Goal: Task Accomplishment & Management: Use online tool/utility

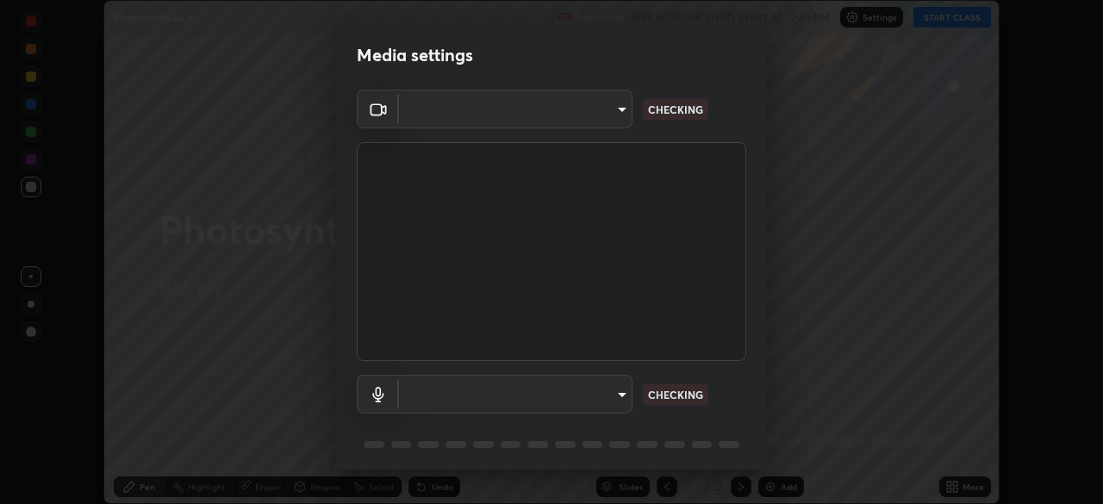
scroll to position [61, 0]
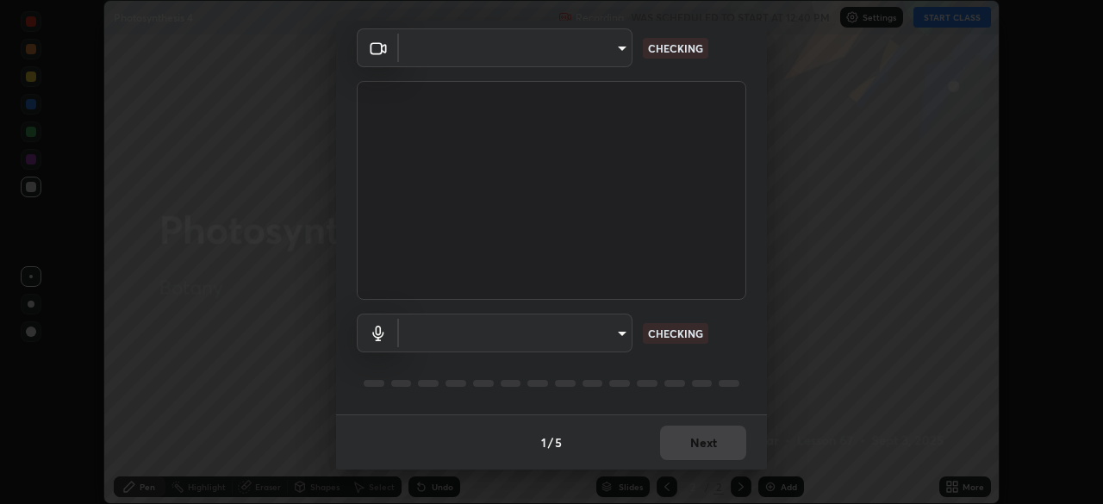
type input "c1d0adbb64f032376ea9cf62c9683c035e6adffe5328d78433b15e2c613c49ca"
click at [616, 339] on body "Erase all Photosynthesis 4 Recording WAS SCHEDULED TO START AT 12:40 PM Setting…" at bounding box center [551, 252] width 1103 height 504
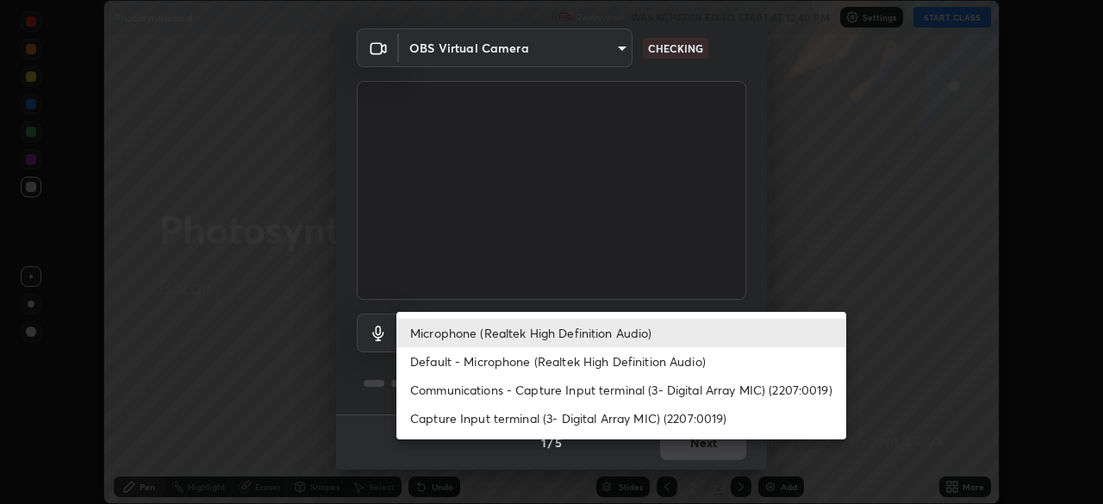
click at [631, 334] on li "Microphone (Realtek High Definition Audio)" at bounding box center [621, 333] width 450 height 28
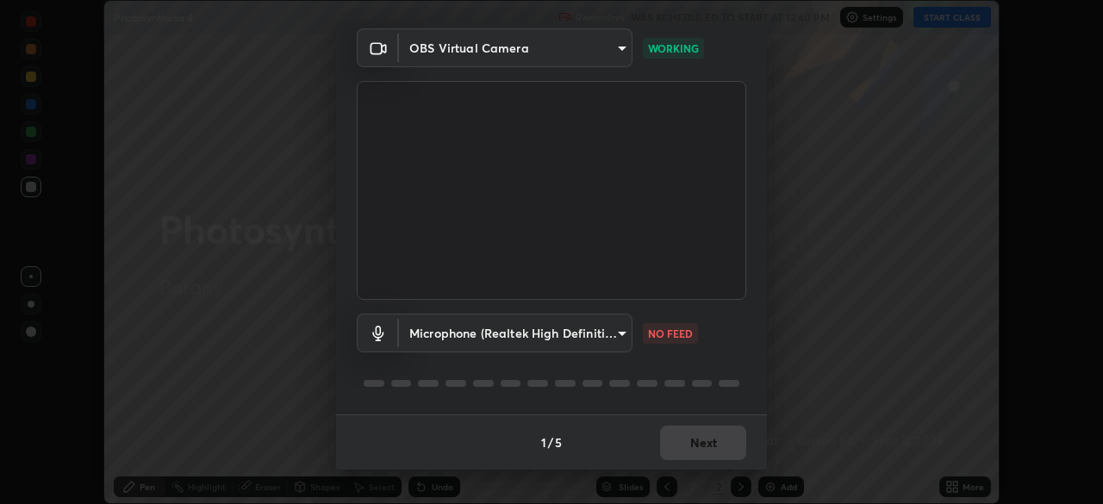
click at [604, 333] on body "Erase all Photosynthesis 4 Recording WAS SCHEDULED TO START AT 12:40 PM Setting…" at bounding box center [551, 252] width 1103 height 504
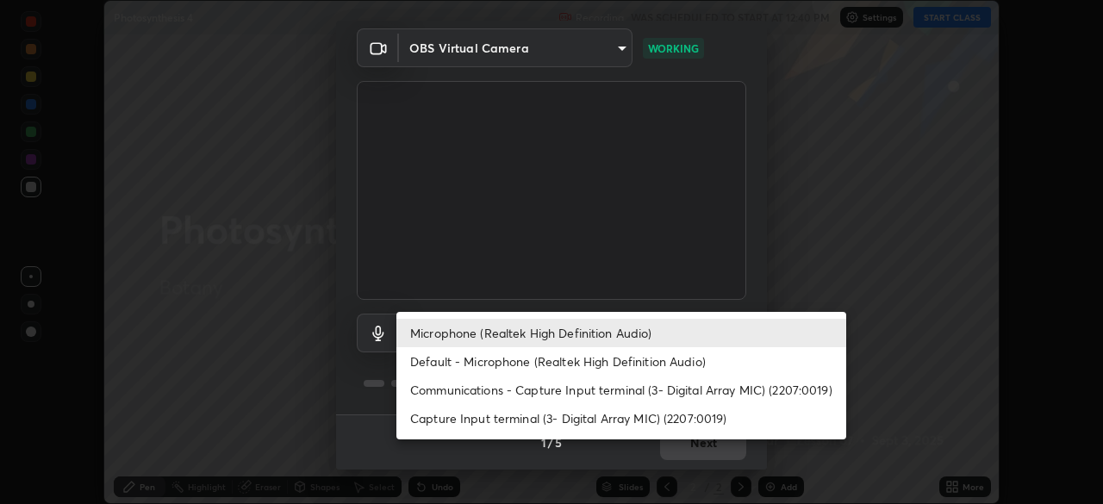
click at [566, 359] on li "Default - Microphone (Realtek High Definition Audio)" at bounding box center [621, 361] width 450 height 28
type input "default"
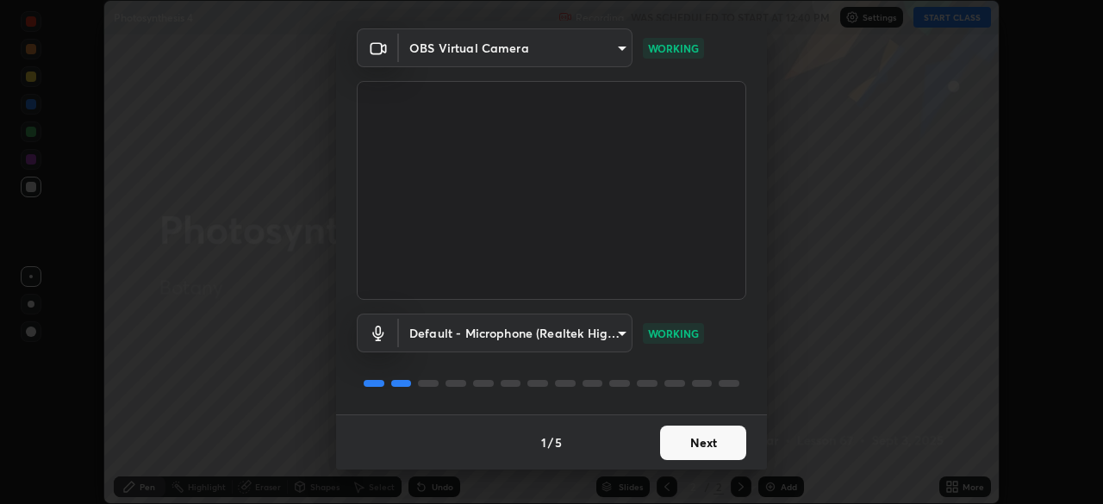
click at [692, 450] on button "Next" at bounding box center [703, 443] width 86 height 34
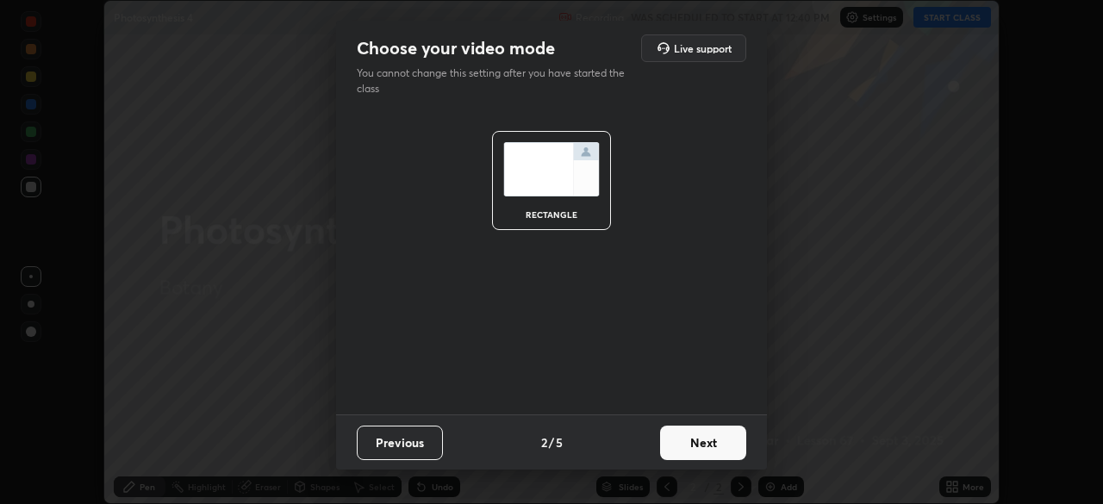
scroll to position [0, 0]
click at [693, 449] on button "Next" at bounding box center [703, 443] width 86 height 34
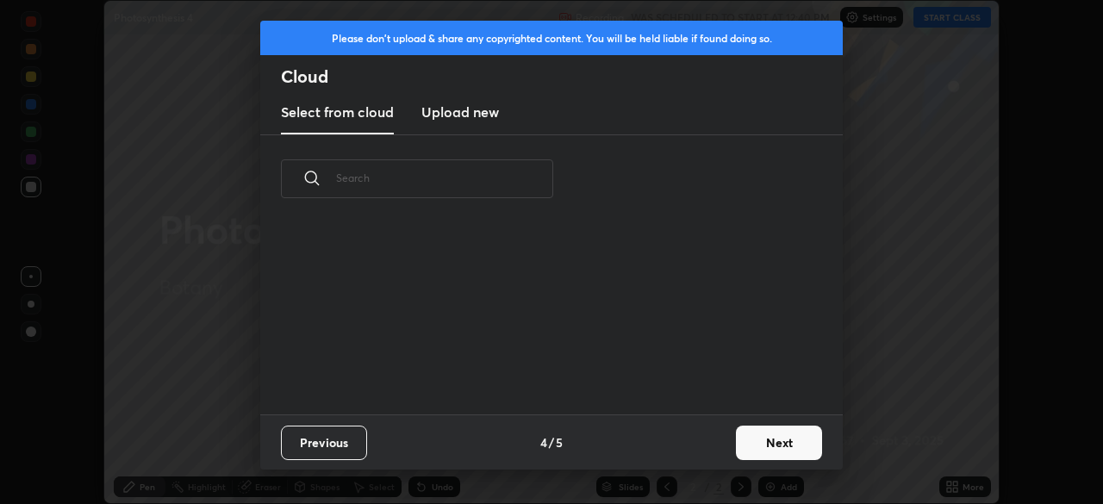
click at [708, 448] on div "Previous 4 / 5 Next" at bounding box center [551, 442] width 583 height 55
click at [721, 454] on div "Previous 4 / 5 Next" at bounding box center [551, 442] width 583 height 55
click at [753, 456] on button "Next" at bounding box center [779, 443] width 86 height 34
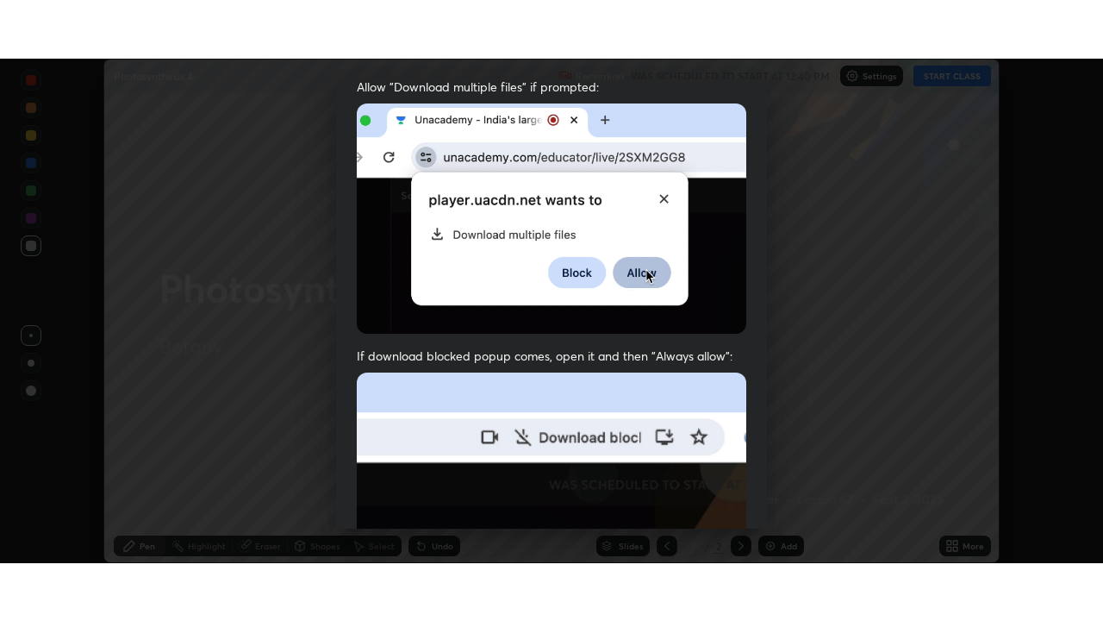
scroll to position [413, 0]
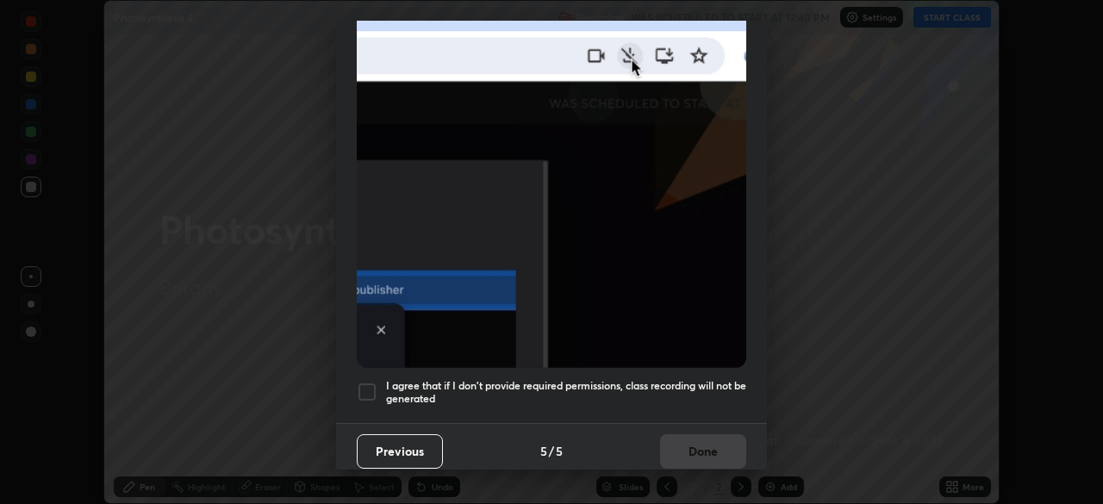
click at [438, 386] on h5 "I agree that if I don't provide required permissions, class recording will not …" at bounding box center [566, 392] width 360 height 27
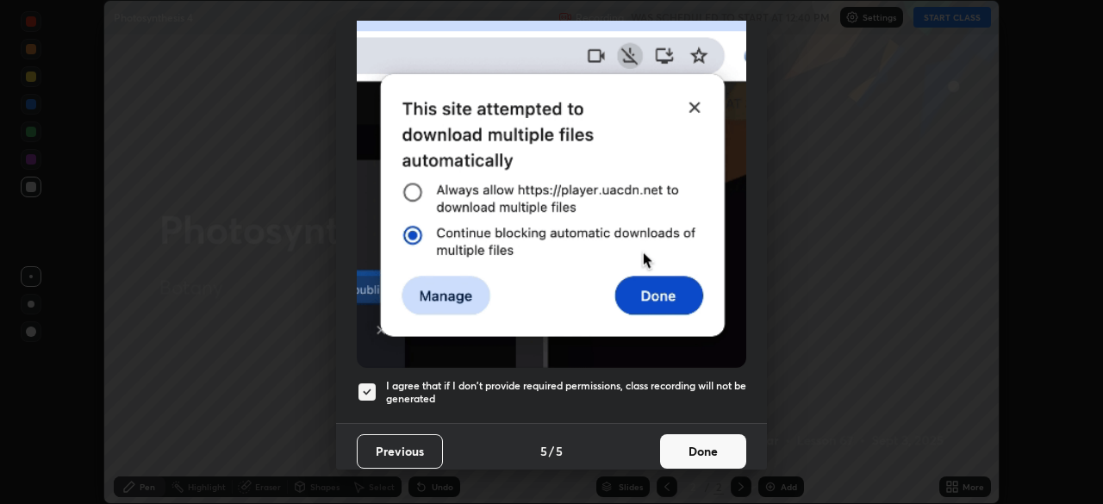
click at [721, 453] on button "Done" at bounding box center [703, 451] width 86 height 34
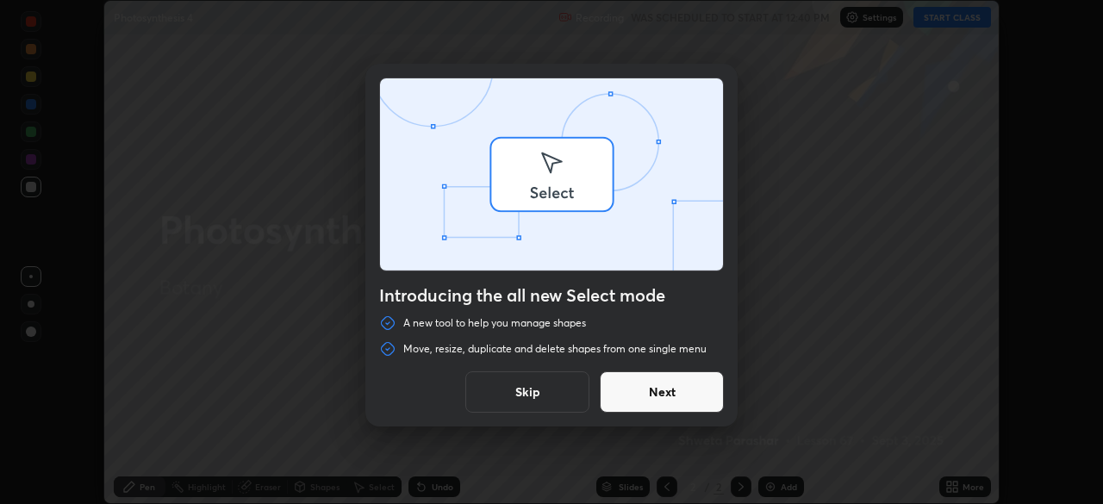
click at [945, 20] on div "Introducing the all new Select mode A new tool to help you manage shapes Move, …" at bounding box center [551, 252] width 1103 height 504
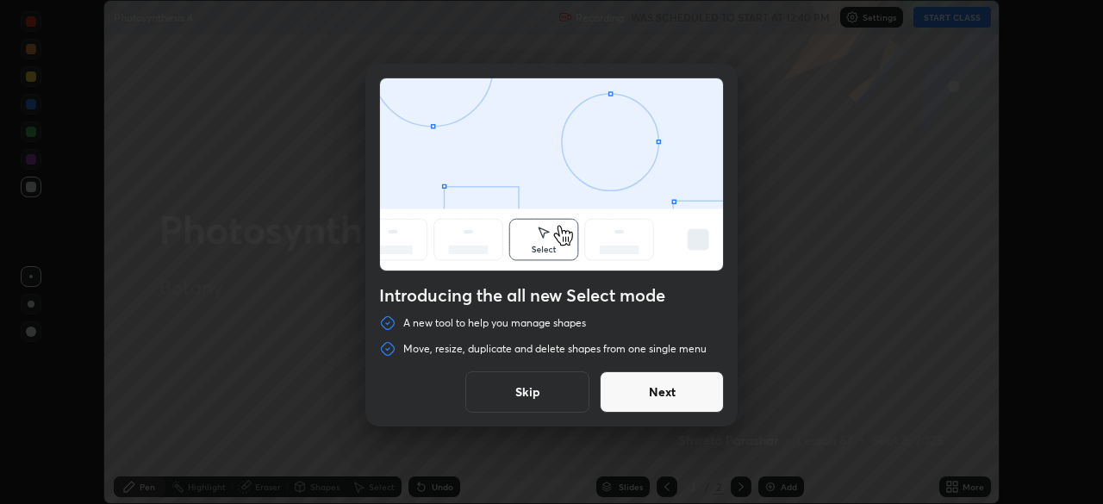
click at [572, 394] on button "Skip" at bounding box center [527, 391] width 124 height 41
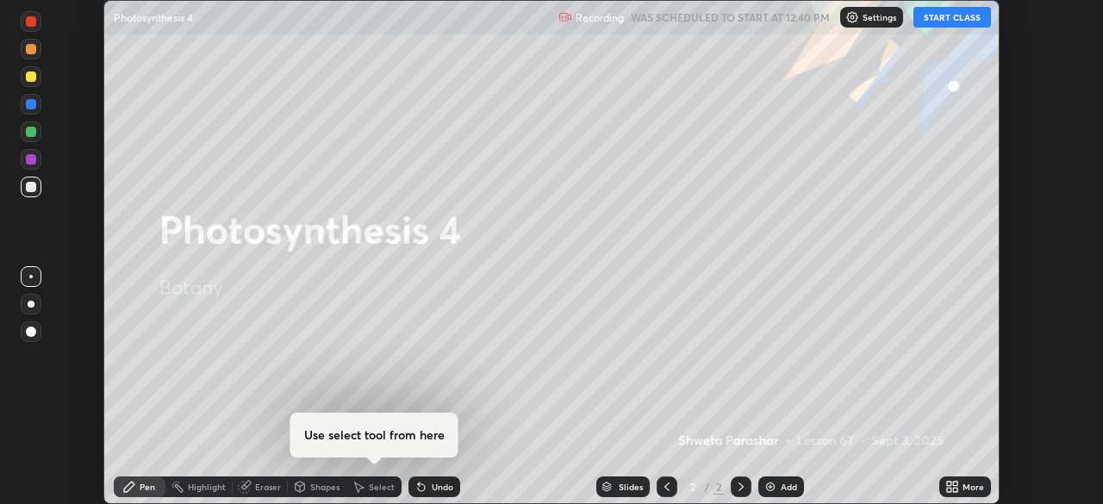
click at [947, 13] on button "START CLASS" at bounding box center [953, 17] width 78 height 21
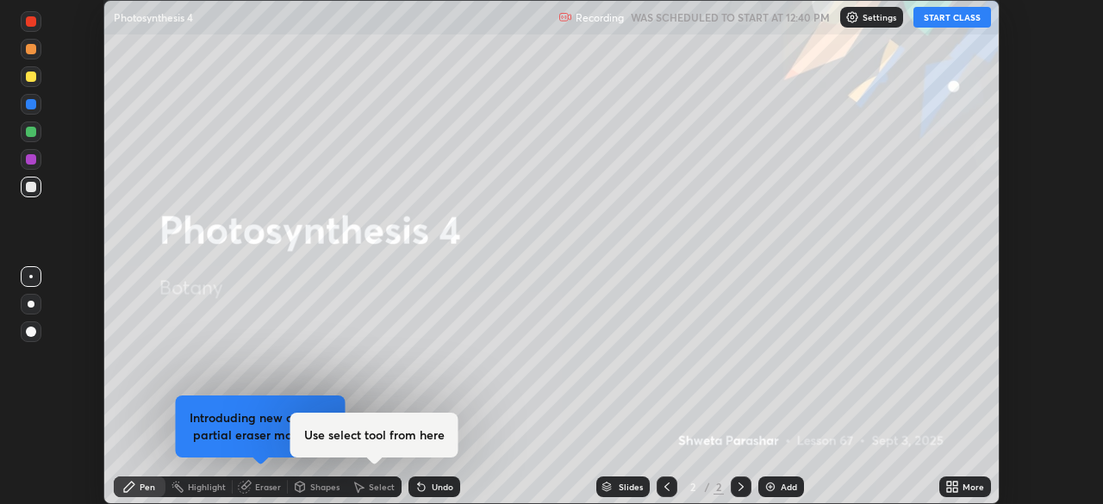
click at [961, 488] on div "More" at bounding box center [966, 487] width 52 height 21
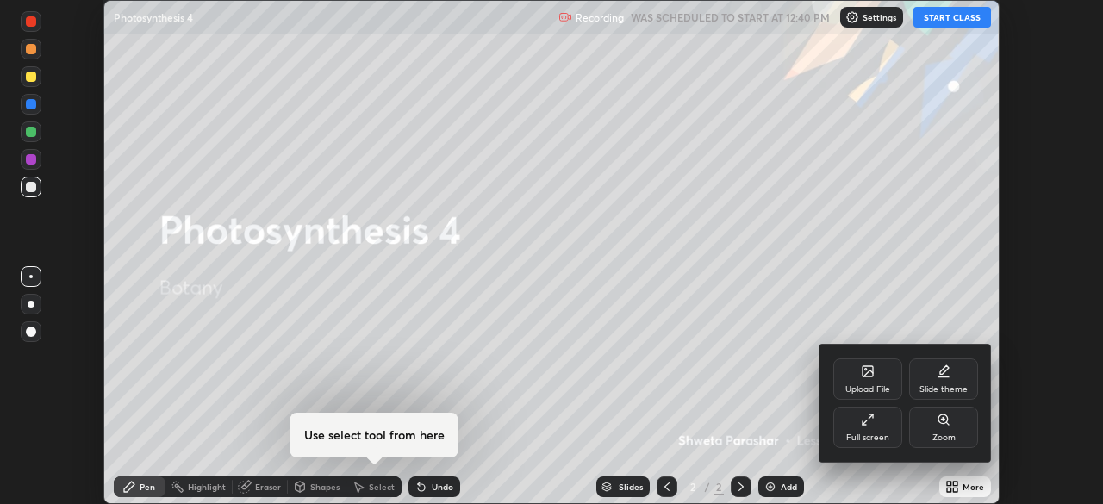
click at [868, 421] on icon at bounding box center [868, 420] width 14 height 14
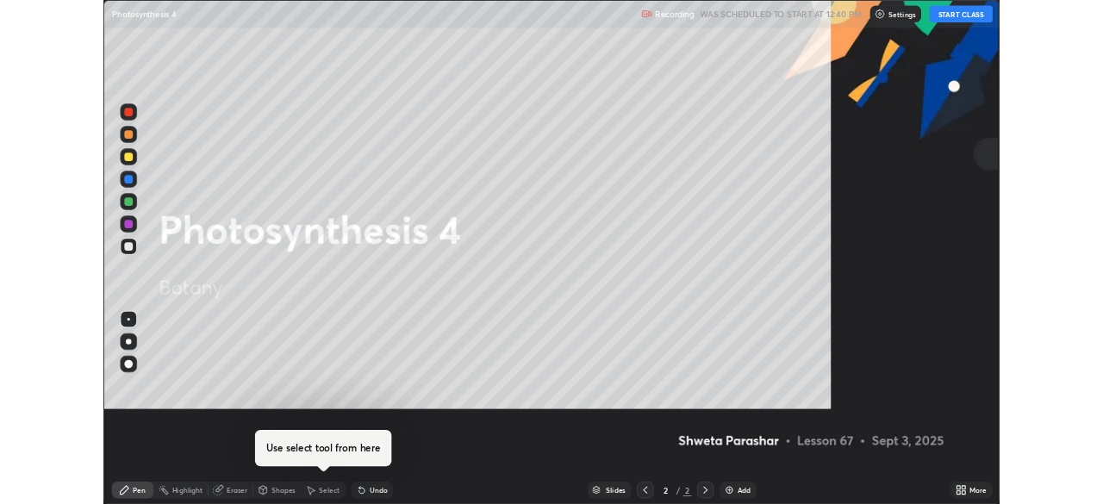
scroll to position [621, 1103]
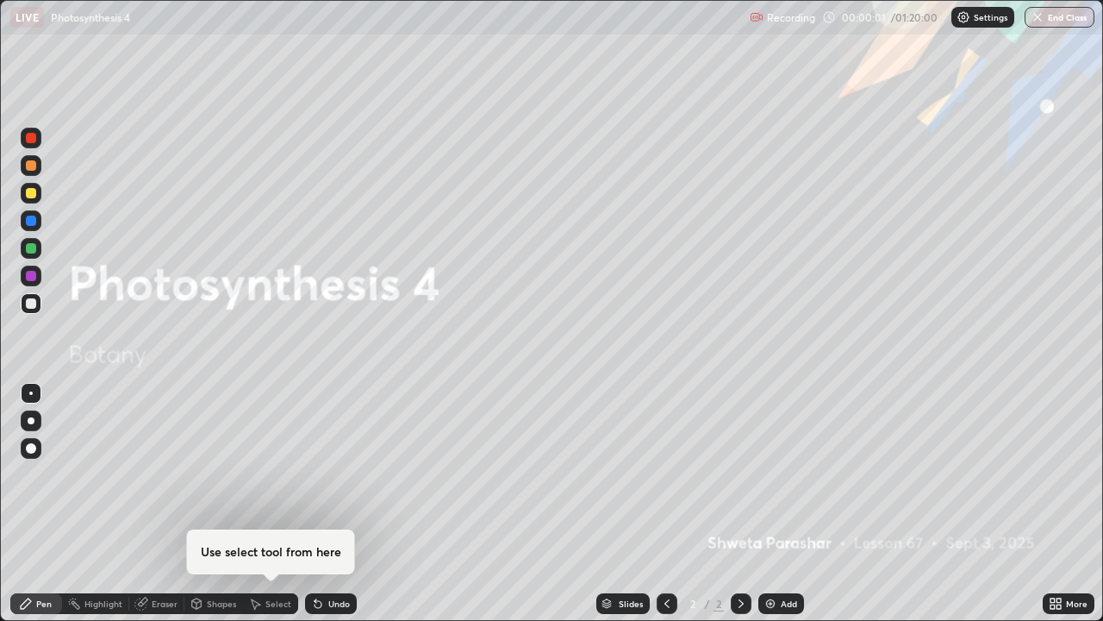
click at [788, 503] on div "Add" at bounding box center [789, 603] width 16 height 9
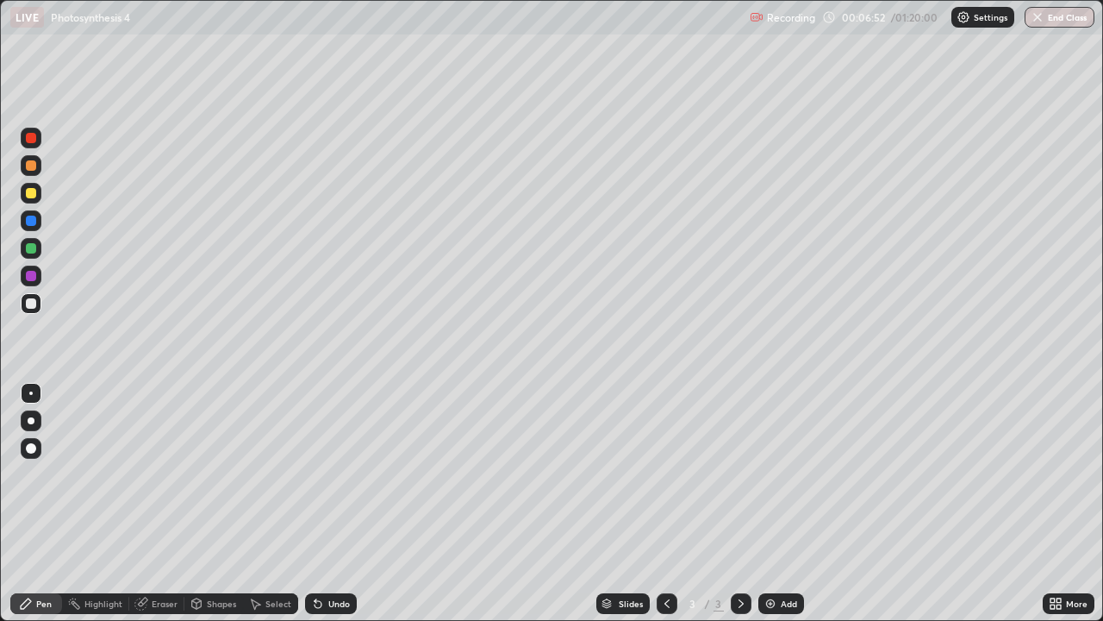
click at [31, 421] on div at bounding box center [31, 420] width 7 height 7
click at [31, 222] on div at bounding box center [31, 220] width 10 height 10
click at [213, 503] on div "Shapes" at bounding box center [213, 603] width 59 height 21
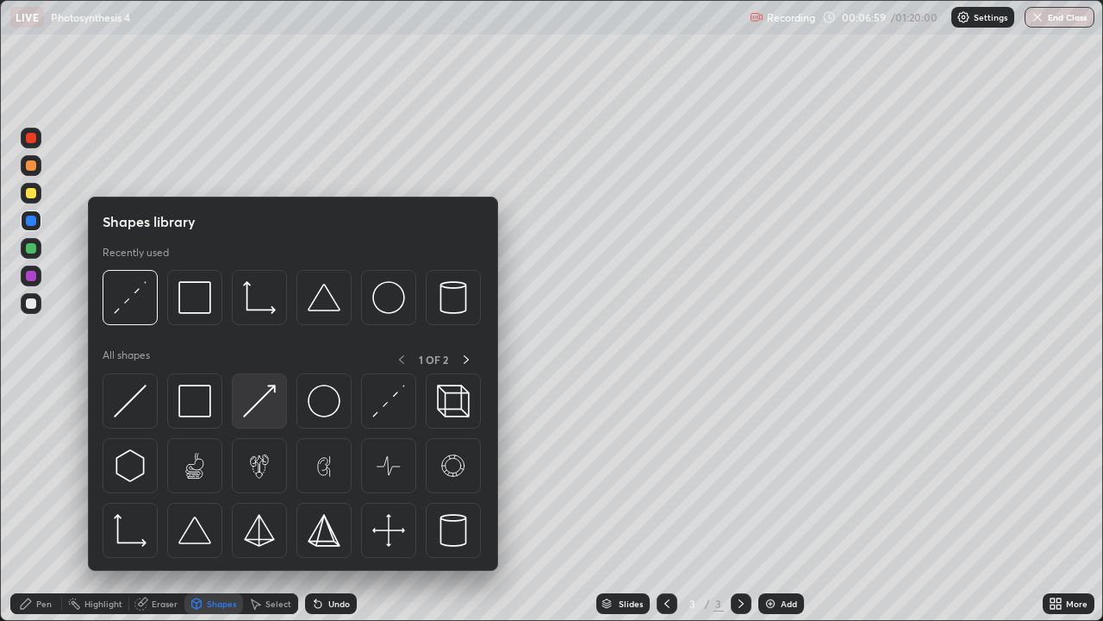
click at [254, 403] on img at bounding box center [259, 400] width 33 height 33
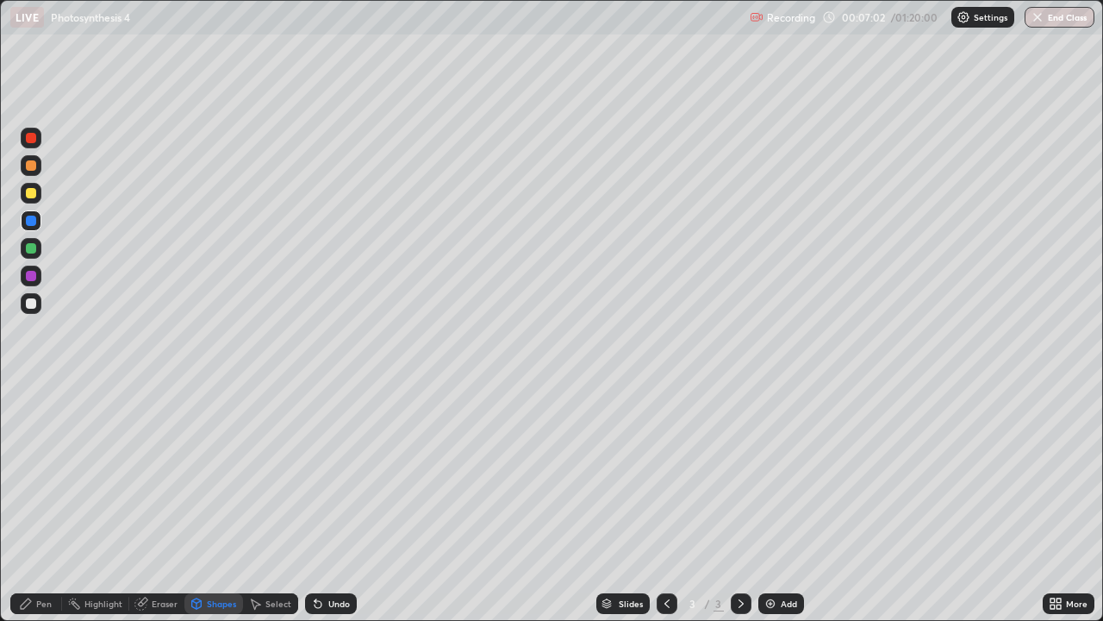
click at [37, 503] on div "Pen" at bounding box center [44, 603] width 16 height 9
click at [30, 302] on div at bounding box center [31, 303] width 10 height 10
click at [29, 222] on div at bounding box center [31, 220] width 10 height 10
click at [32, 193] on div at bounding box center [31, 193] width 10 height 10
click at [30, 253] on div at bounding box center [31, 248] width 10 height 10
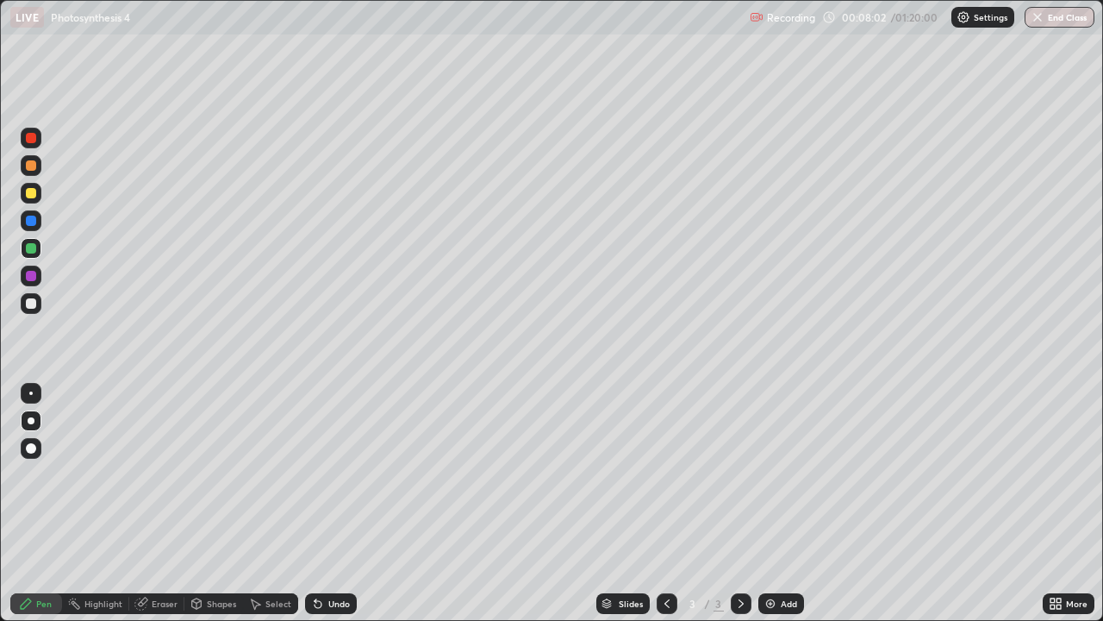
click at [330, 503] on div "Undo" at bounding box center [339, 603] width 22 height 9
click at [328, 503] on div "Undo" at bounding box center [339, 603] width 22 height 9
click at [268, 503] on div "Select" at bounding box center [278, 603] width 26 height 9
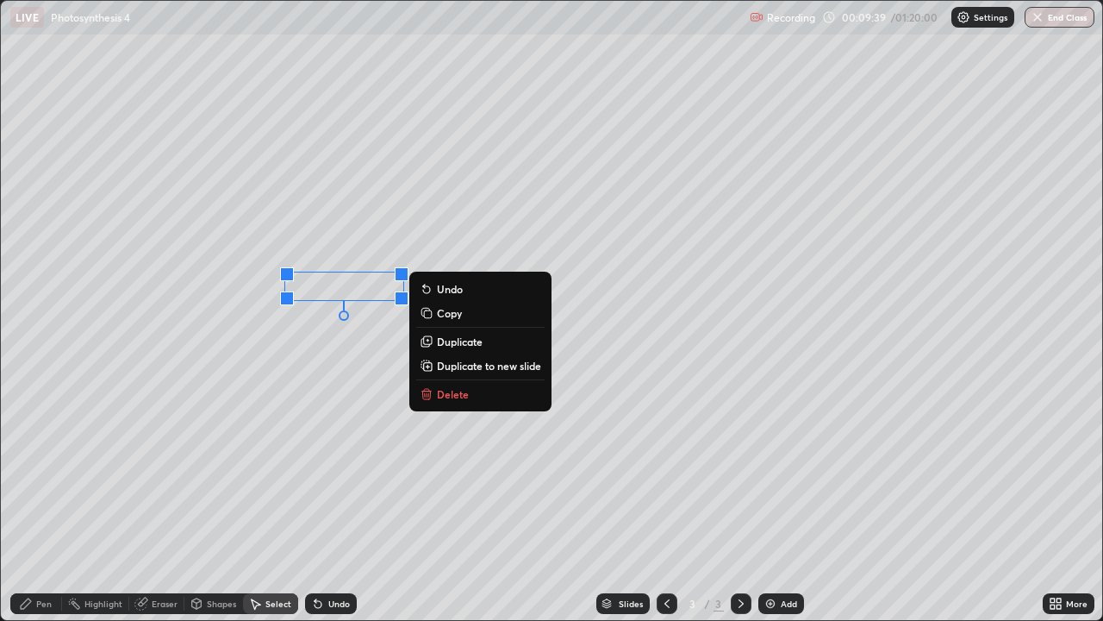
click at [286, 428] on div "0 ° Undo Copy Duplicate Duplicate to new slide Delete" at bounding box center [552, 310] width 1102 height 619
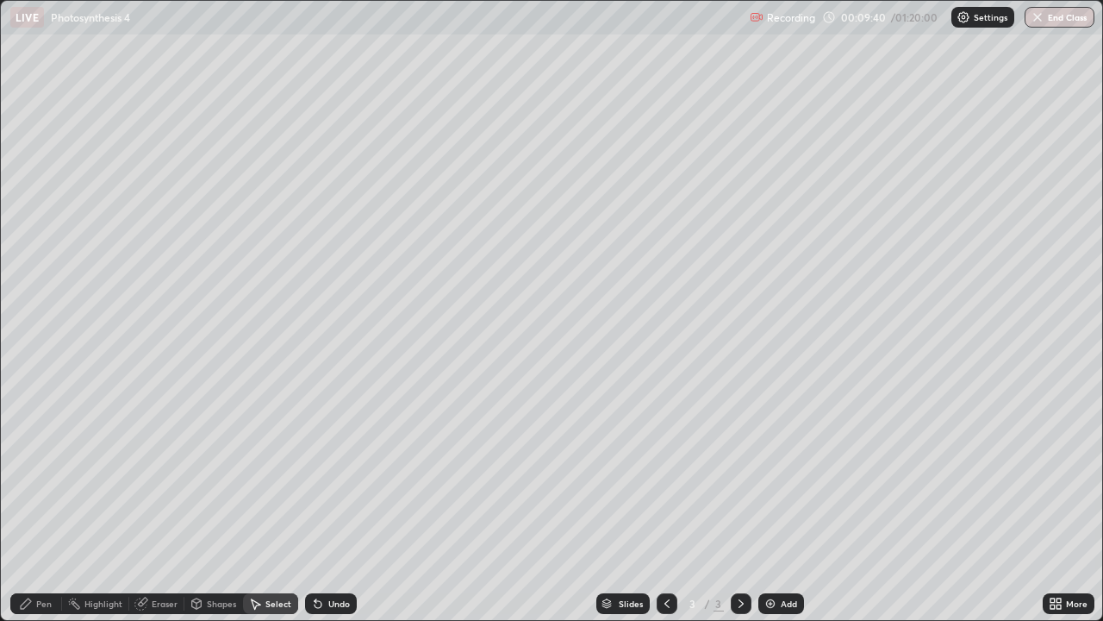
click at [50, 503] on div "Pen" at bounding box center [44, 603] width 16 height 9
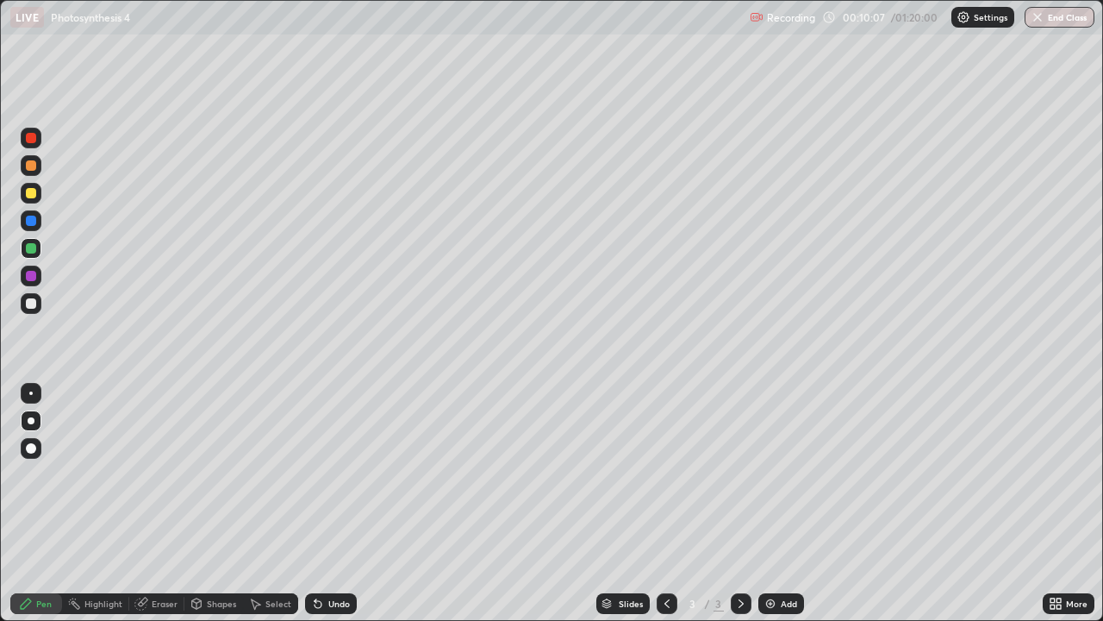
click at [33, 166] on div at bounding box center [31, 165] width 10 height 10
click at [328, 503] on div "Undo" at bounding box center [339, 603] width 22 height 9
click at [324, 503] on div "Undo" at bounding box center [331, 603] width 52 height 21
click at [269, 503] on div "Select" at bounding box center [278, 603] width 26 height 9
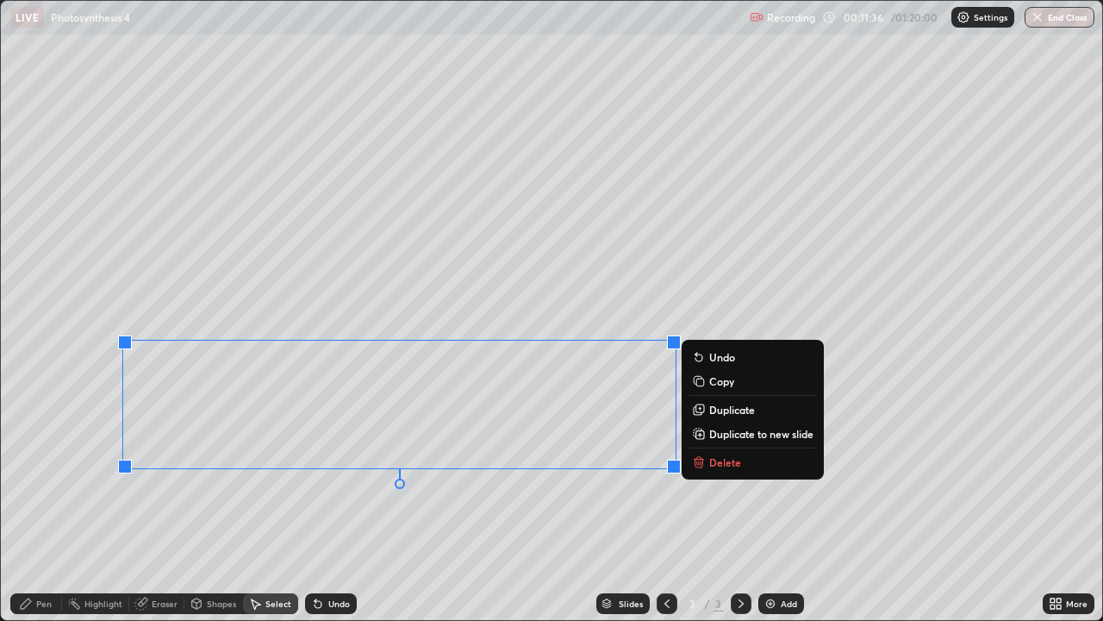
click at [249, 503] on div "0 ° Undo Copy Duplicate Duplicate to new slide Delete" at bounding box center [552, 310] width 1102 height 619
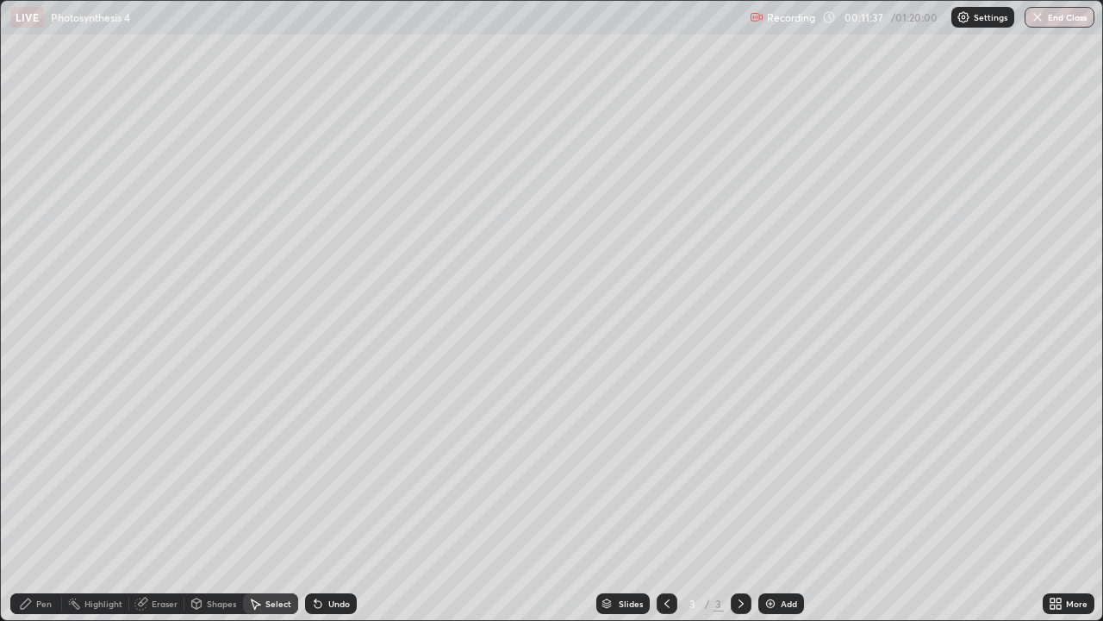
click at [51, 503] on div "Pen" at bounding box center [44, 603] width 16 height 9
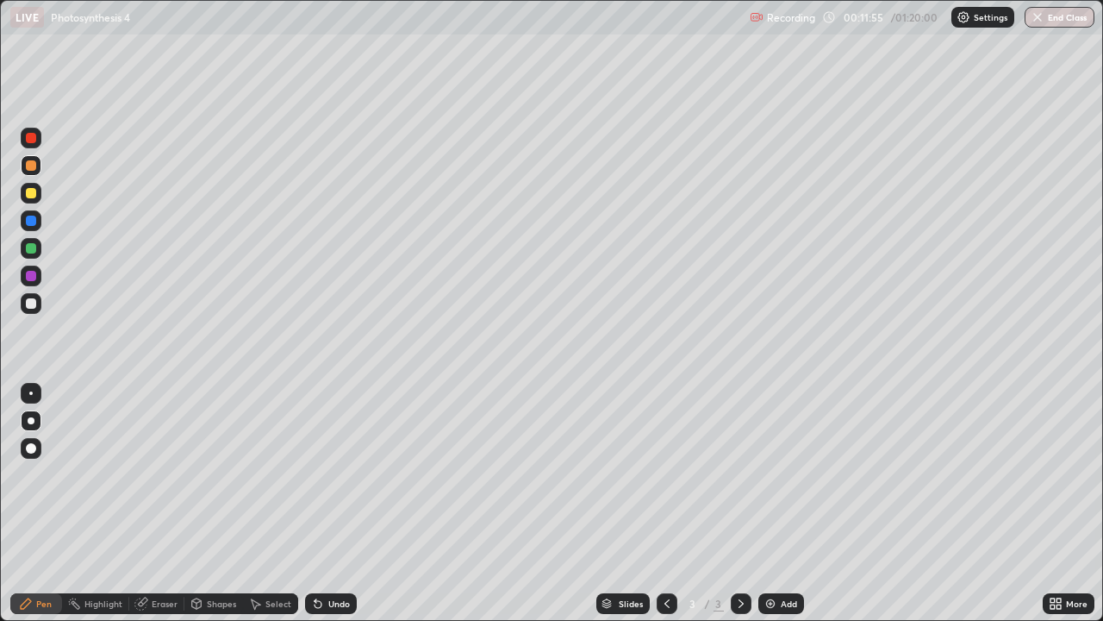
click at [325, 503] on div "Undo" at bounding box center [331, 603] width 52 height 21
click at [327, 503] on div "Undo" at bounding box center [331, 603] width 52 height 21
click at [328, 503] on div "Undo" at bounding box center [331, 603] width 52 height 21
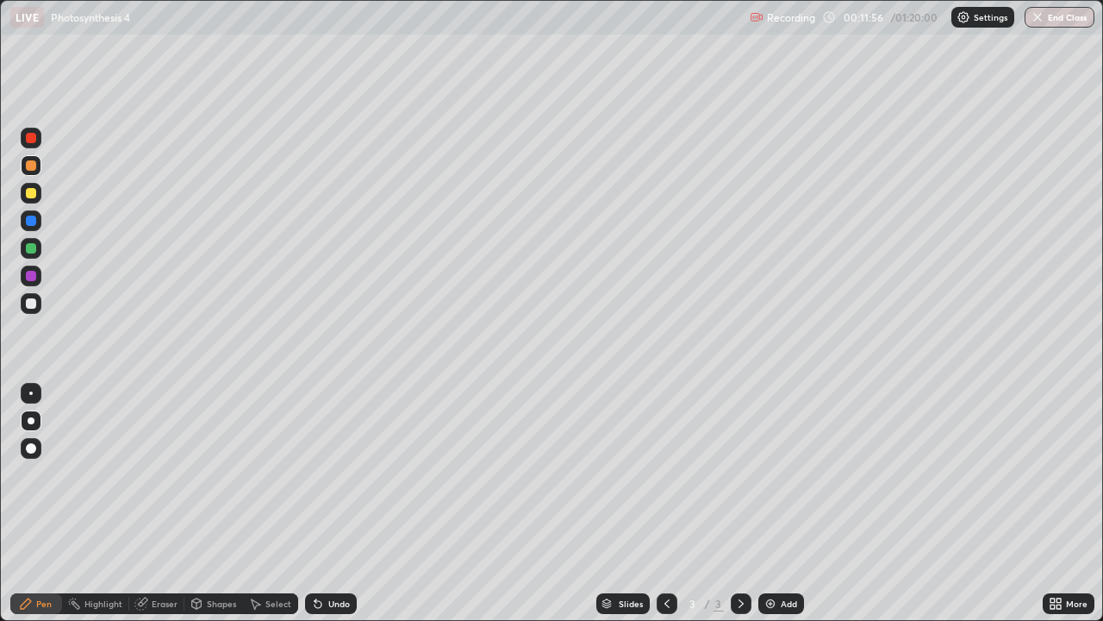
click at [328, 503] on div "Undo" at bounding box center [331, 603] width 52 height 21
click at [329, 503] on div "Undo" at bounding box center [331, 603] width 52 height 21
click at [332, 503] on div "Undo" at bounding box center [331, 603] width 52 height 21
click at [331, 503] on div "Undo" at bounding box center [331, 603] width 52 height 21
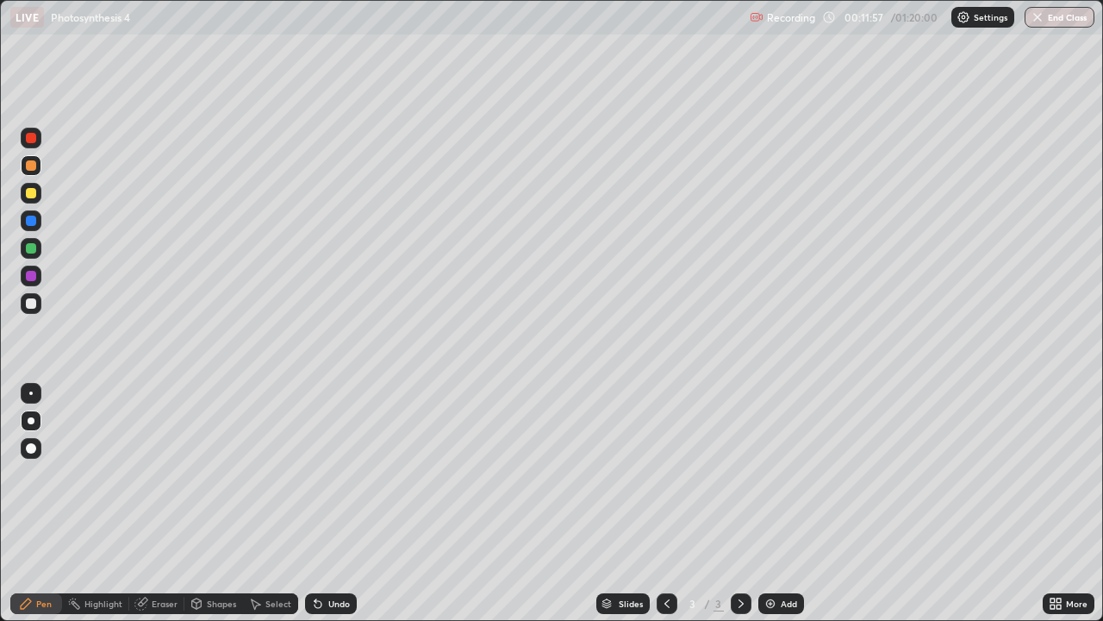
click at [329, 503] on div "Undo" at bounding box center [339, 603] width 22 height 9
click at [259, 503] on icon at bounding box center [255, 603] width 14 height 14
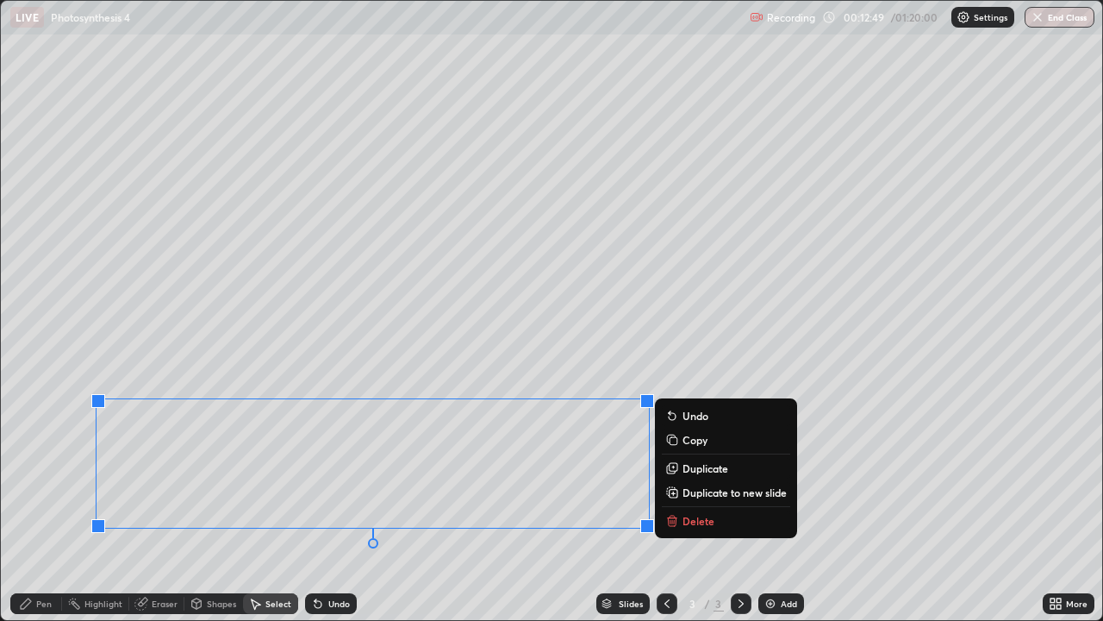
click at [38, 503] on div "Pen" at bounding box center [44, 603] width 16 height 9
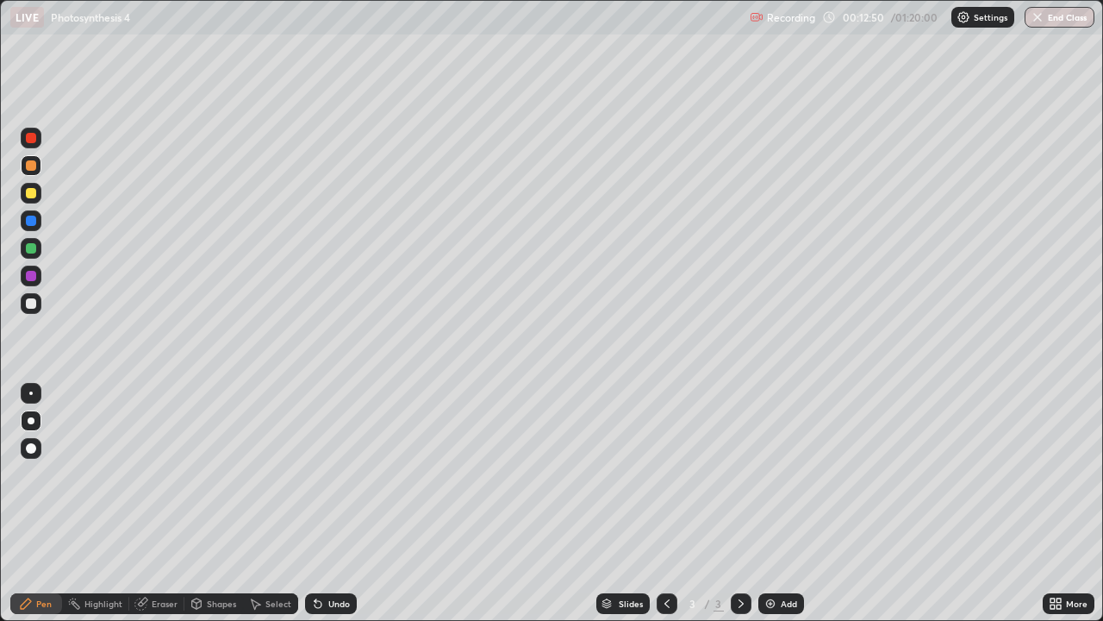
click at [29, 305] on div at bounding box center [31, 303] width 10 height 10
click at [26, 251] on div at bounding box center [31, 248] width 10 height 10
click at [775, 503] on img at bounding box center [771, 603] width 14 height 14
click at [27, 219] on div at bounding box center [31, 220] width 10 height 10
click at [28, 190] on div at bounding box center [31, 193] width 10 height 10
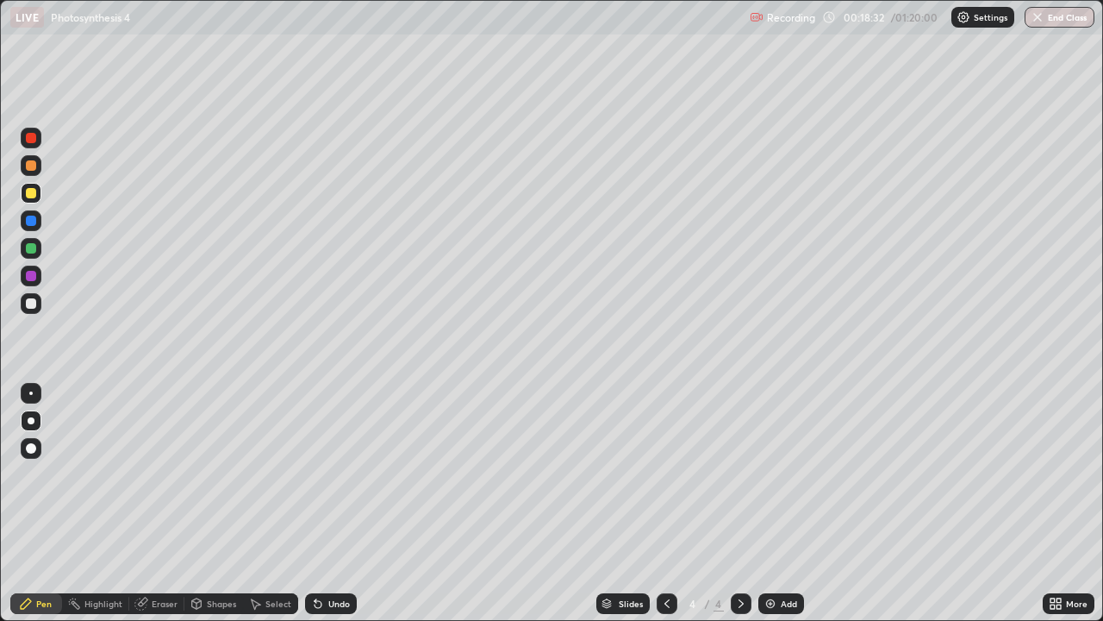
click at [34, 167] on div at bounding box center [31, 165] width 10 height 10
click at [32, 250] on div at bounding box center [31, 248] width 10 height 10
click at [332, 503] on div "Undo" at bounding box center [339, 603] width 22 height 9
click at [328, 503] on div "Undo" at bounding box center [339, 603] width 22 height 9
click at [331, 503] on div "Undo" at bounding box center [339, 603] width 22 height 9
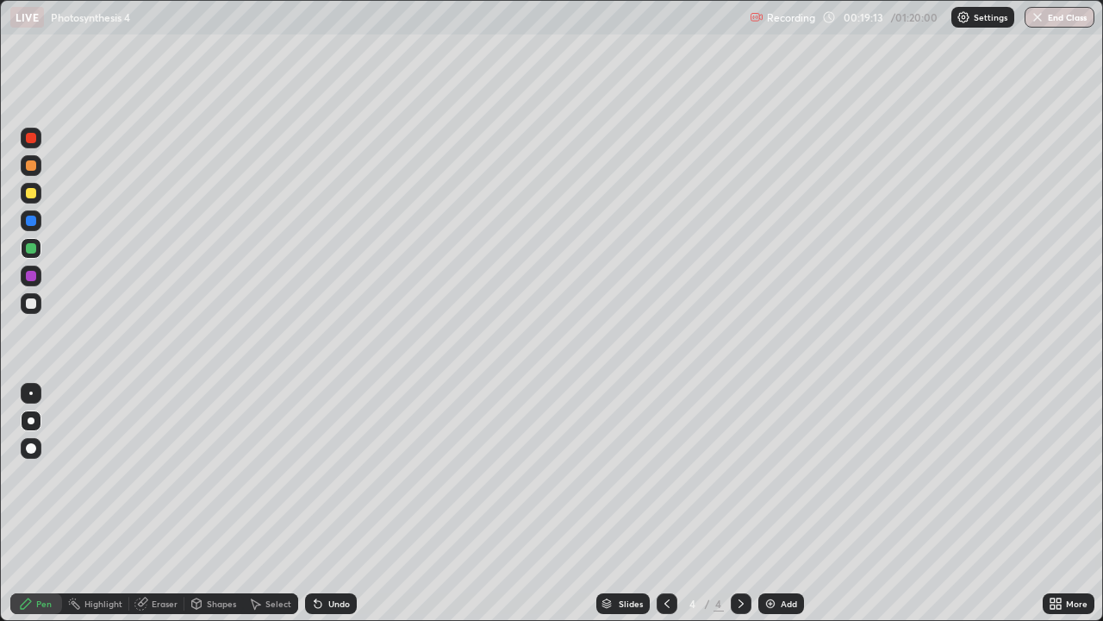
click at [32, 228] on div at bounding box center [31, 220] width 21 height 21
click at [28, 280] on div at bounding box center [31, 276] width 10 height 10
click at [33, 255] on div at bounding box center [31, 248] width 21 height 21
click at [34, 166] on div at bounding box center [31, 165] width 10 height 10
click at [33, 249] on div at bounding box center [31, 248] width 10 height 10
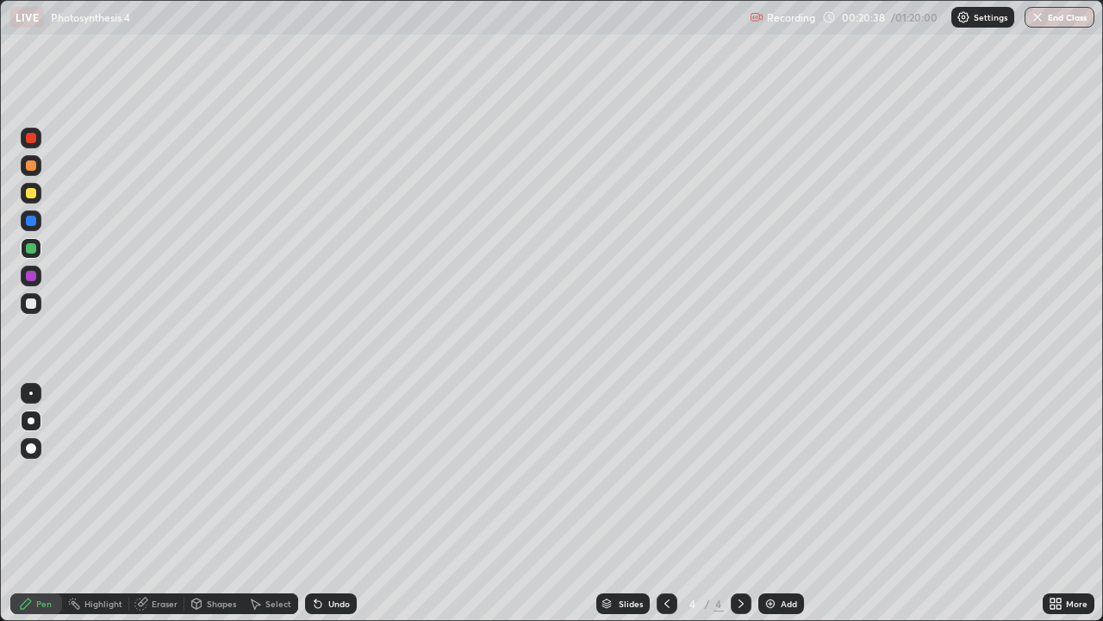
click at [32, 252] on div at bounding box center [31, 248] width 10 height 10
click at [34, 222] on div at bounding box center [31, 220] width 10 height 10
click at [31, 220] on div at bounding box center [31, 220] width 10 height 10
click at [329, 503] on div "Undo" at bounding box center [339, 603] width 22 height 9
click at [268, 503] on div "Select" at bounding box center [278, 603] width 26 height 9
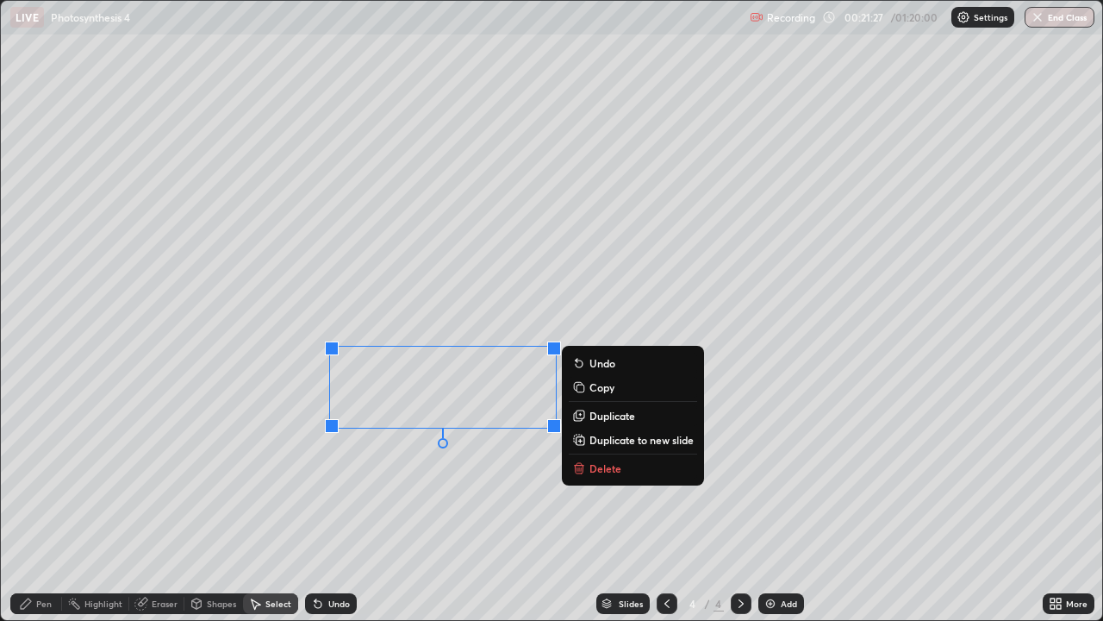
click at [392, 503] on div "0 ° Undo Copy Duplicate Duplicate to new slide Delete" at bounding box center [552, 310] width 1102 height 619
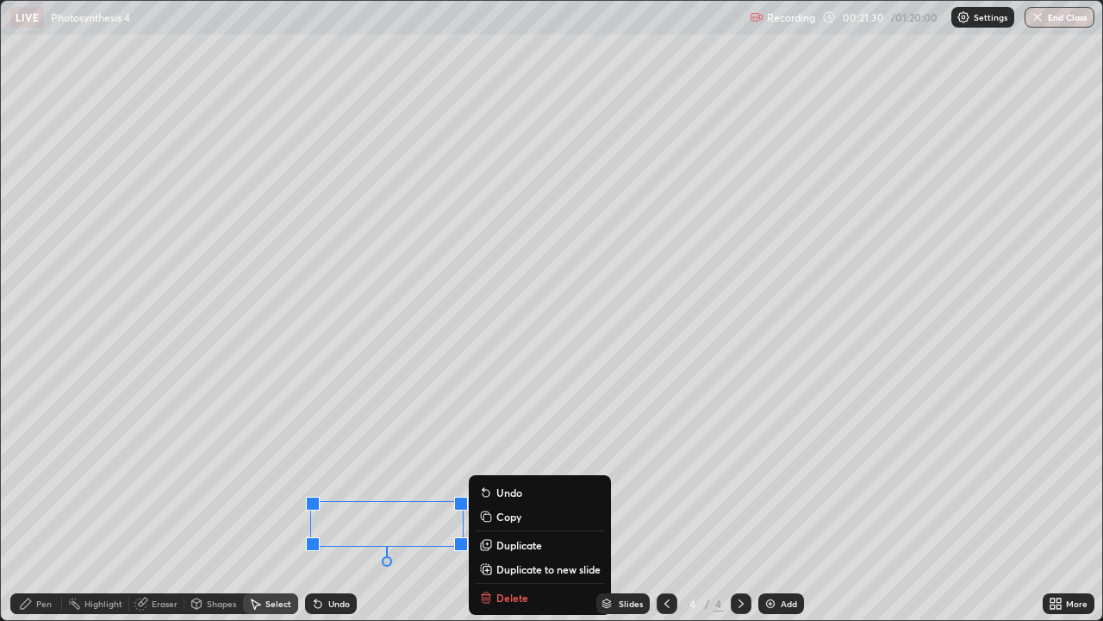
click at [591, 423] on div "0 ° Undo Copy Duplicate Duplicate to new slide Delete" at bounding box center [552, 310] width 1102 height 619
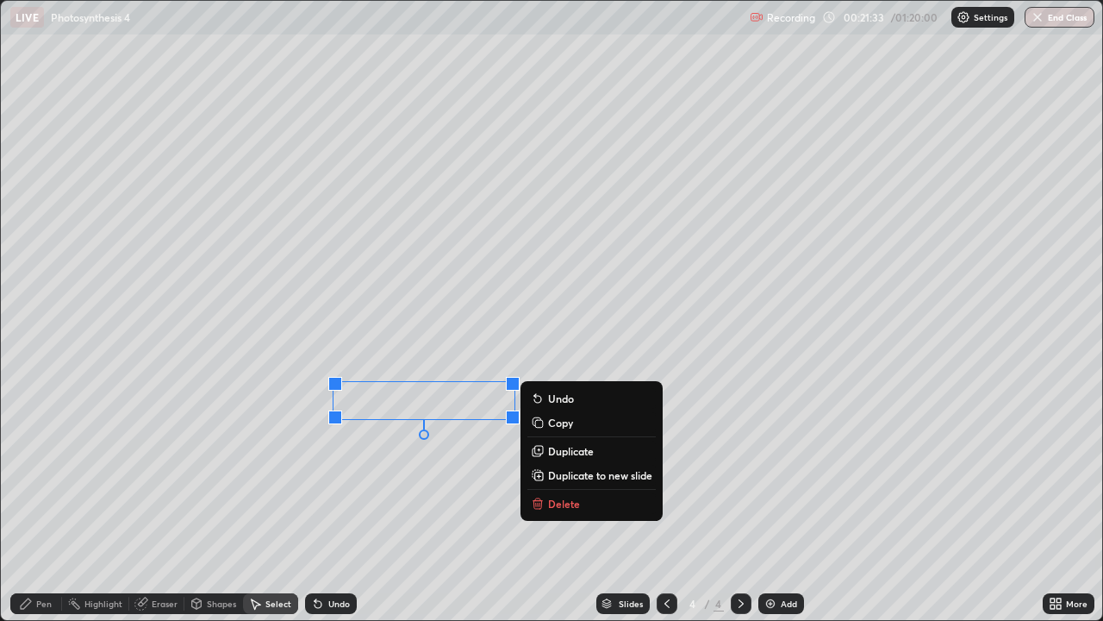
click at [225, 503] on div "0 ° Undo Copy Duplicate Duplicate to new slide Delete" at bounding box center [552, 310] width 1102 height 619
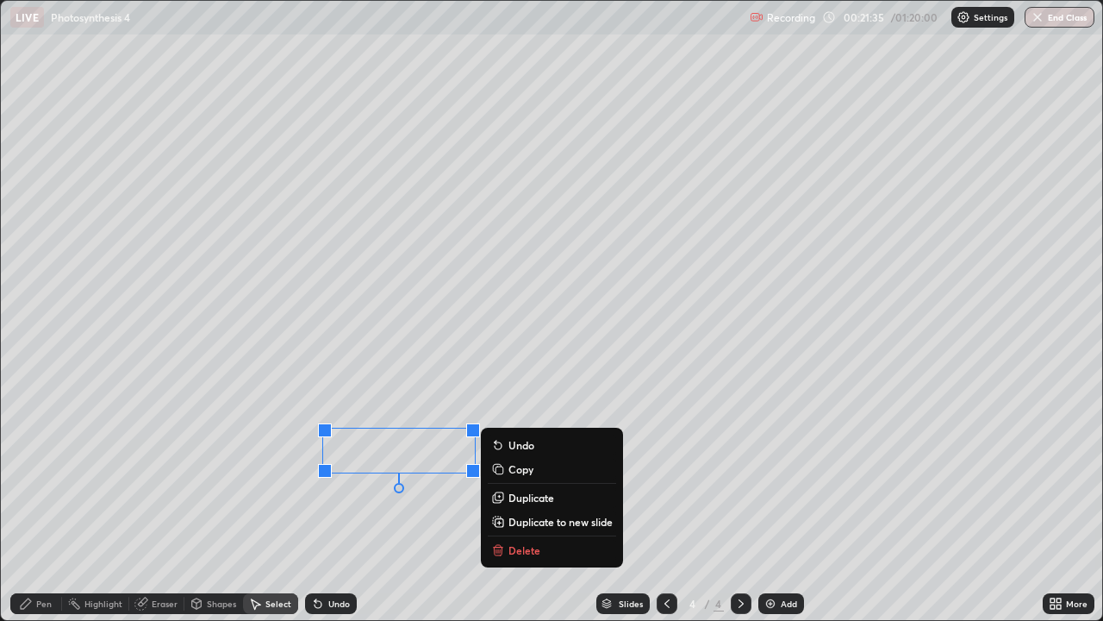
click at [262, 503] on div "0 ° Undo Copy Duplicate Duplicate to new slide Delete" at bounding box center [552, 310] width 1102 height 619
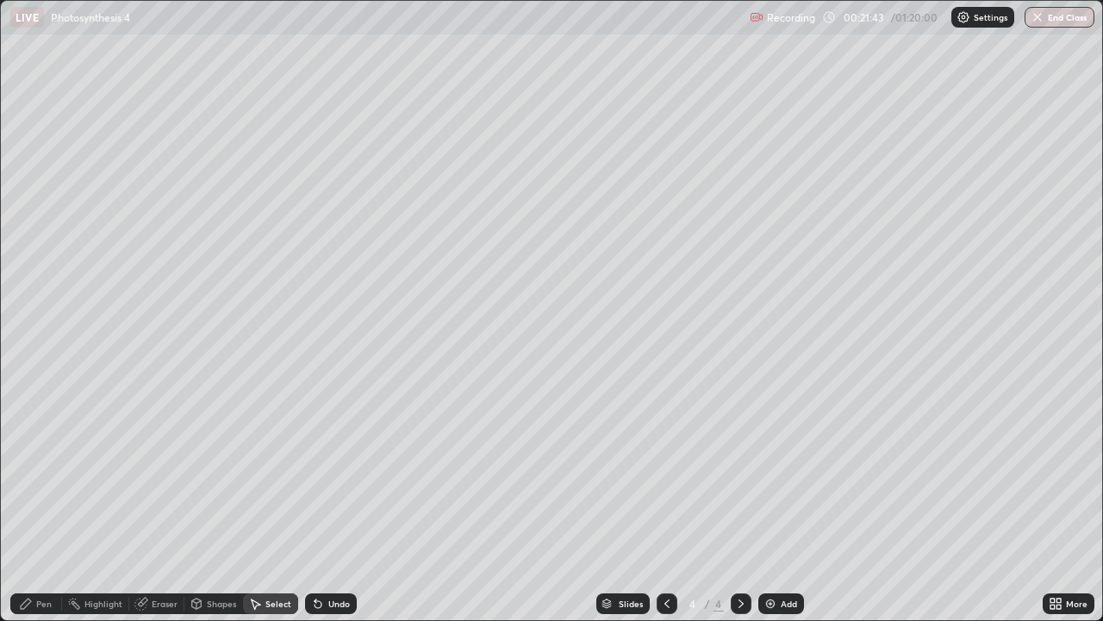
click at [1056, 503] on icon at bounding box center [1056, 603] width 14 height 14
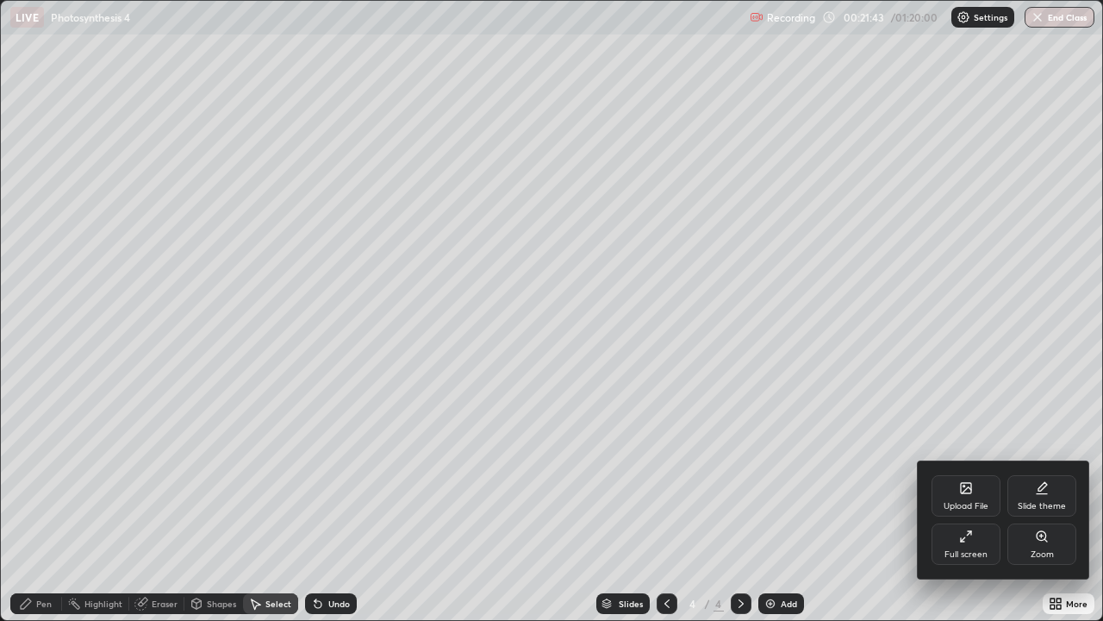
click at [967, 503] on icon at bounding box center [966, 536] width 14 height 14
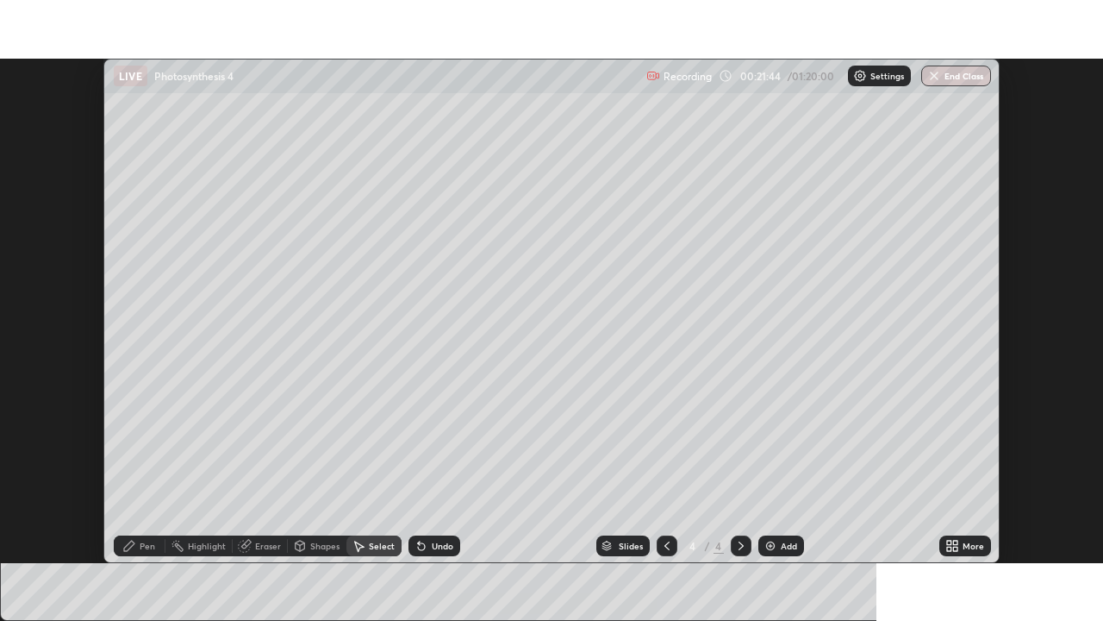
scroll to position [85689, 85090]
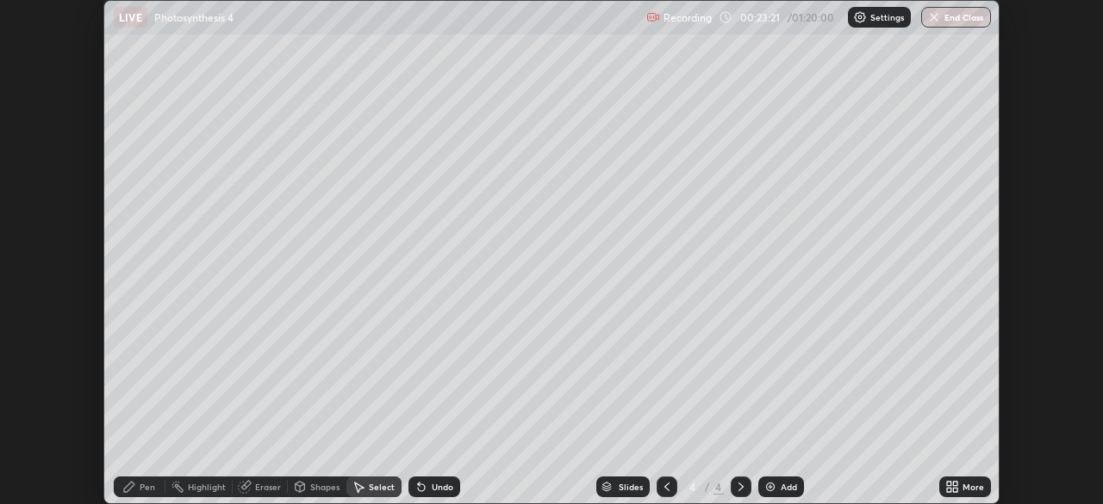
click at [973, 486] on div "More" at bounding box center [974, 487] width 22 height 9
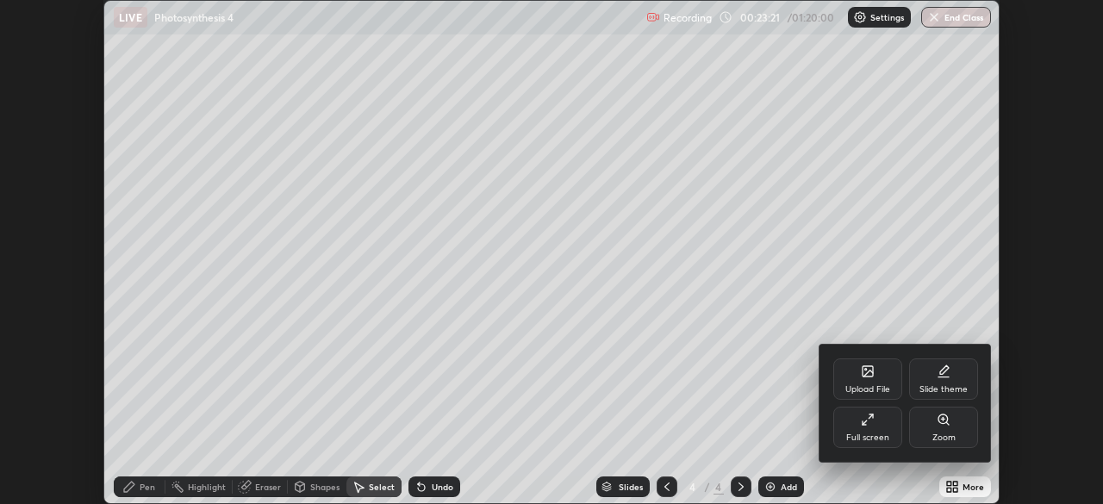
click at [881, 434] on div "Full screen" at bounding box center [867, 438] width 43 height 9
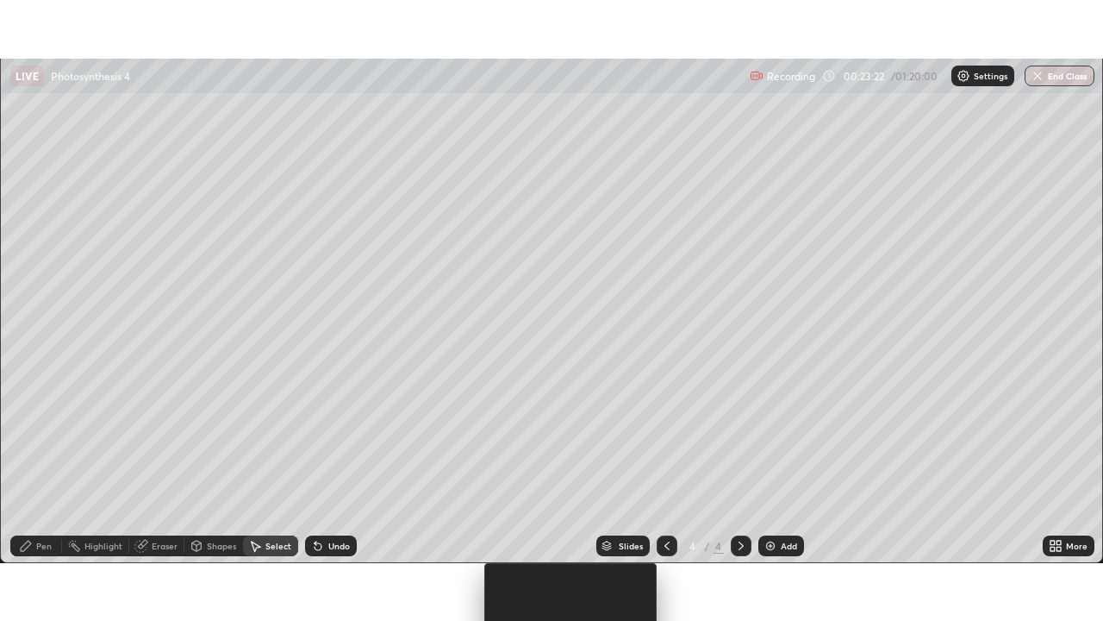
scroll to position [621, 1103]
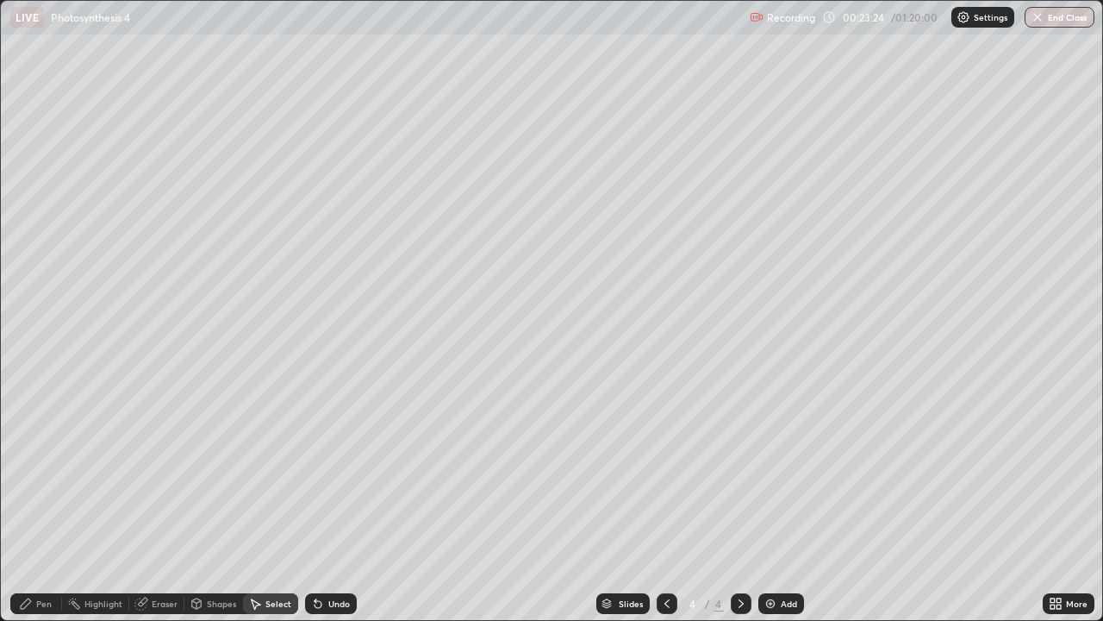
click at [48, 503] on div "Pen" at bounding box center [44, 603] width 16 height 9
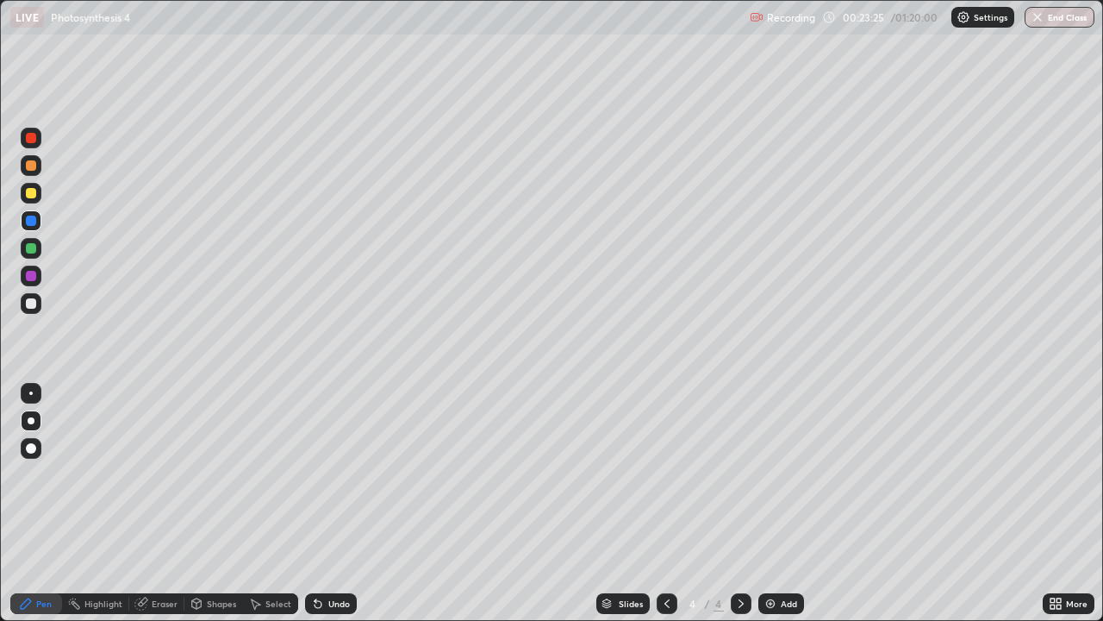
click at [27, 276] on div at bounding box center [31, 276] width 10 height 10
click at [259, 503] on icon at bounding box center [255, 603] width 14 height 14
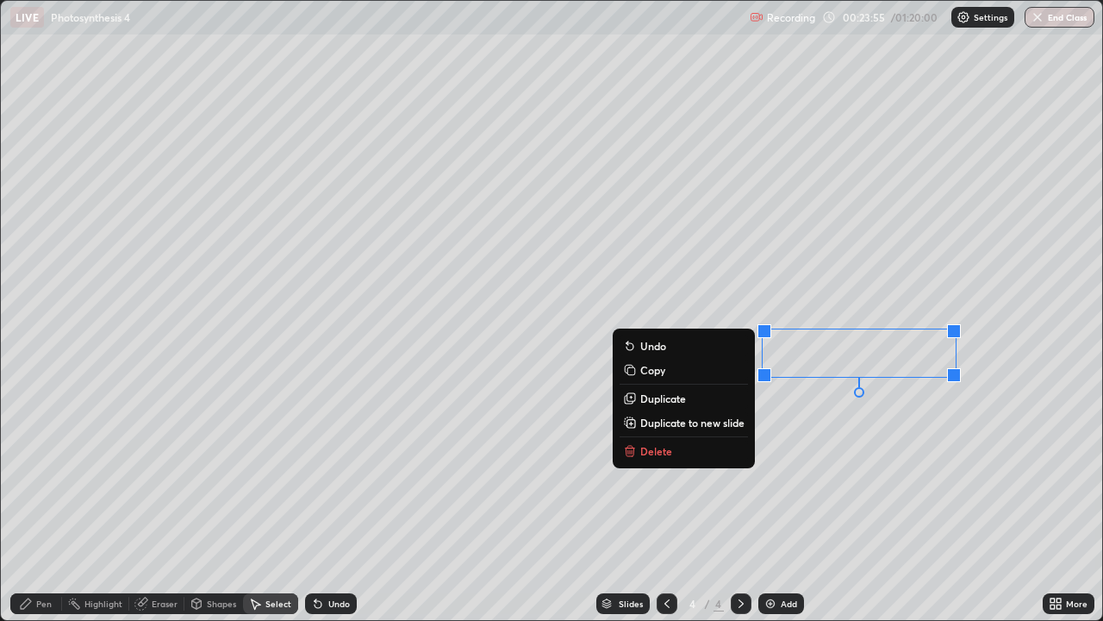
click at [680, 446] on button "Delete" at bounding box center [684, 450] width 128 height 21
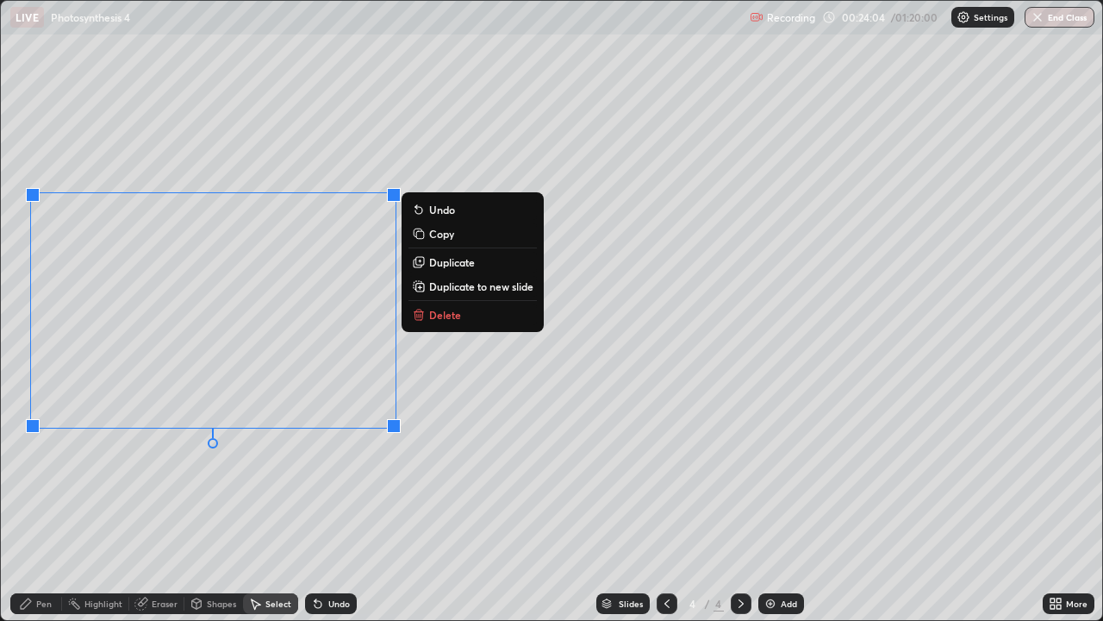
click at [344, 503] on div "0 ° Undo Copy Duplicate Duplicate to new slide Delete" at bounding box center [552, 310] width 1102 height 619
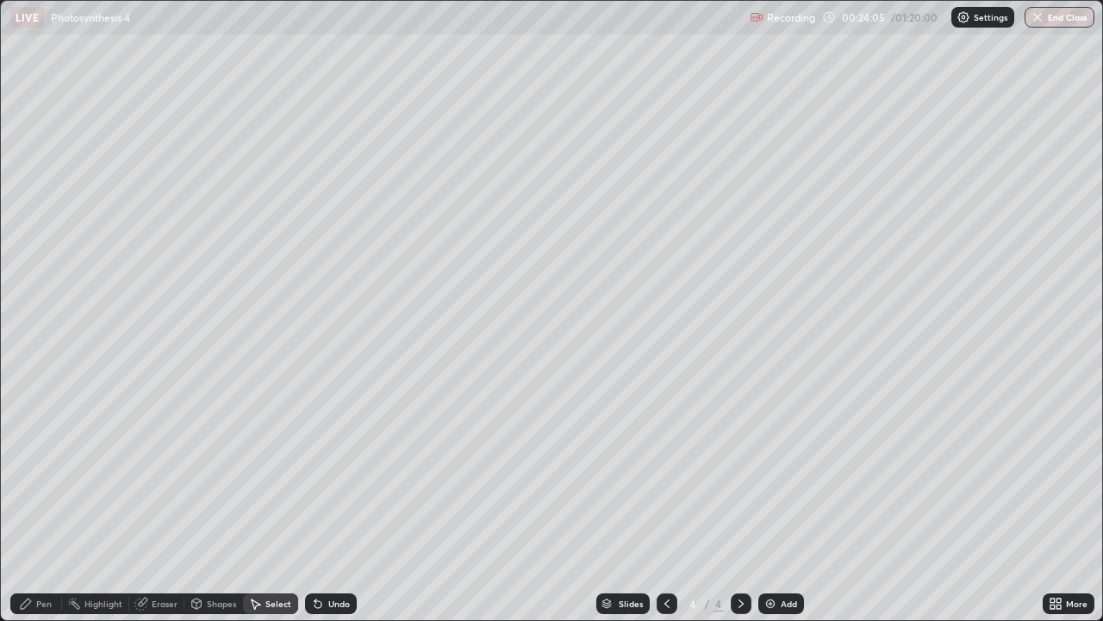
click at [40, 503] on div "Pen" at bounding box center [44, 603] width 16 height 9
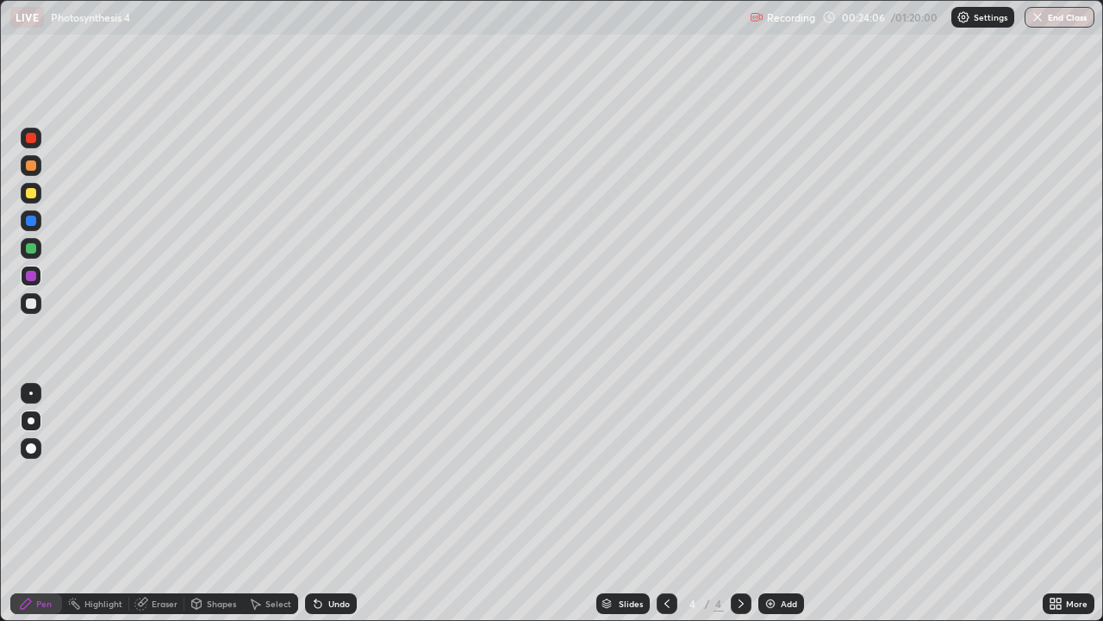
click at [31, 170] on div at bounding box center [31, 165] width 10 height 10
click at [33, 247] on div at bounding box center [31, 248] width 10 height 10
click at [29, 222] on div at bounding box center [31, 220] width 10 height 10
click at [267, 503] on div "Select" at bounding box center [278, 603] width 26 height 9
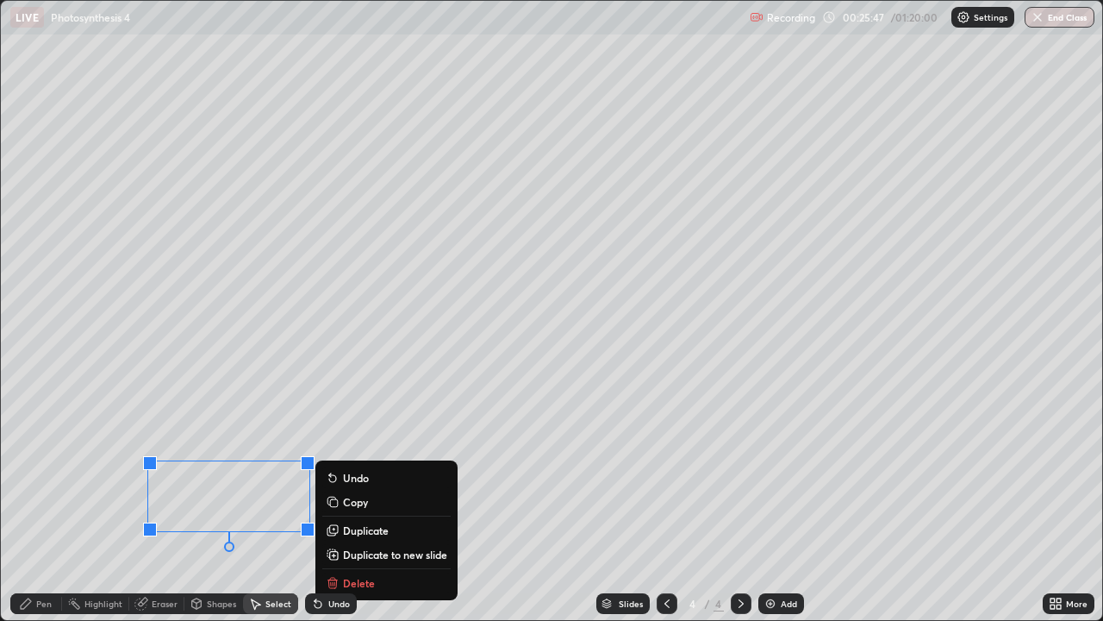
click at [103, 503] on div "0 ° Undo Copy Duplicate Duplicate to new slide Delete" at bounding box center [552, 310] width 1102 height 619
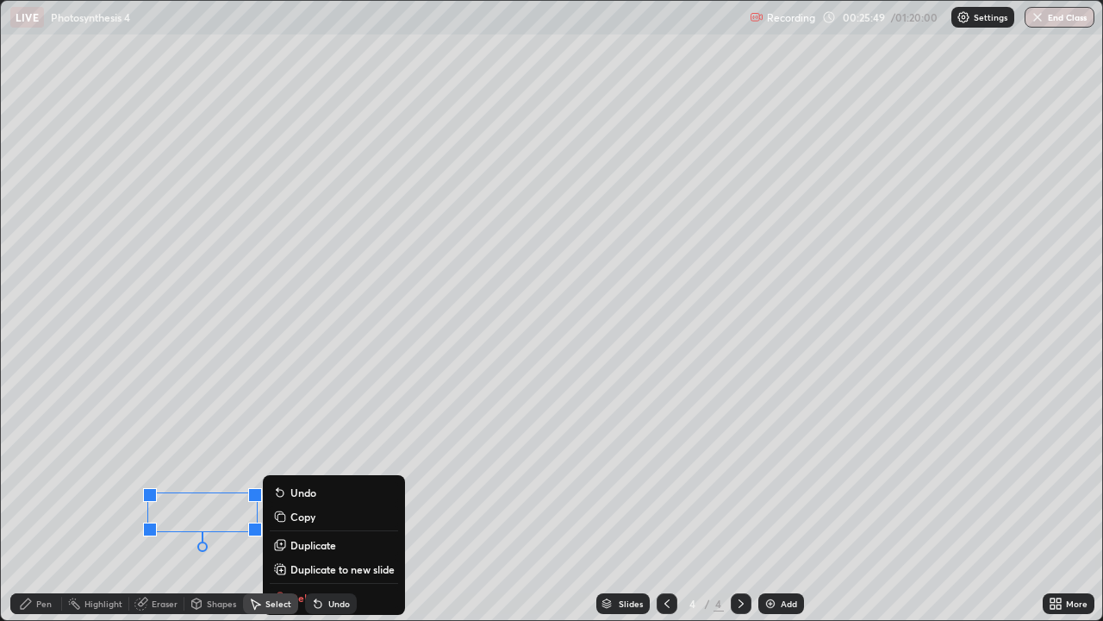
click at [99, 503] on div "0 ° Undo Copy Duplicate Duplicate to new slide Delete" at bounding box center [552, 310] width 1102 height 619
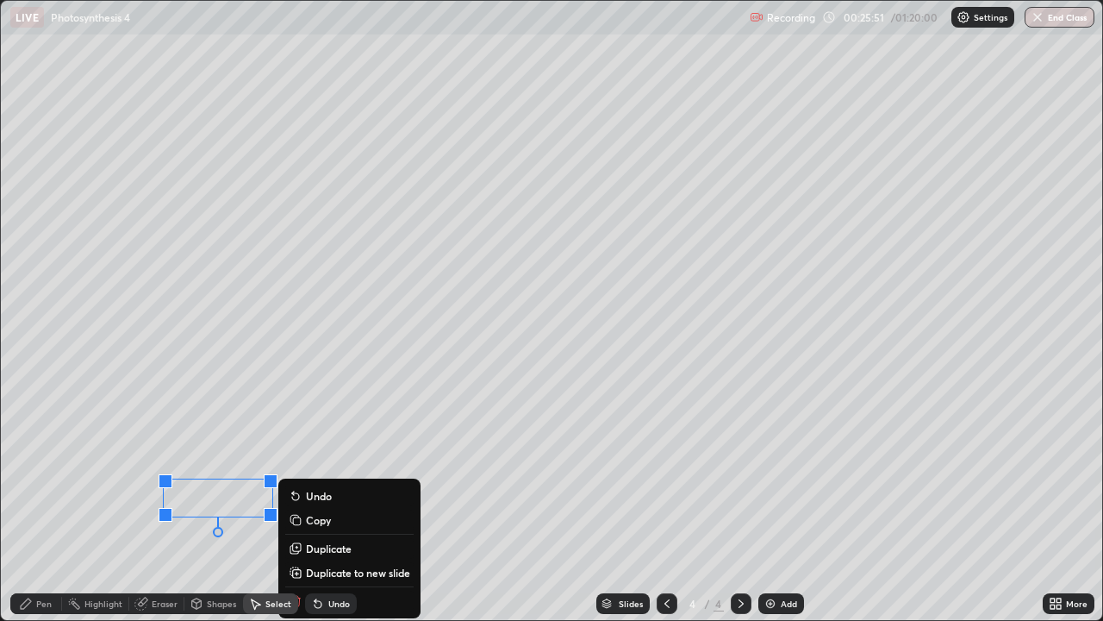
click at [83, 503] on div "0 ° Undo Copy Duplicate Duplicate to new slide Delete" at bounding box center [552, 310] width 1102 height 619
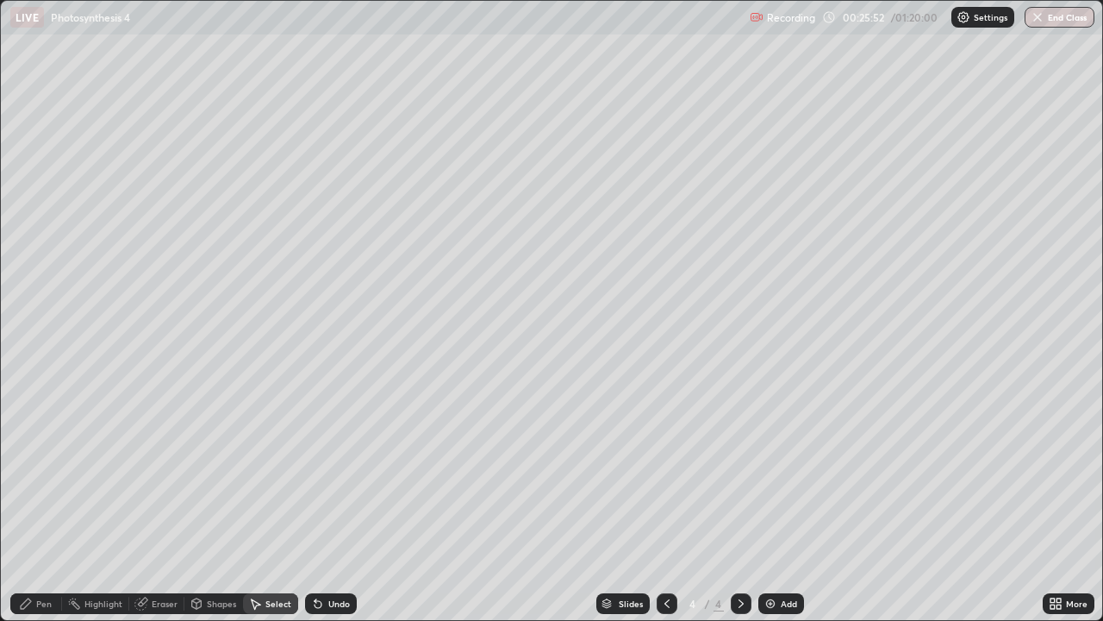
click at [26, 503] on icon at bounding box center [26, 603] width 14 height 14
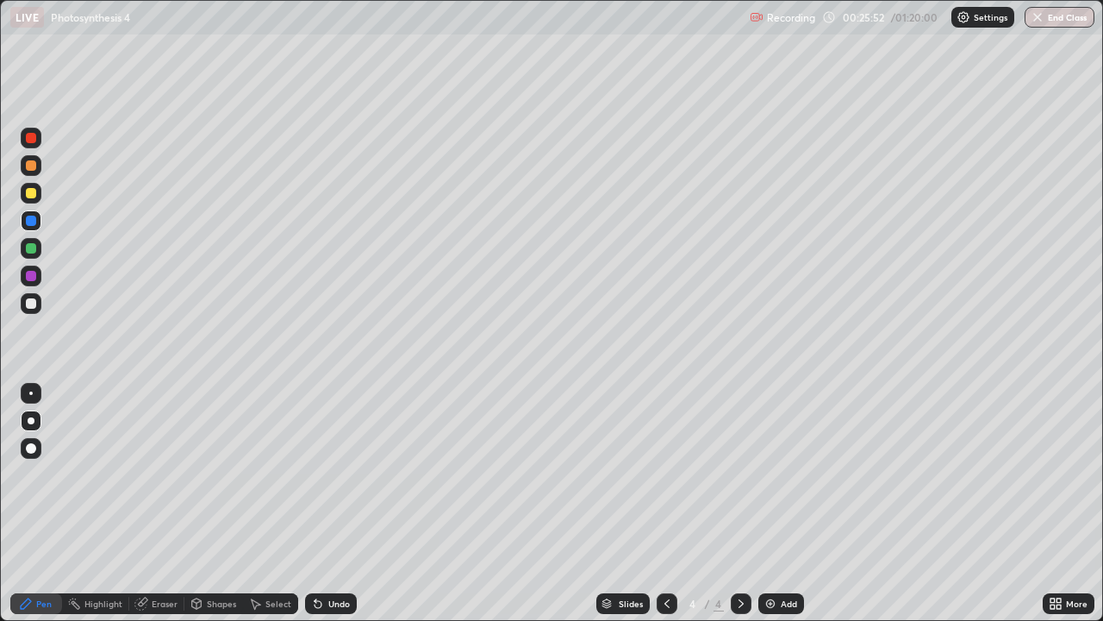
click at [29, 273] on div at bounding box center [31, 276] width 10 height 10
click at [28, 301] on div at bounding box center [31, 303] width 10 height 10
click at [29, 272] on div at bounding box center [31, 276] width 10 height 10
click at [26, 247] on div at bounding box center [31, 248] width 10 height 10
click at [28, 248] on div at bounding box center [31, 248] width 10 height 10
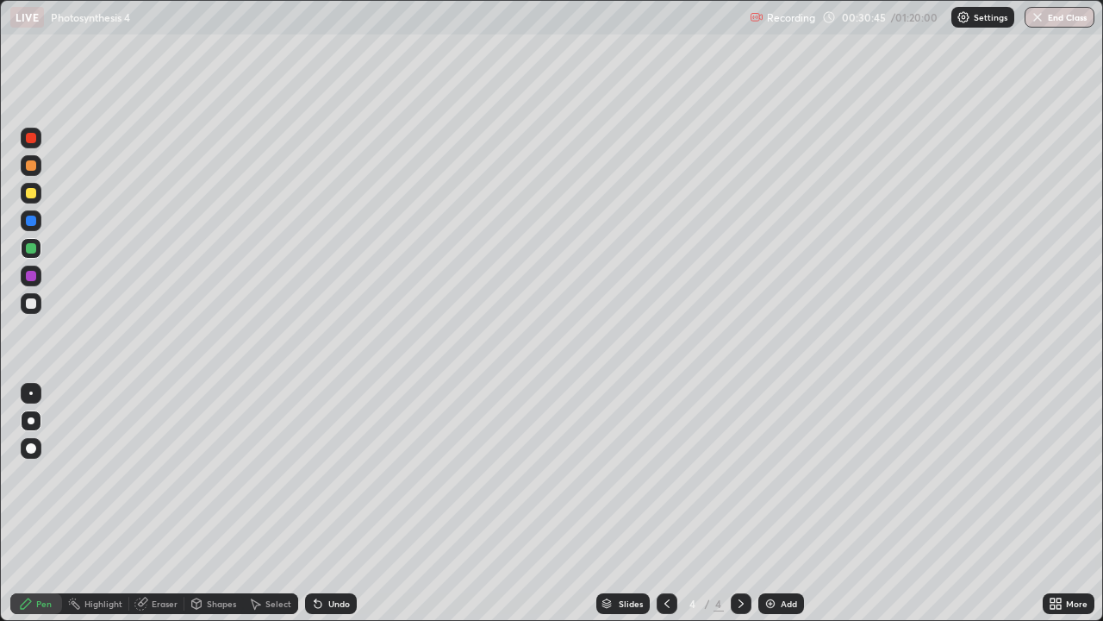
click at [34, 195] on div at bounding box center [31, 193] width 10 height 10
click at [324, 503] on div "Undo" at bounding box center [331, 603] width 52 height 21
click at [781, 503] on div "Add" at bounding box center [789, 603] width 16 height 9
click at [35, 222] on div at bounding box center [31, 220] width 10 height 10
click at [31, 246] on div at bounding box center [31, 248] width 10 height 10
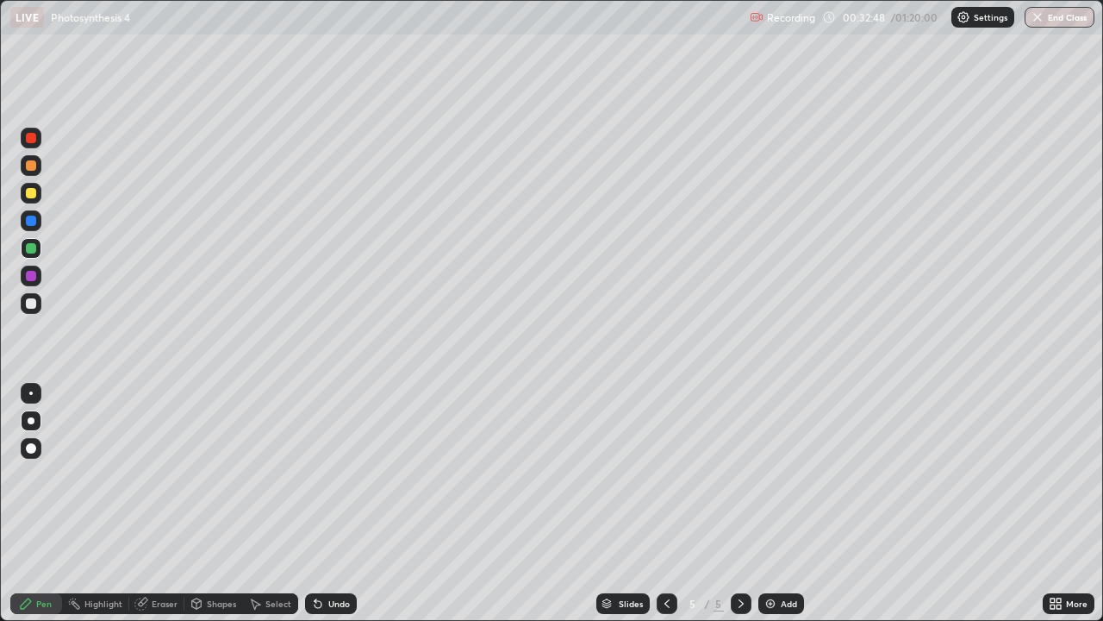
click at [33, 140] on div at bounding box center [31, 138] width 10 height 10
click at [214, 503] on div "Shapes" at bounding box center [221, 603] width 29 height 9
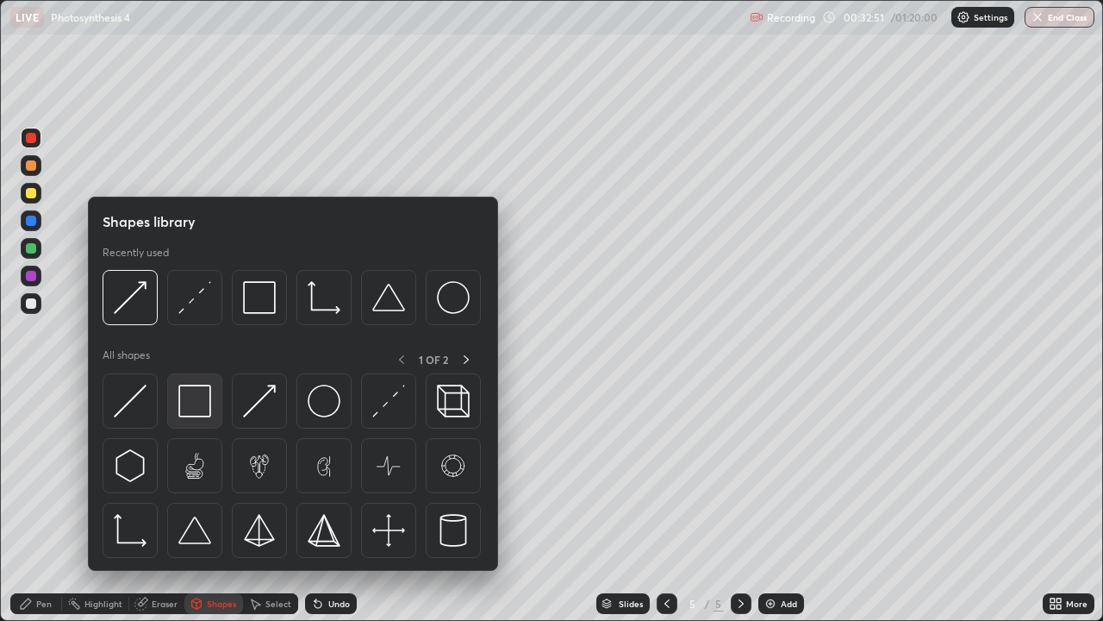
click at [194, 408] on img at bounding box center [194, 400] width 33 height 33
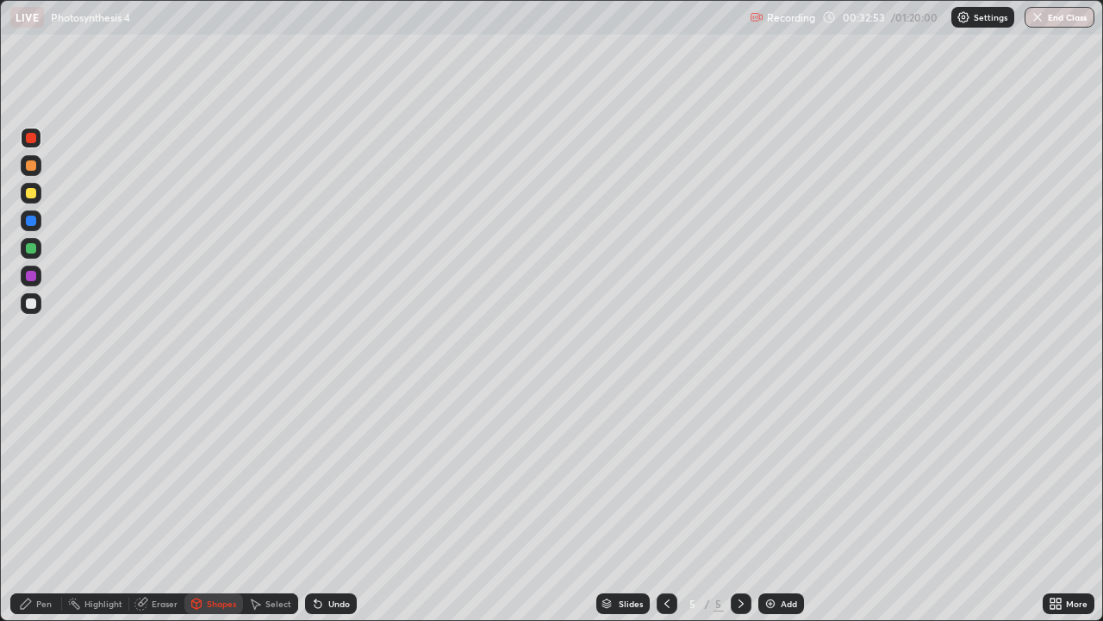
click at [41, 503] on div "Pen" at bounding box center [36, 603] width 52 height 21
click at [32, 195] on div at bounding box center [31, 193] width 10 height 10
click at [33, 304] on div at bounding box center [31, 303] width 10 height 10
click at [325, 503] on div "Undo" at bounding box center [331, 603] width 52 height 21
click at [326, 503] on div "Undo" at bounding box center [331, 603] width 52 height 21
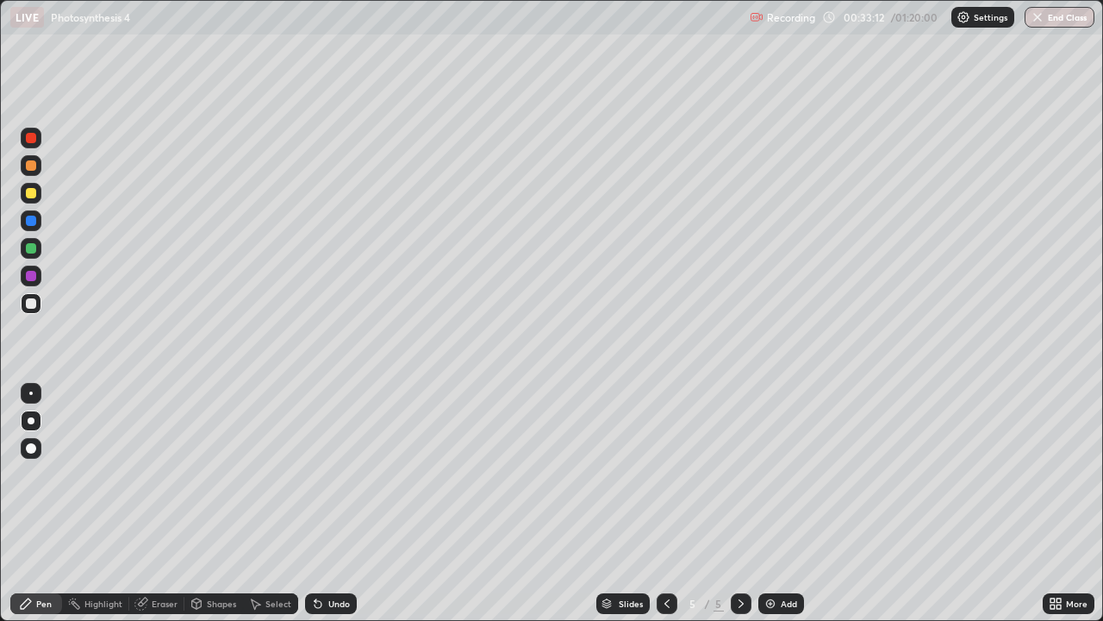
click at [327, 503] on div "Undo" at bounding box center [331, 603] width 52 height 21
click at [260, 503] on icon at bounding box center [255, 603] width 14 height 14
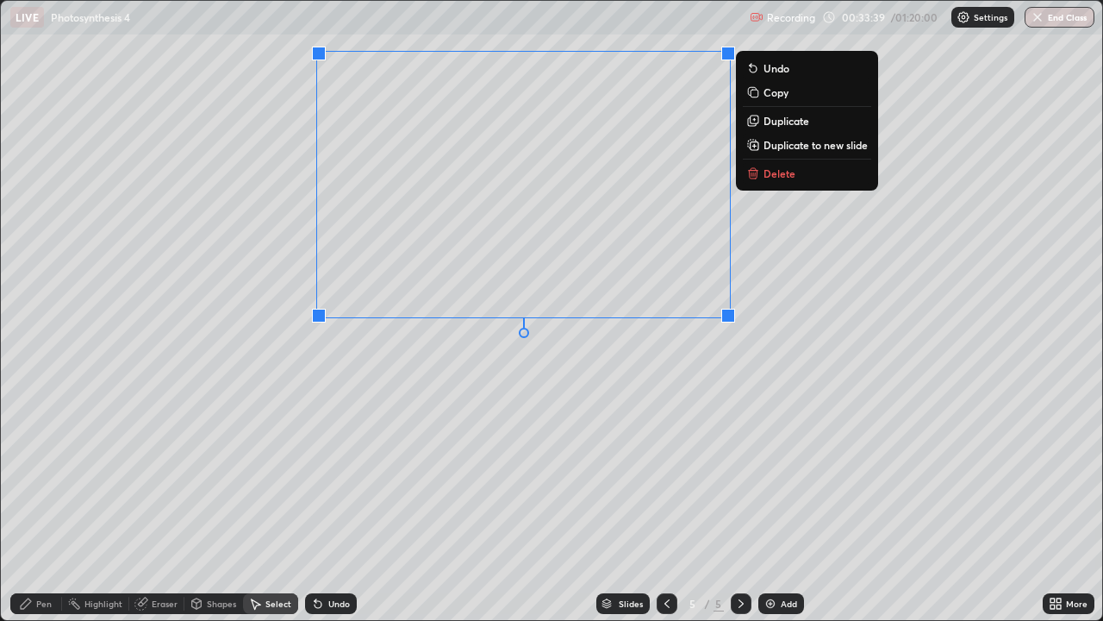
click at [342, 468] on div "0 ° Undo Copy Duplicate Duplicate to new slide Delete" at bounding box center [552, 310] width 1102 height 619
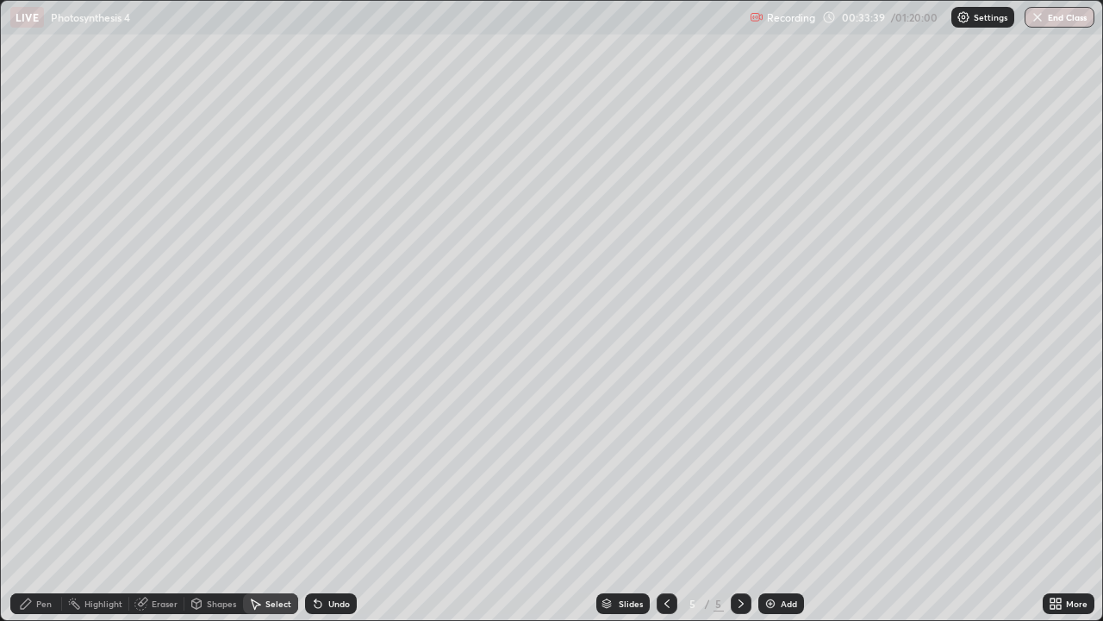
click at [38, 503] on div "Pen" at bounding box center [44, 603] width 16 height 9
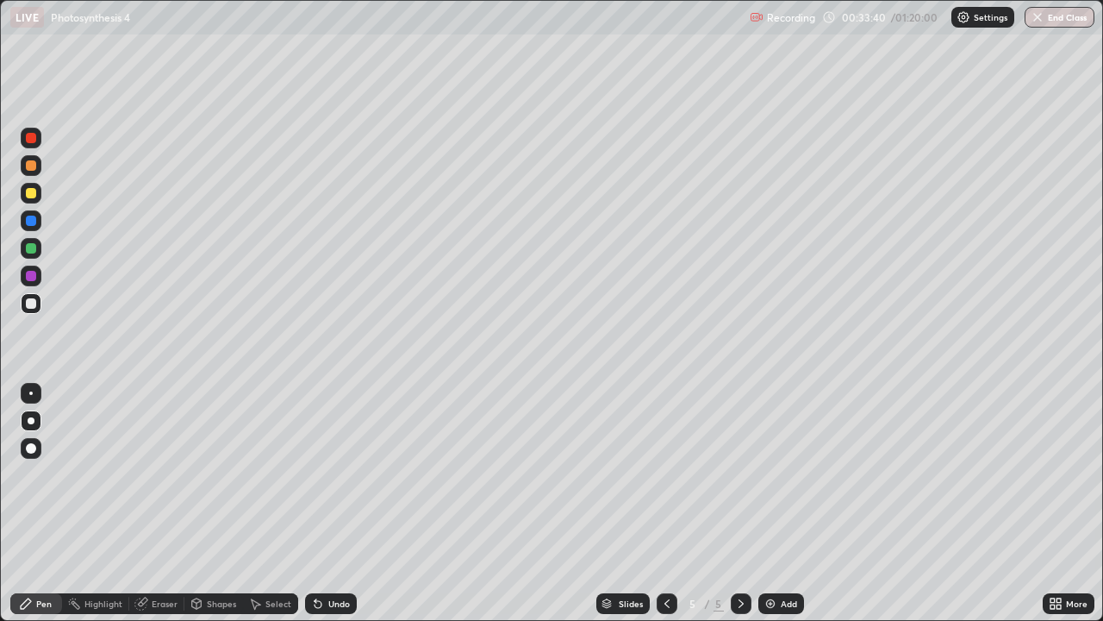
click at [29, 248] on div at bounding box center [31, 248] width 10 height 10
click at [781, 503] on div "Add" at bounding box center [789, 603] width 16 height 9
click at [32, 302] on div at bounding box center [31, 303] width 10 height 10
click at [31, 194] on div at bounding box center [31, 193] width 10 height 10
click at [318, 503] on icon at bounding box center [318, 604] width 7 height 7
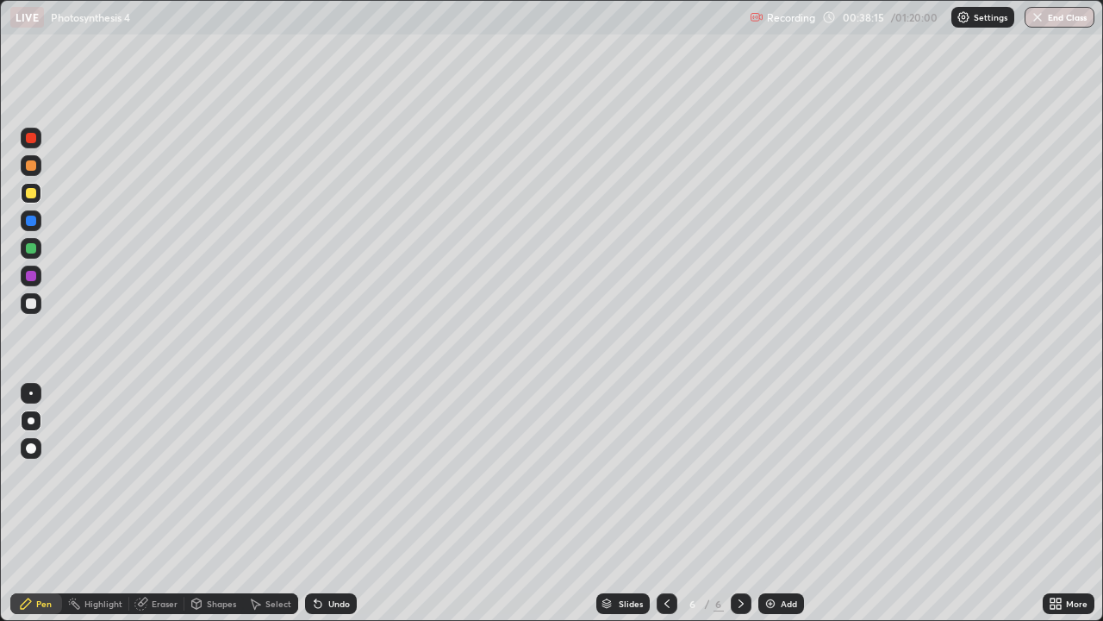
click at [315, 503] on icon at bounding box center [316, 600] width 2 height 2
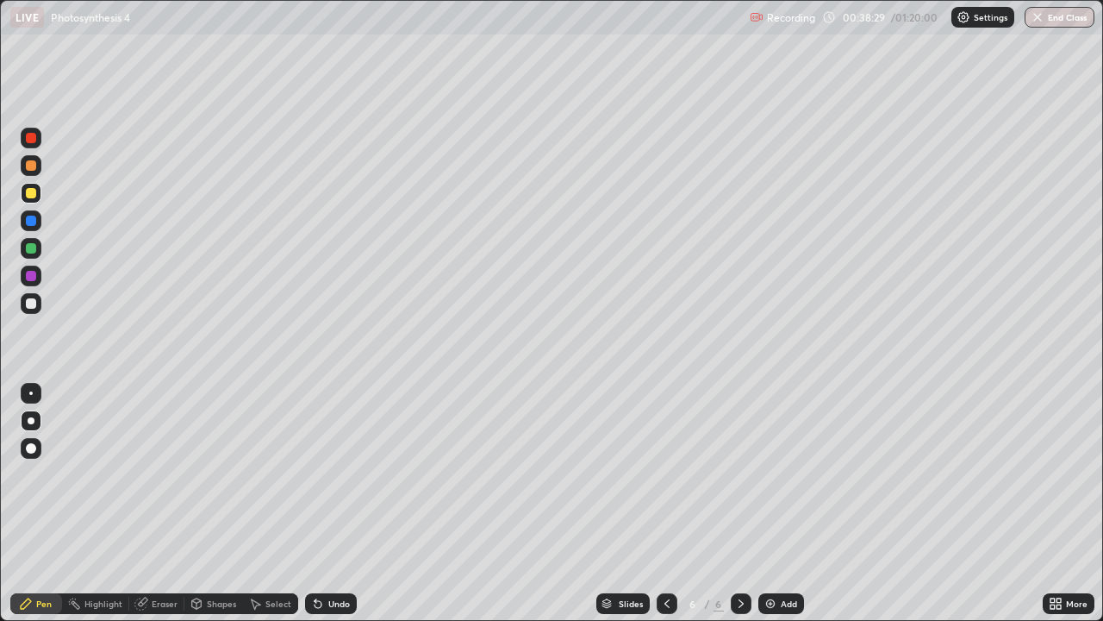
click at [27, 222] on div at bounding box center [31, 220] width 10 height 10
click at [275, 503] on div "Select" at bounding box center [278, 603] width 26 height 9
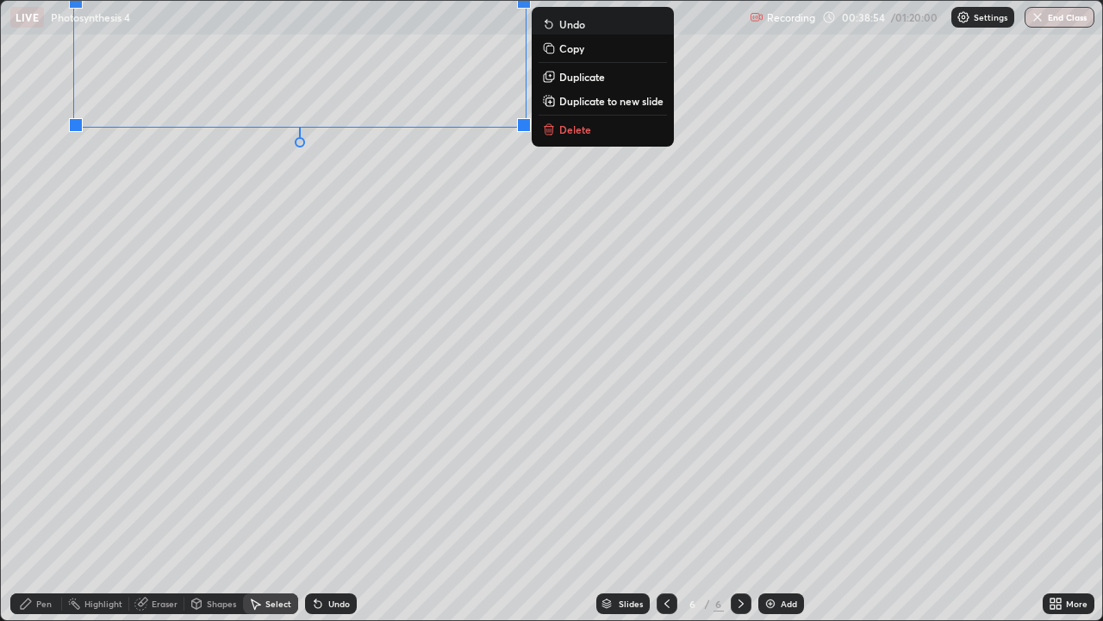
click at [165, 201] on div "0 ° Undo Copy Duplicate Duplicate to new slide Delete" at bounding box center [552, 310] width 1102 height 619
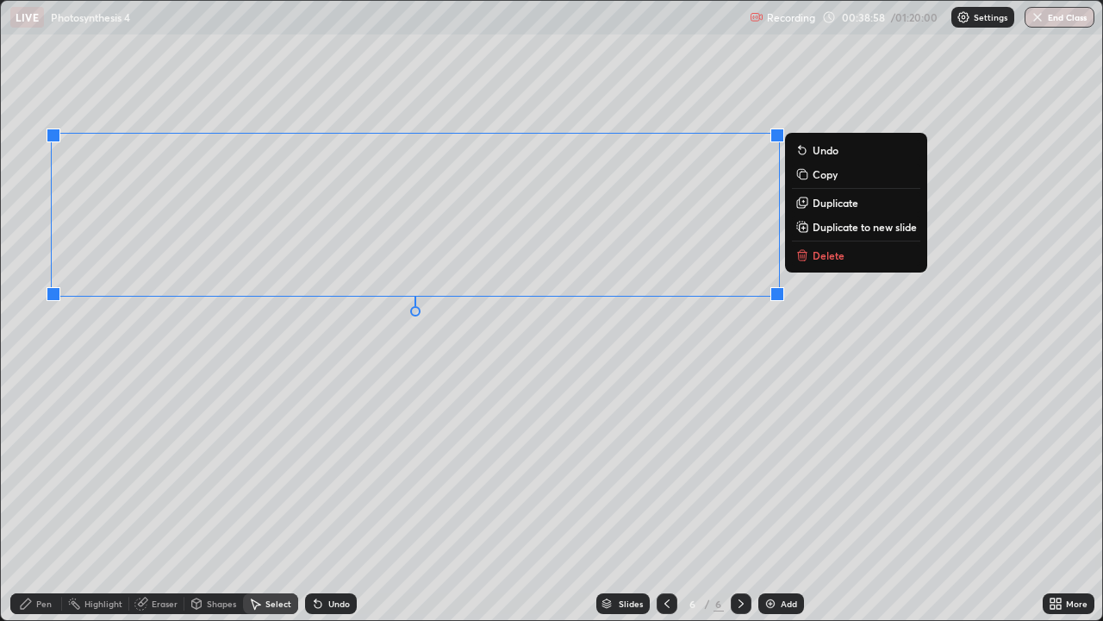
click at [322, 416] on div "0 ° Undo Copy Duplicate Duplicate to new slide Delete" at bounding box center [552, 310] width 1102 height 619
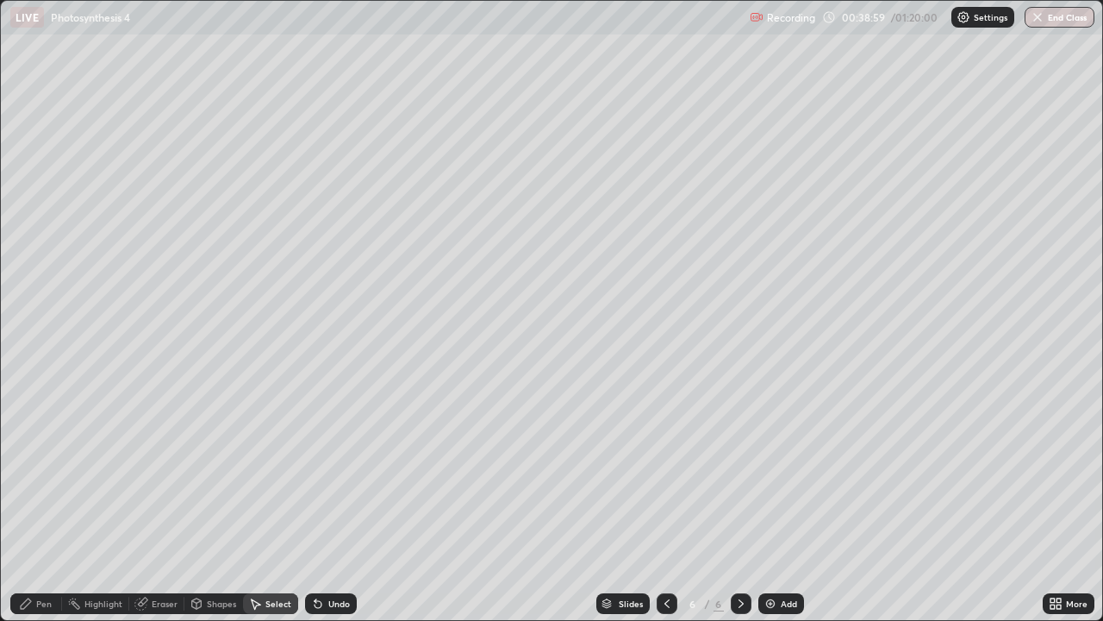
click at [37, 503] on div "Pen" at bounding box center [44, 603] width 16 height 9
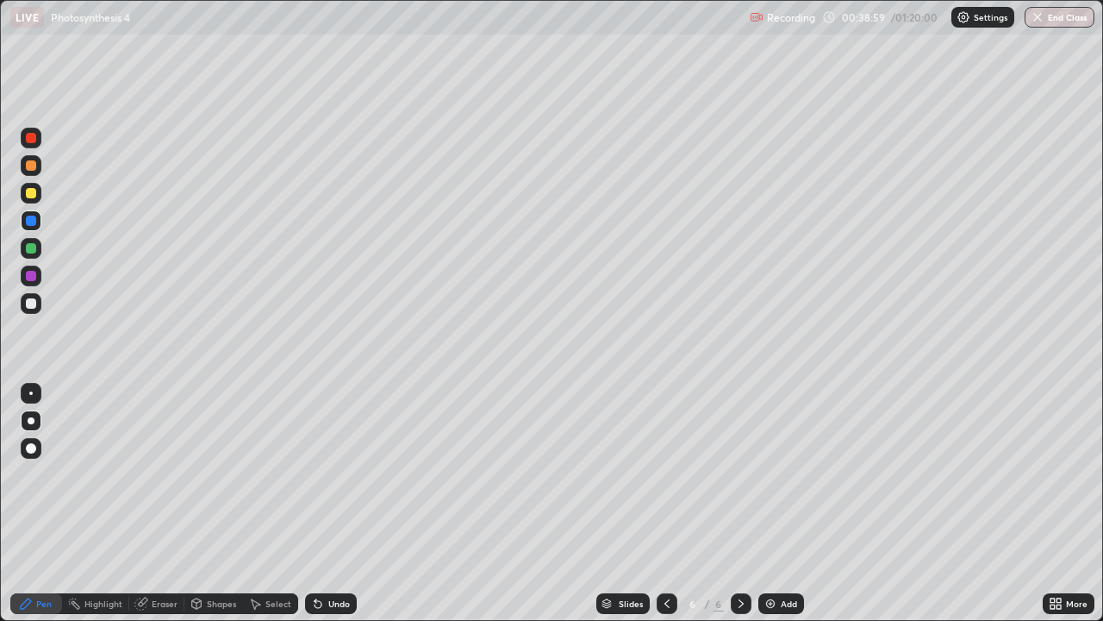
click at [33, 306] on div at bounding box center [31, 303] width 10 height 10
click at [27, 253] on div at bounding box center [31, 248] width 21 height 21
click at [32, 222] on div at bounding box center [31, 220] width 10 height 10
click at [268, 503] on div "Select" at bounding box center [278, 603] width 26 height 9
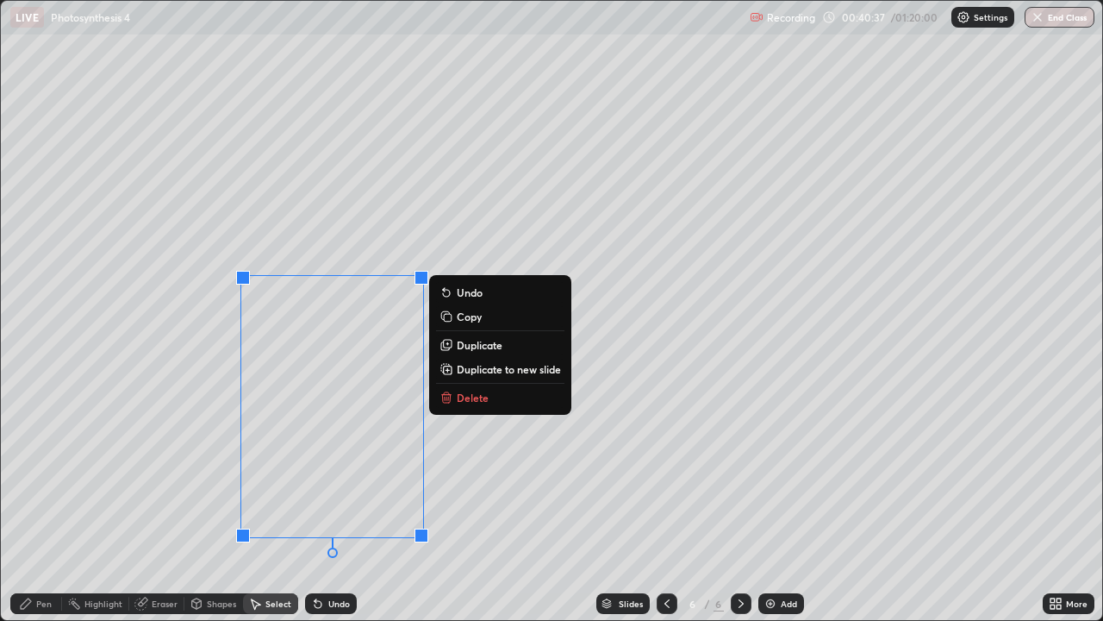
click at [133, 502] on div "0 ° Undo Copy Duplicate Duplicate to new slide Delete" at bounding box center [552, 310] width 1102 height 619
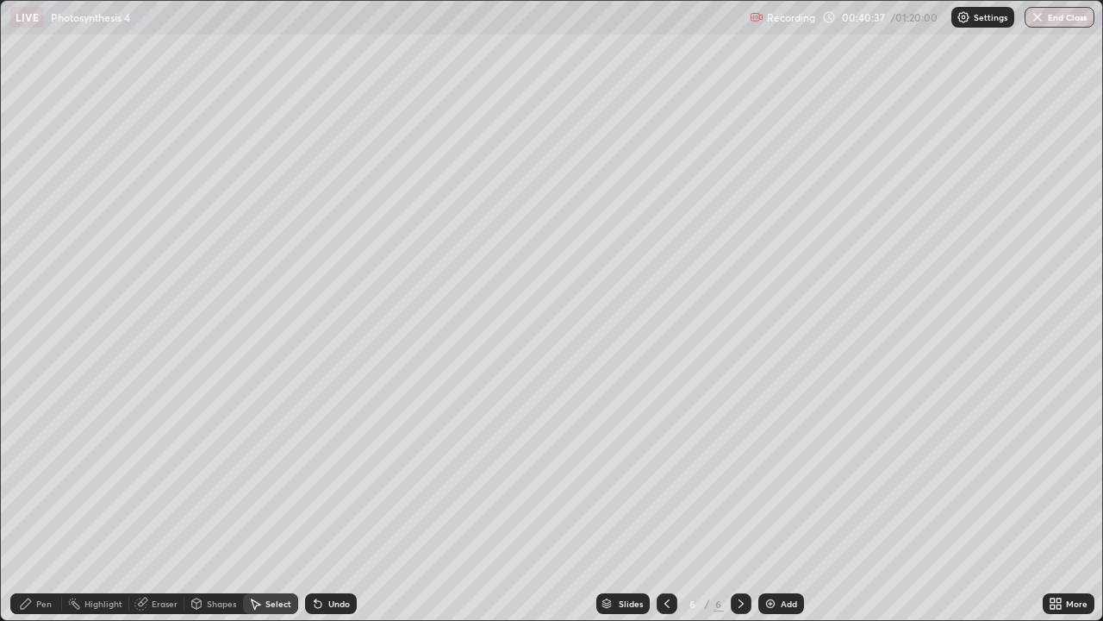
click at [27, 503] on icon at bounding box center [26, 603] width 10 height 10
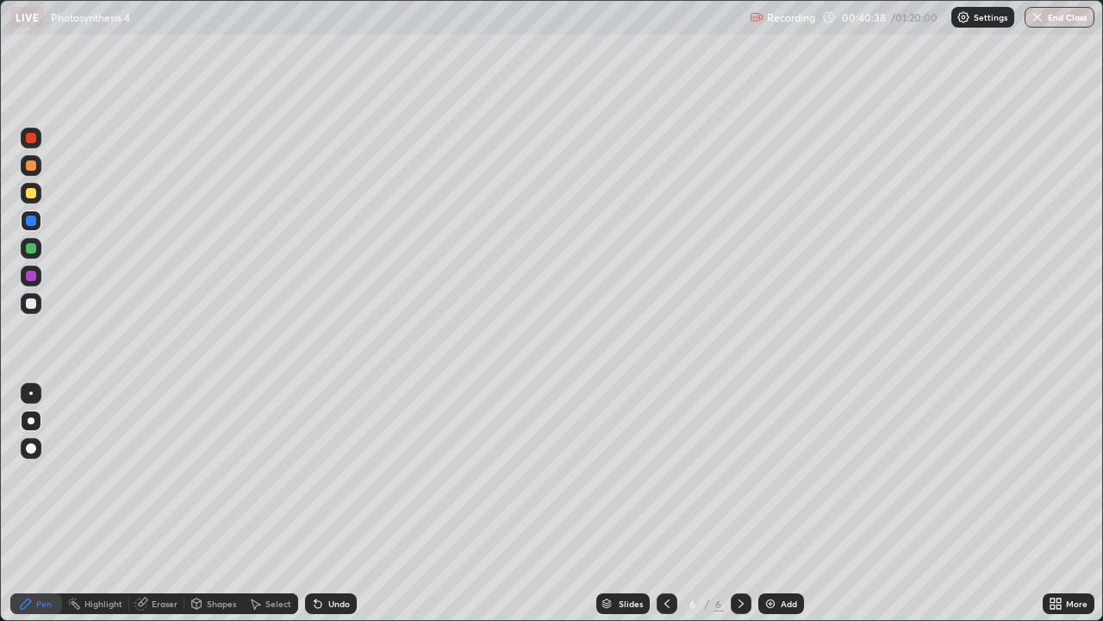
click at [22, 276] on div at bounding box center [31, 275] width 21 height 21
click at [325, 503] on div "Undo" at bounding box center [331, 603] width 52 height 21
click at [329, 503] on div "Undo" at bounding box center [339, 603] width 22 height 9
click at [328, 503] on div "Undo" at bounding box center [331, 603] width 52 height 21
click at [334, 503] on div "Undo" at bounding box center [339, 603] width 22 height 9
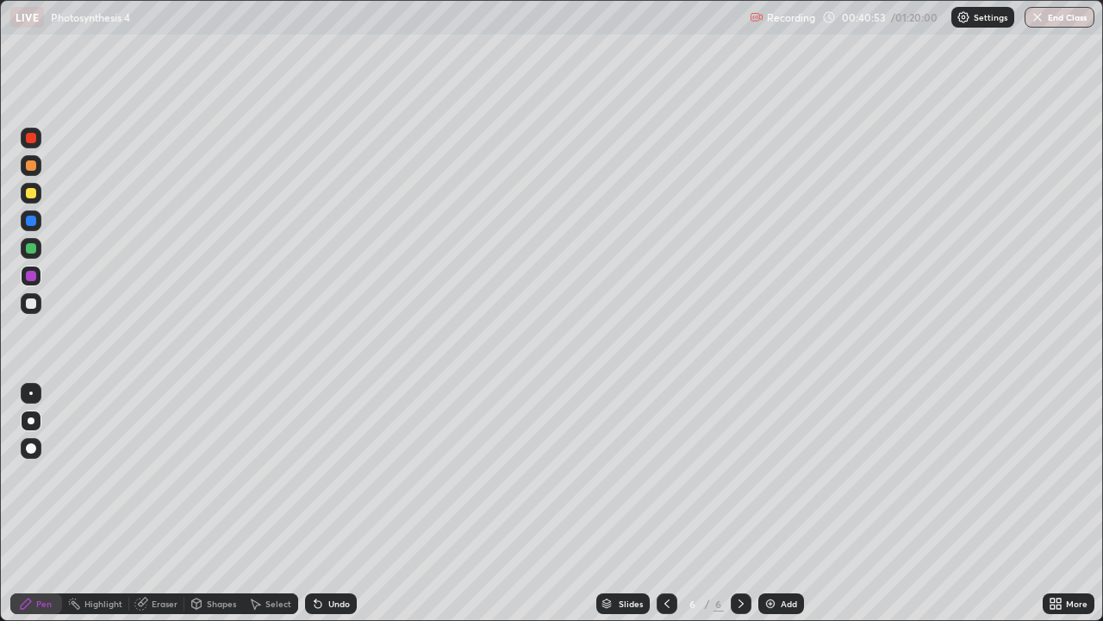
click at [330, 503] on div "Undo" at bounding box center [339, 603] width 22 height 9
click at [329, 503] on div "Undo" at bounding box center [339, 603] width 22 height 9
click at [334, 503] on div "Undo" at bounding box center [339, 603] width 22 height 9
click at [28, 503] on icon at bounding box center [26, 603] width 14 height 14
click at [28, 166] on div at bounding box center [31, 165] width 10 height 10
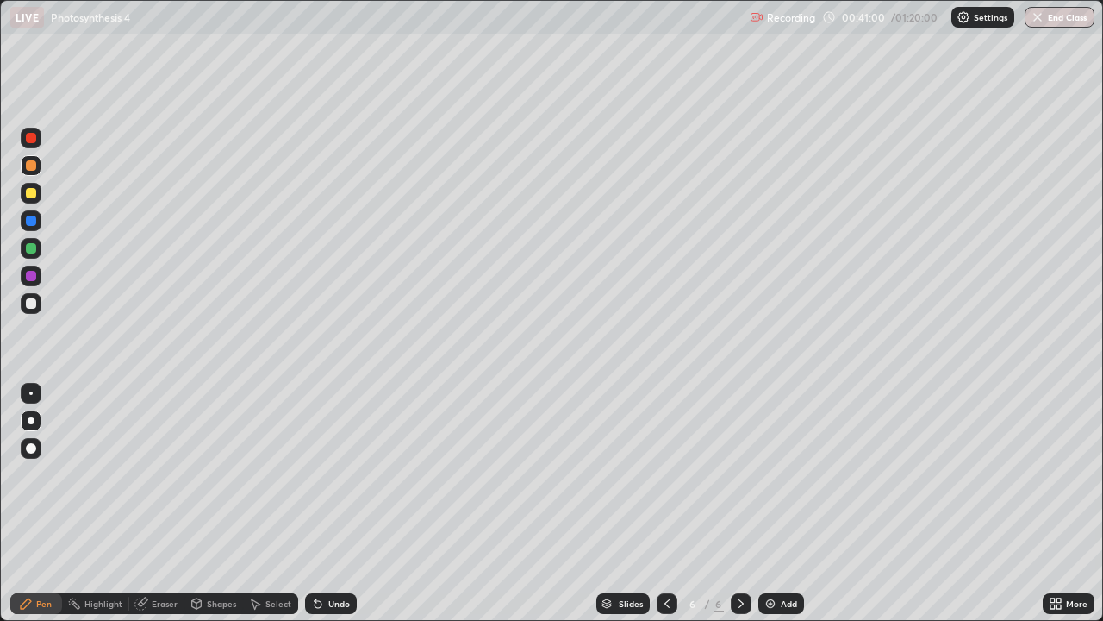
click at [28, 304] on div at bounding box center [31, 303] width 10 height 10
click at [322, 503] on div "Undo" at bounding box center [331, 603] width 52 height 21
click at [273, 503] on div "Select" at bounding box center [278, 603] width 26 height 9
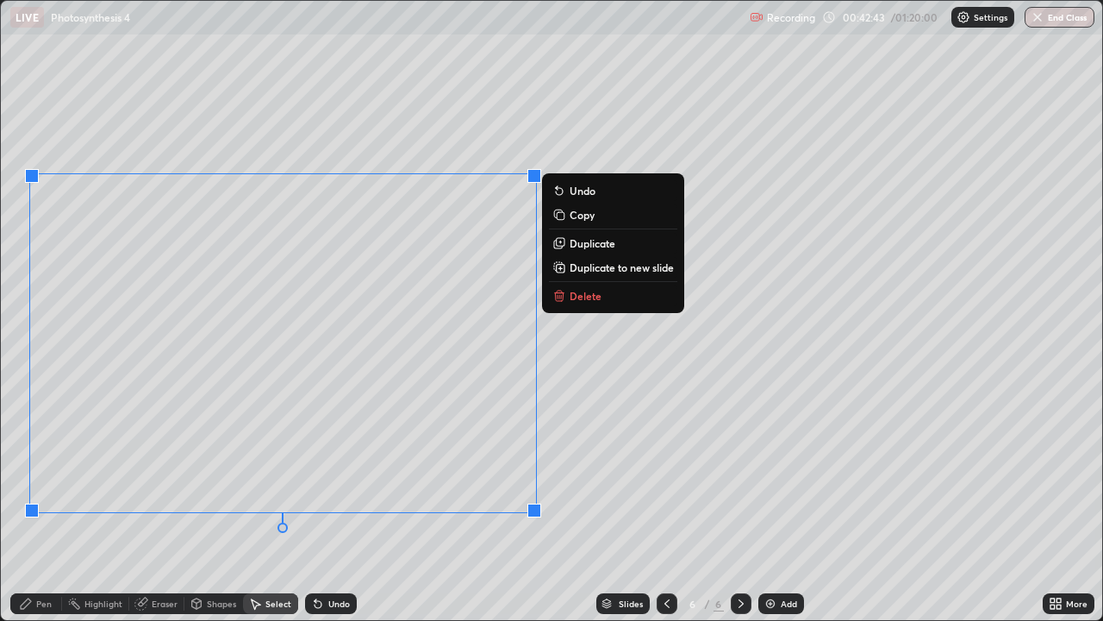
click at [455, 503] on div "0 ° Undo Copy Duplicate Duplicate to new slide Delete" at bounding box center [552, 310] width 1102 height 619
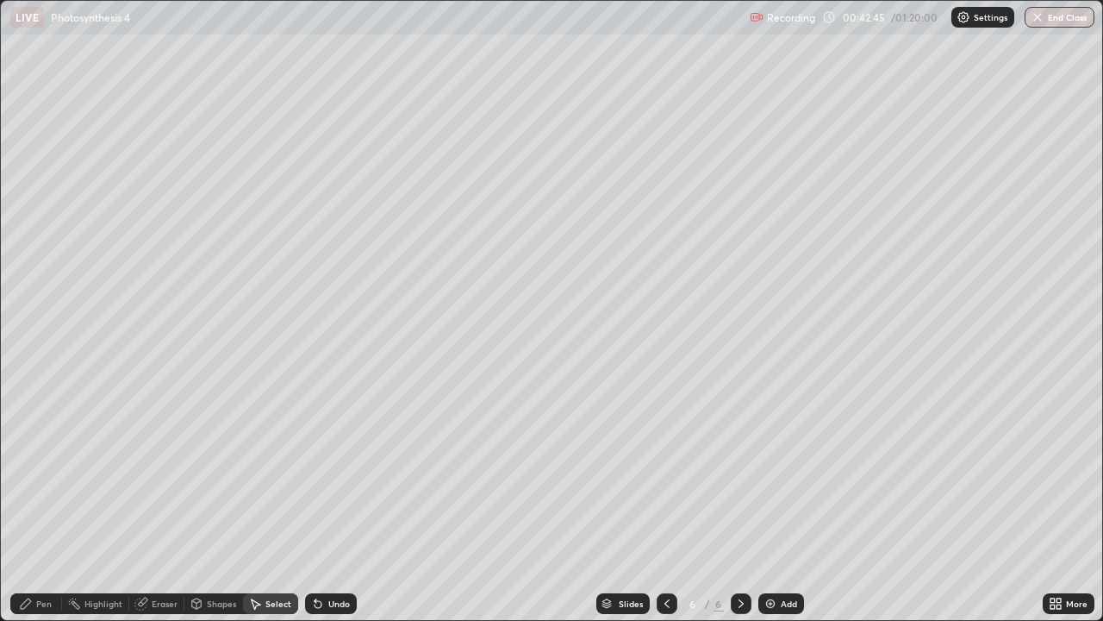
click at [47, 503] on div "Pen" at bounding box center [44, 603] width 16 height 9
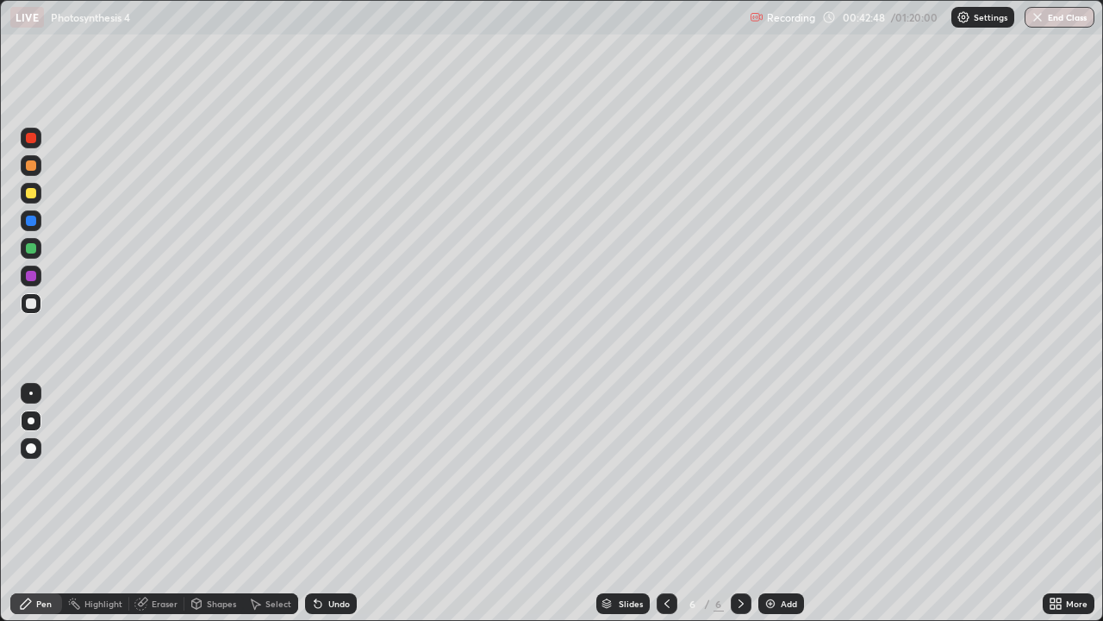
click at [35, 252] on div at bounding box center [31, 248] width 21 height 21
click at [34, 196] on div at bounding box center [31, 193] width 10 height 10
click at [269, 503] on div "Select" at bounding box center [278, 603] width 26 height 9
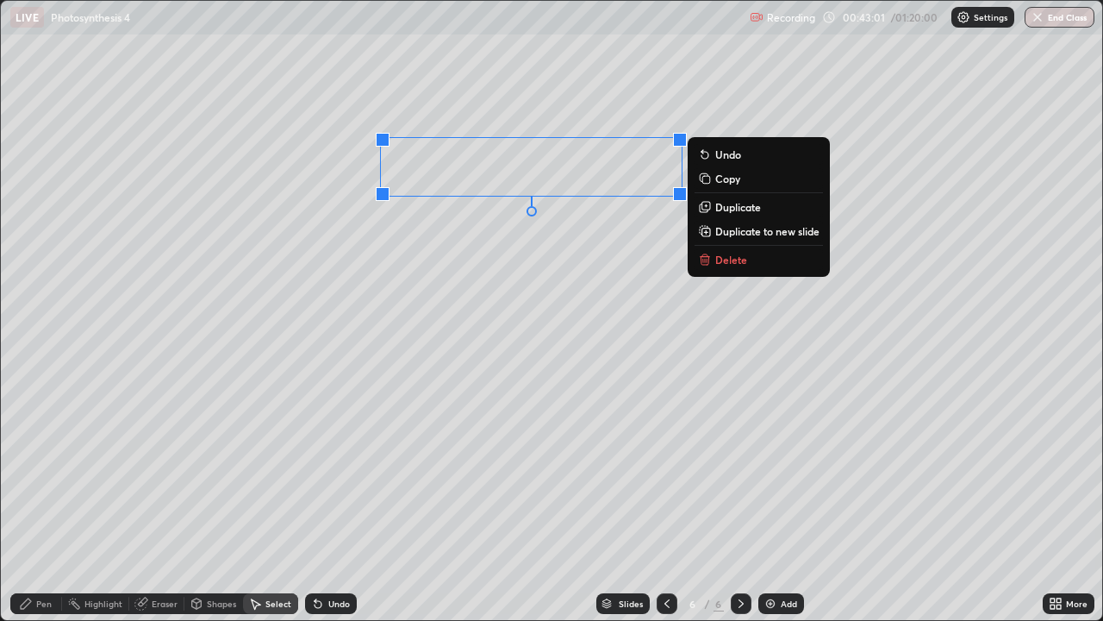
click at [628, 351] on div "0 ° Undo Copy Duplicate Duplicate to new slide Delete" at bounding box center [552, 310] width 1102 height 619
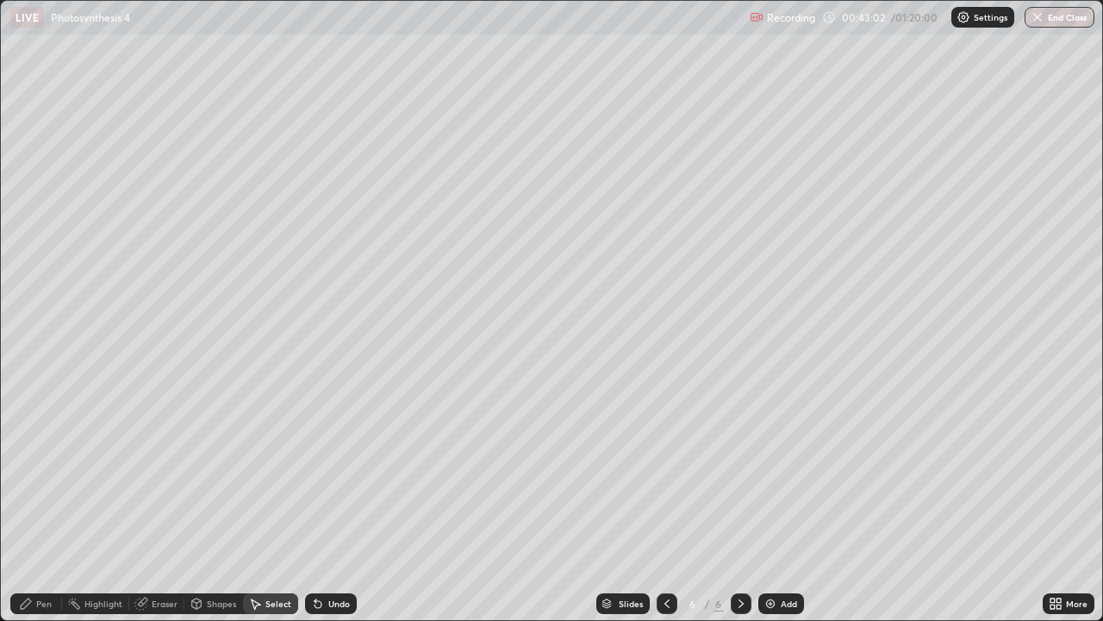
click at [41, 503] on div "Pen" at bounding box center [44, 603] width 16 height 9
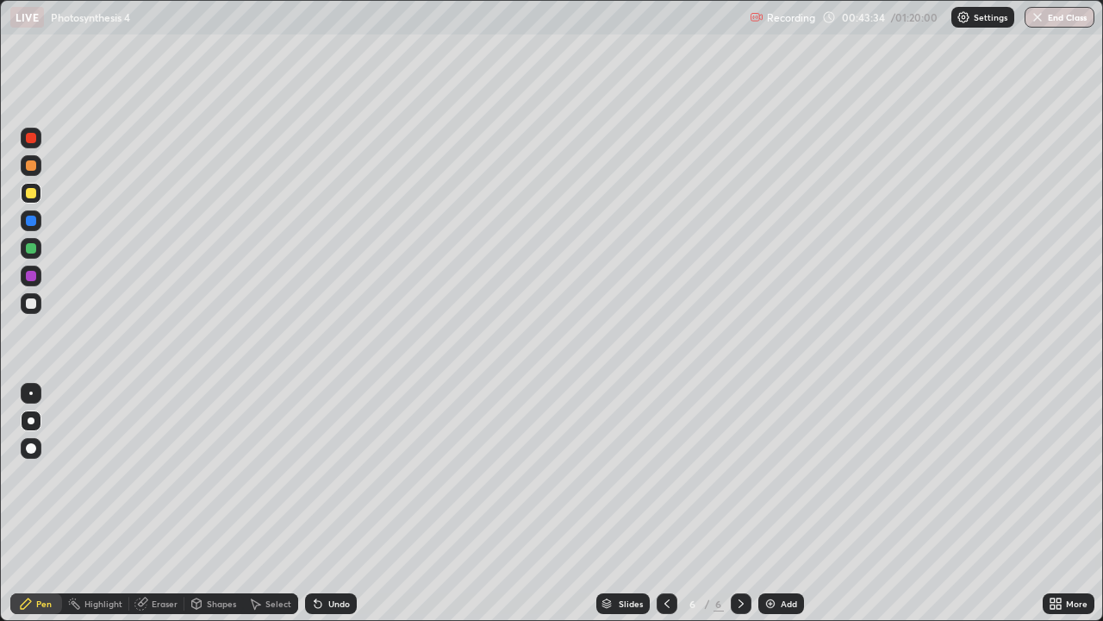
click at [33, 279] on div at bounding box center [31, 276] width 10 height 10
click at [34, 298] on div at bounding box center [31, 303] width 21 height 21
click at [322, 503] on icon at bounding box center [318, 603] width 14 height 14
click at [315, 503] on icon at bounding box center [316, 600] width 2 height 2
click at [788, 503] on div "Add" at bounding box center [789, 603] width 16 height 9
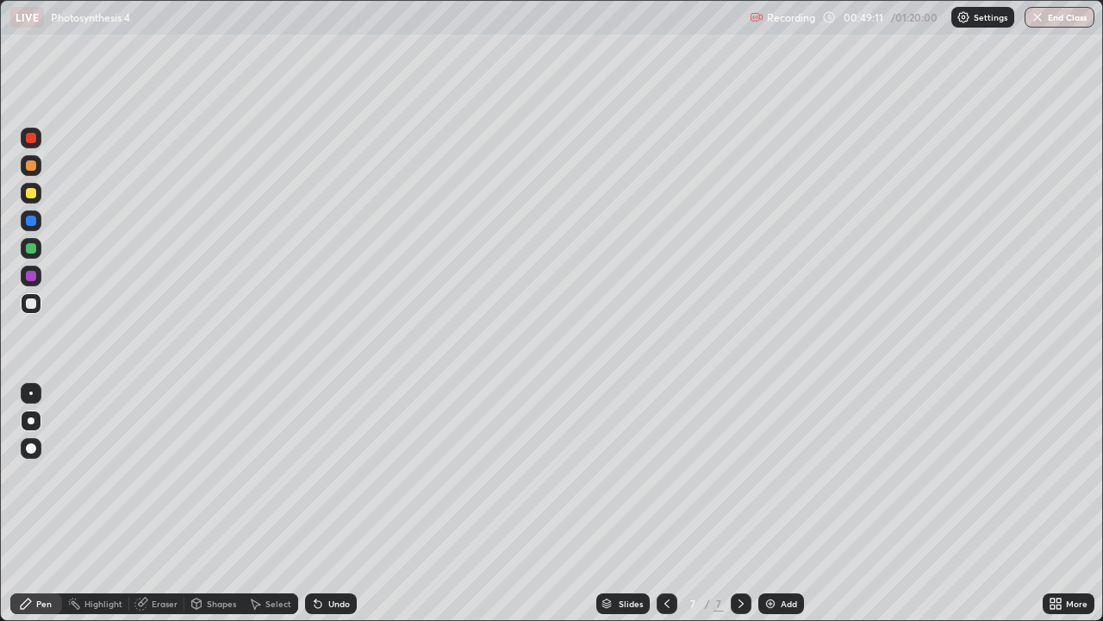
click at [30, 247] on div at bounding box center [31, 248] width 10 height 10
click at [28, 142] on div at bounding box center [31, 138] width 10 height 10
click at [219, 503] on div "Shapes" at bounding box center [221, 603] width 29 height 9
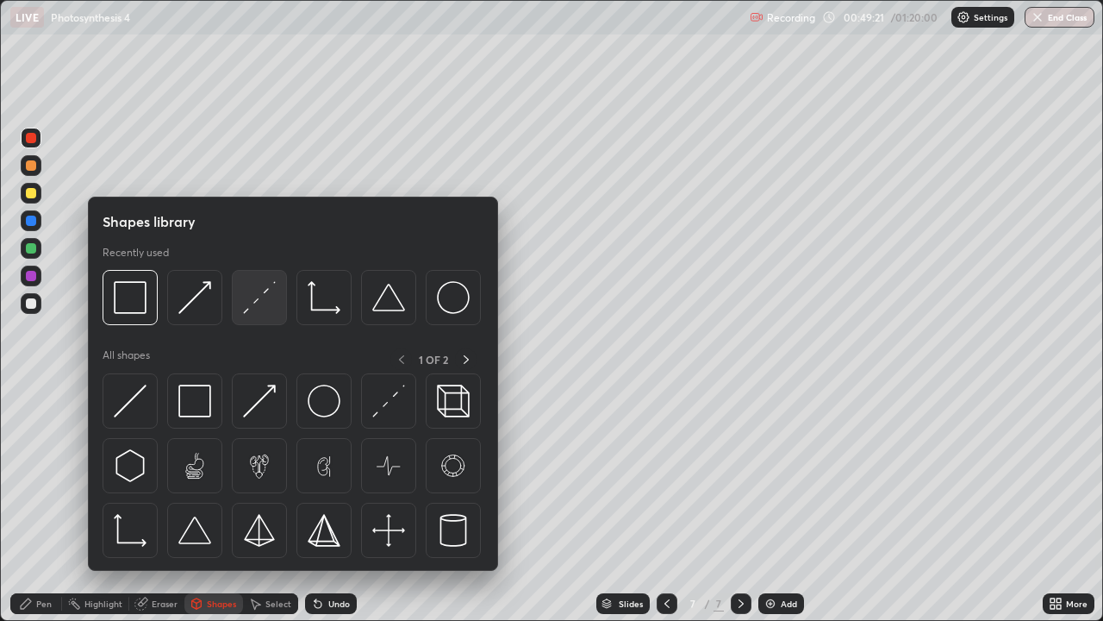
click at [254, 298] on img at bounding box center [259, 297] width 33 height 33
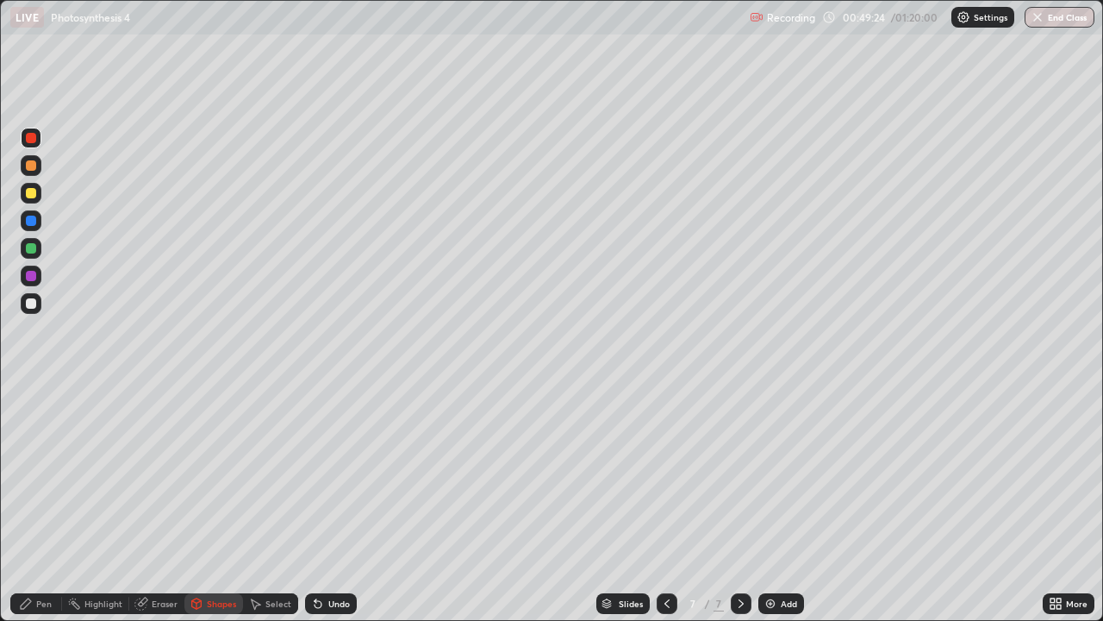
click at [22, 503] on div "Pen" at bounding box center [36, 603] width 52 height 21
click at [33, 140] on div at bounding box center [31, 138] width 10 height 10
click at [30, 196] on div at bounding box center [31, 193] width 10 height 10
click at [34, 252] on div at bounding box center [31, 248] width 10 height 10
click at [32, 195] on div at bounding box center [31, 193] width 10 height 10
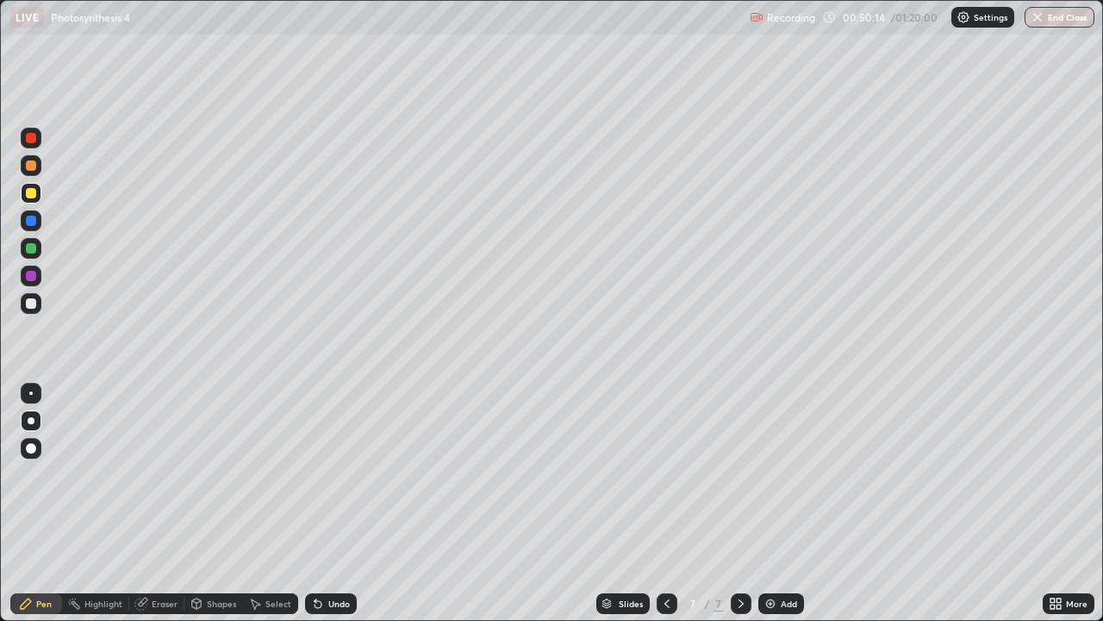
click at [31, 222] on div at bounding box center [31, 220] width 10 height 10
click at [34, 228] on div at bounding box center [31, 220] width 21 height 21
click at [32, 249] on div at bounding box center [31, 248] width 10 height 10
click at [29, 229] on div at bounding box center [31, 220] width 21 height 21
click at [340, 503] on div "Undo" at bounding box center [331, 603] width 52 height 21
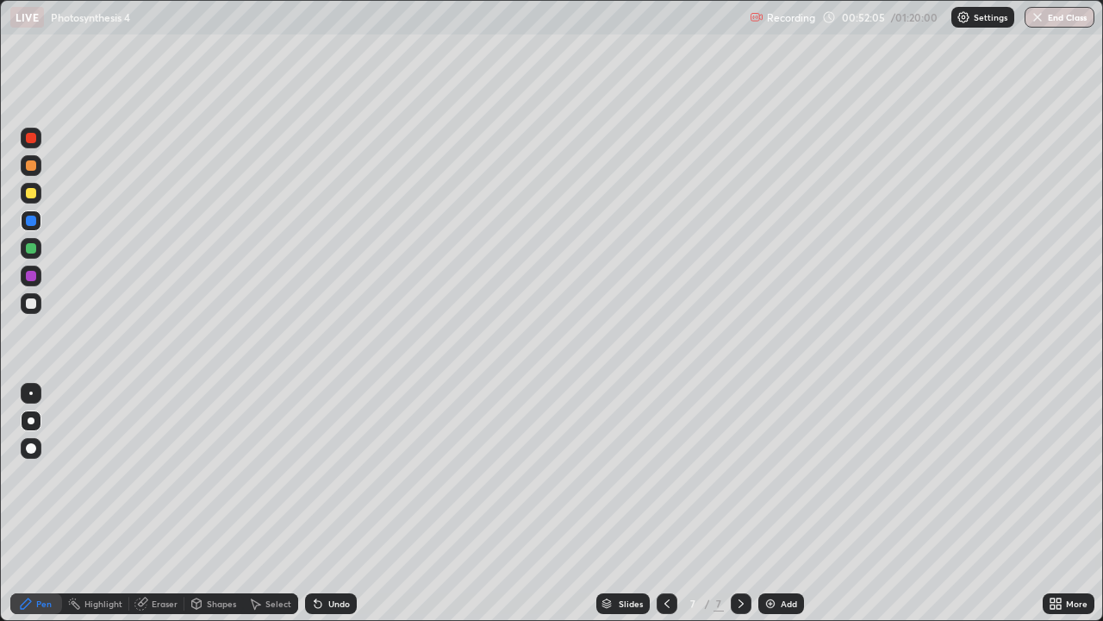
click at [345, 503] on div "Undo" at bounding box center [331, 603] width 52 height 21
click at [346, 503] on div "Undo" at bounding box center [331, 603] width 52 height 21
click at [345, 503] on div "Undo" at bounding box center [331, 603] width 52 height 21
click at [157, 503] on div "Eraser" at bounding box center [165, 603] width 26 height 9
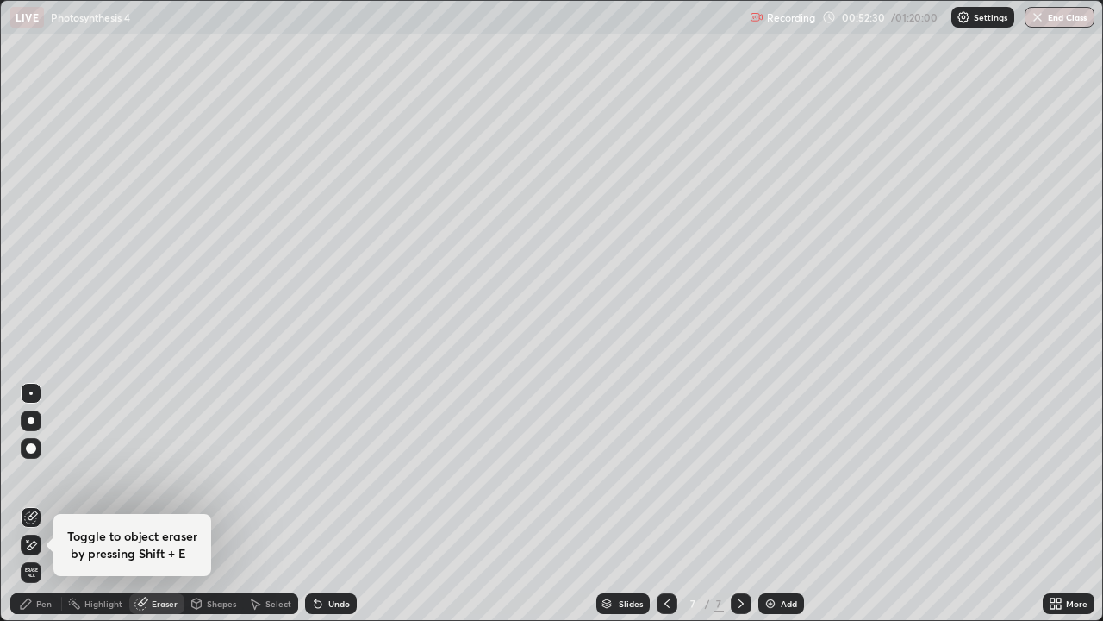
click at [31, 503] on icon at bounding box center [26, 603] width 14 height 14
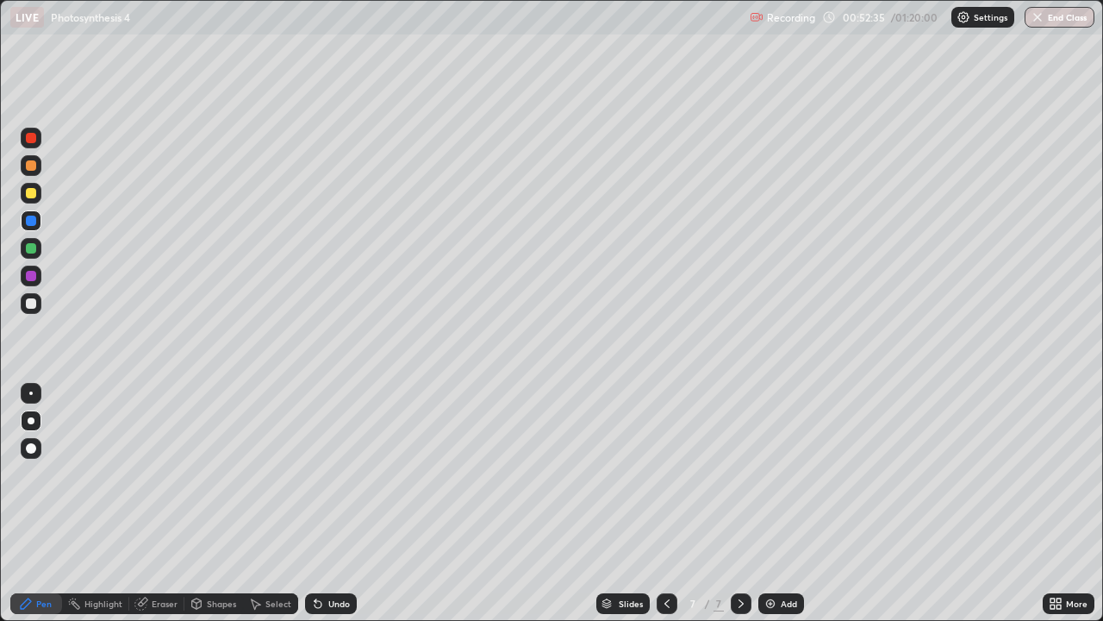
click at [265, 503] on div "Select" at bounding box center [278, 603] width 26 height 9
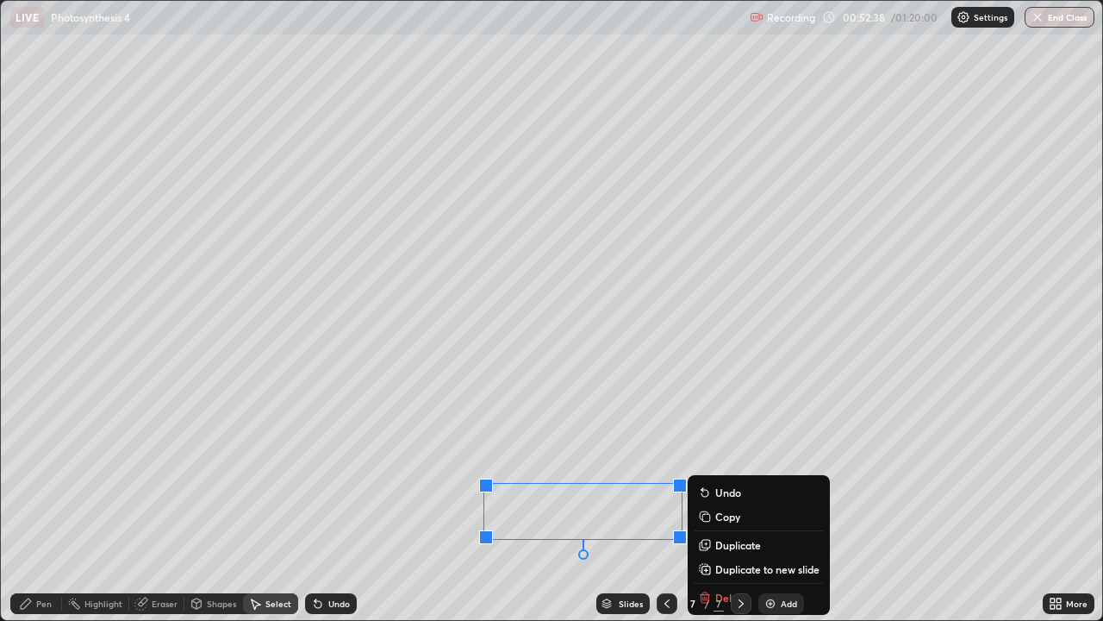
click at [370, 415] on div "0 ° Undo Copy Duplicate Duplicate to new slide Delete" at bounding box center [552, 310] width 1102 height 619
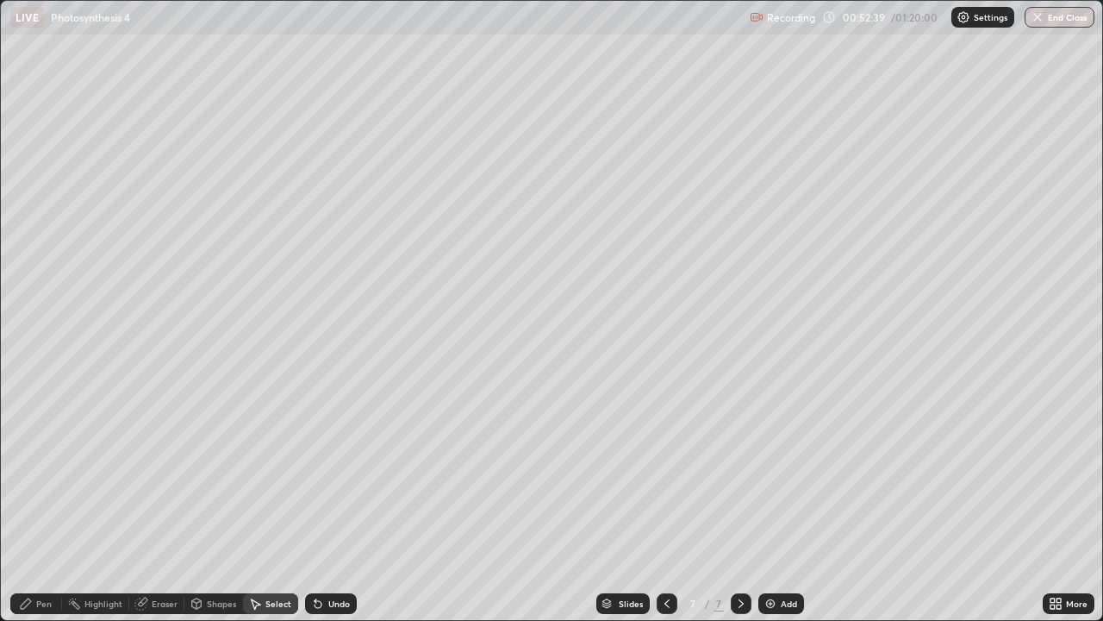
click at [59, 503] on div "Pen" at bounding box center [36, 603] width 52 height 21
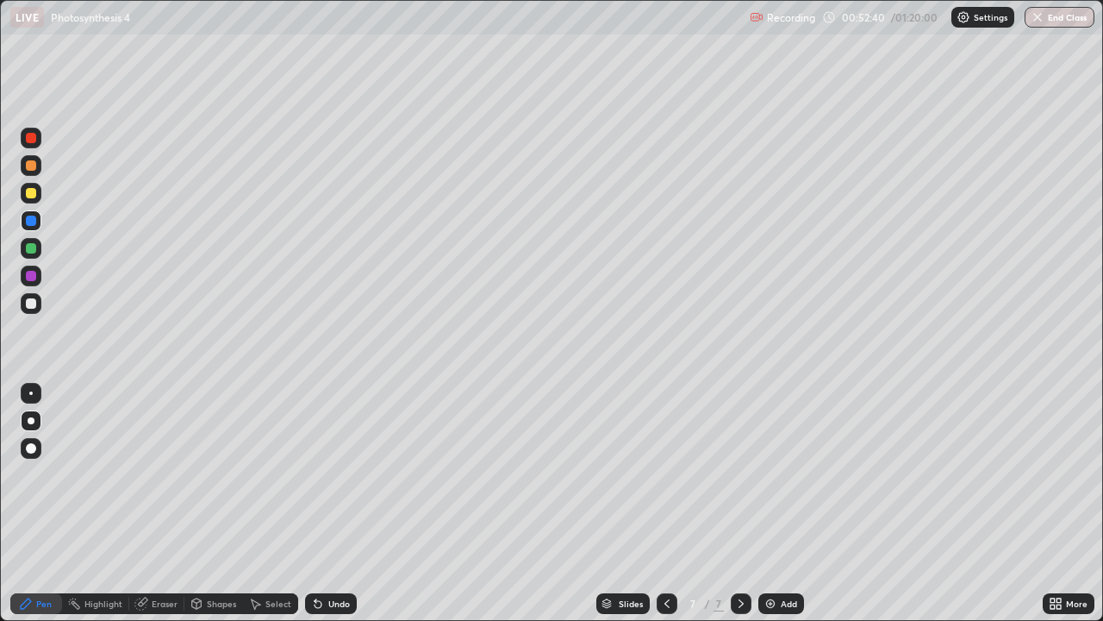
click at [30, 303] on div at bounding box center [31, 303] width 10 height 10
click at [666, 503] on icon at bounding box center [667, 603] width 14 height 14
click at [667, 503] on icon at bounding box center [667, 603] width 5 height 9
click at [665, 503] on icon at bounding box center [667, 603] width 14 height 14
click at [738, 503] on icon at bounding box center [741, 603] width 14 height 14
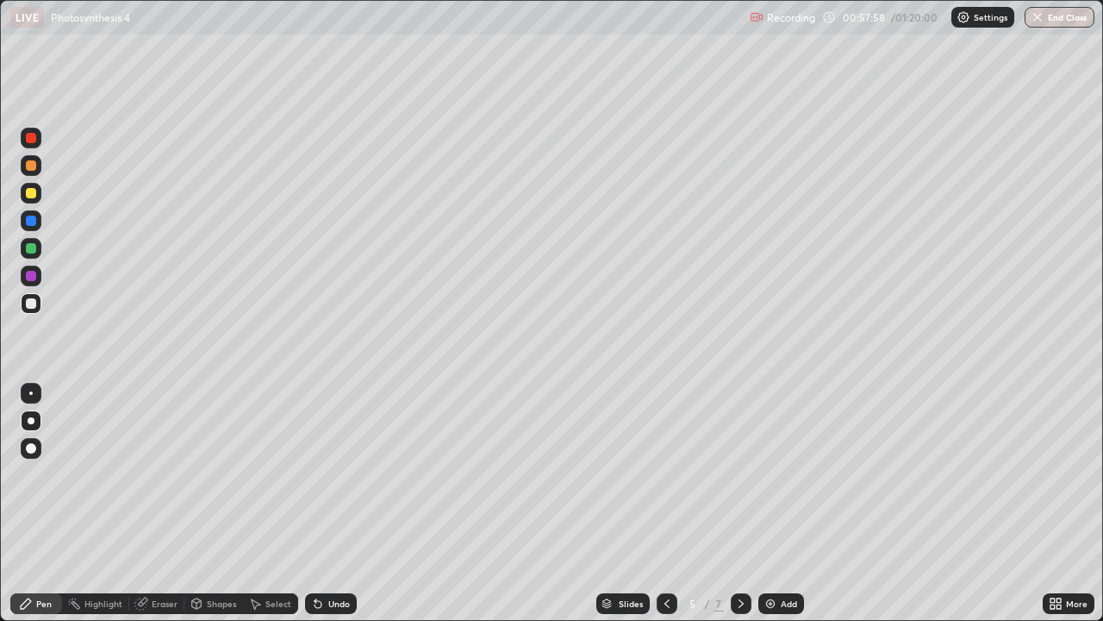
click at [739, 503] on icon at bounding box center [741, 603] width 14 height 14
click at [740, 503] on icon at bounding box center [741, 603] width 14 height 14
click at [781, 503] on div "Add" at bounding box center [789, 603] width 16 height 9
click at [32, 197] on div at bounding box center [31, 193] width 10 height 10
click at [30, 228] on div at bounding box center [31, 220] width 21 height 21
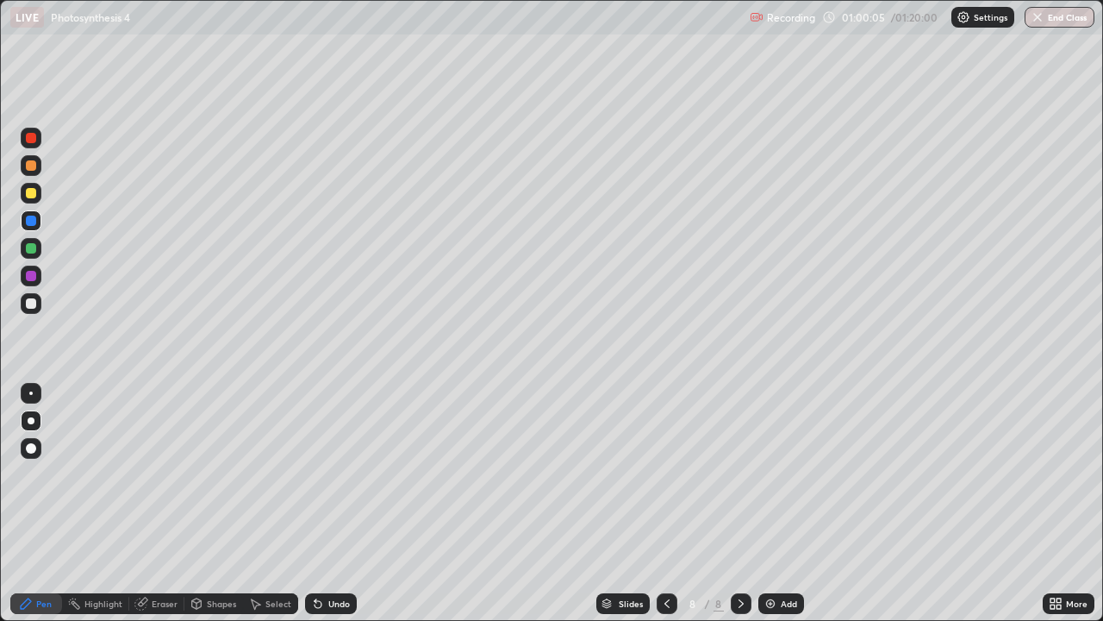
click at [334, 503] on div "Undo" at bounding box center [339, 603] width 22 height 9
click at [334, 503] on div "Undo" at bounding box center [331, 603] width 52 height 21
click at [334, 503] on div "Undo" at bounding box center [339, 603] width 22 height 9
click at [774, 503] on img at bounding box center [771, 603] width 14 height 14
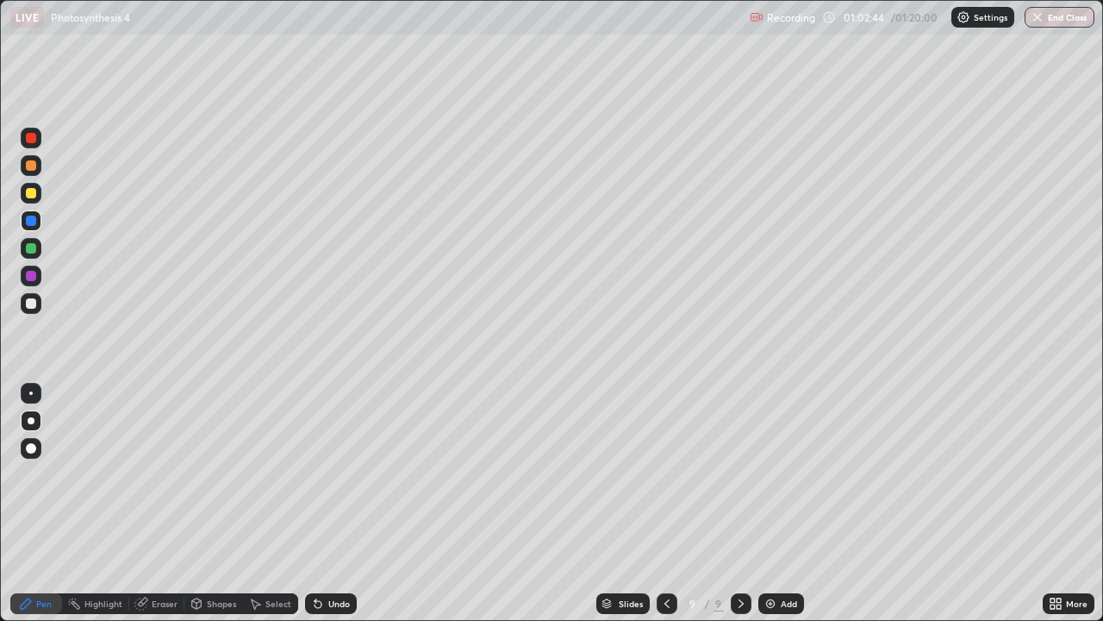
click at [26, 192] on div at bounding box center [31, 193] width 10 height 10
click at [665, 503] on icon at bounding box center [667, 603] width 14 height 14
click at [740, 503] on icon at bounding box center [741, 603] width 14 height 14
click at [29, 170] on div at bounding box center [31, 165] width 10 height 10
click at [32, 303] on div at bounding box center [31, 303] width 10 height 10
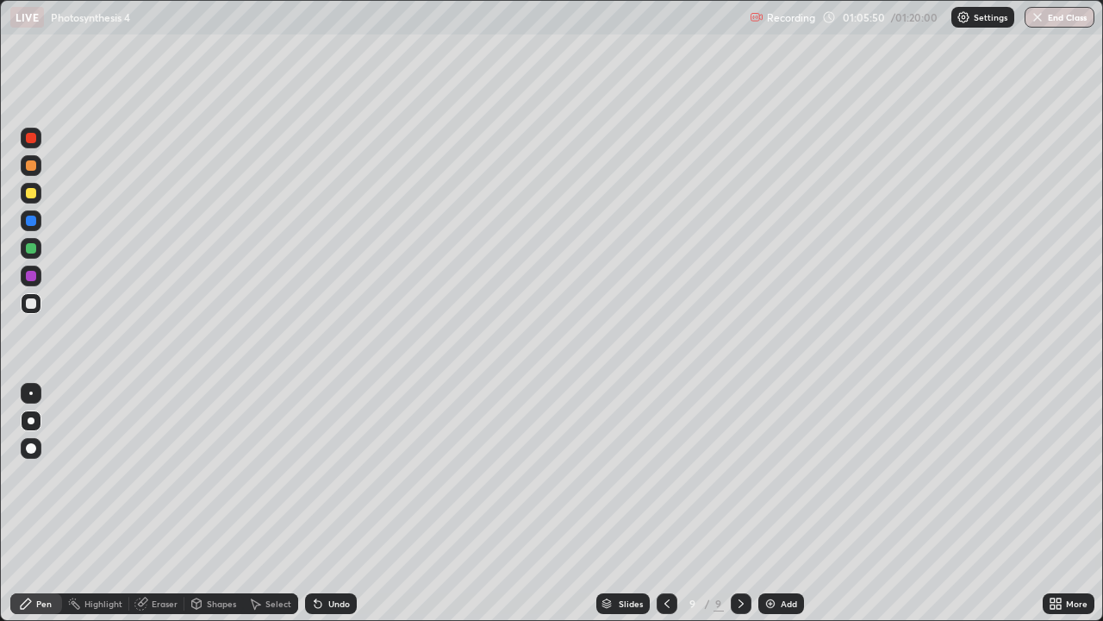
click at [31, 278] on div at bounding box center [31, 276] width 10 height 10
click at [328, 503] on div "Undo" at bounding box center [339, 603] width 22 height 9
click at [332, 503] on div "Undo" at bounding box center [339, 603] width 22 height 9
click at [272, 503] on div "Select" at bounding box center [278, 603] width 26 height 9
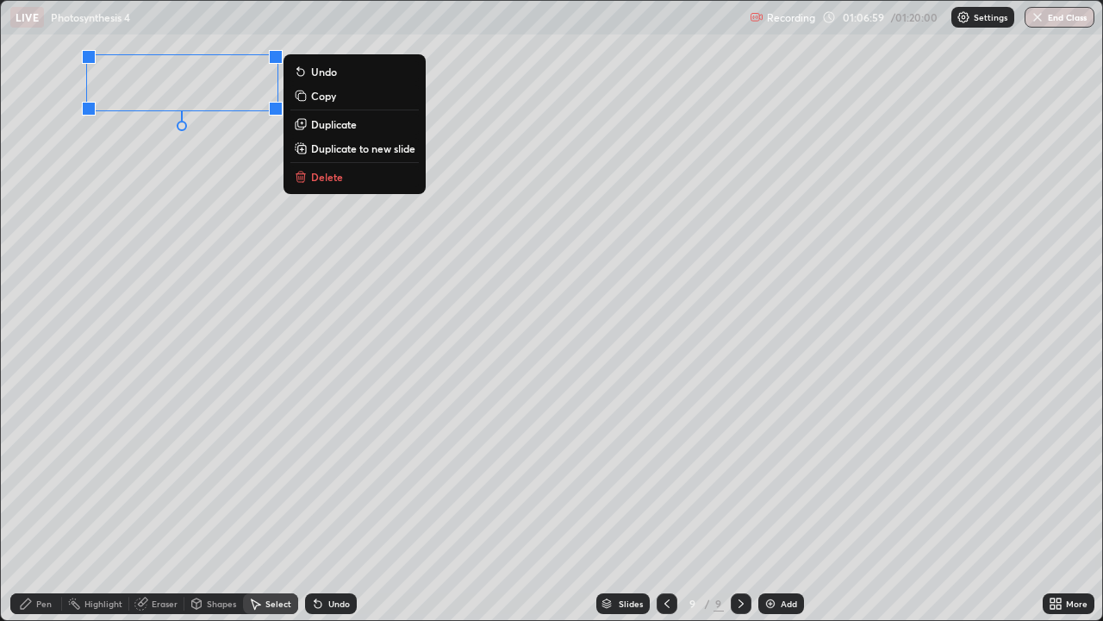
click at [332, 172] on p "Delete" at bounding box center [327, 177] width 32 height 14
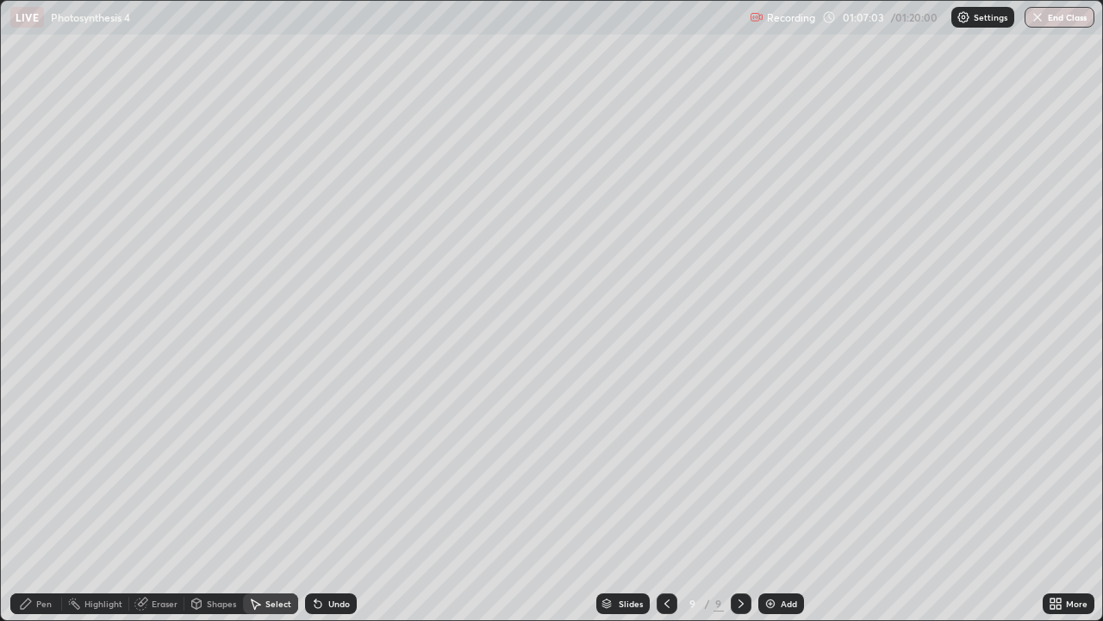
click at [253, 446] on div "0 ° Undo Copy Duplicate Duplicate to new slide Delete" at bounding box center [552, 310] width 1102 height 619
click at [219, 503] on div "Shapes" at bounding box center [221, 603] width 29 height 9
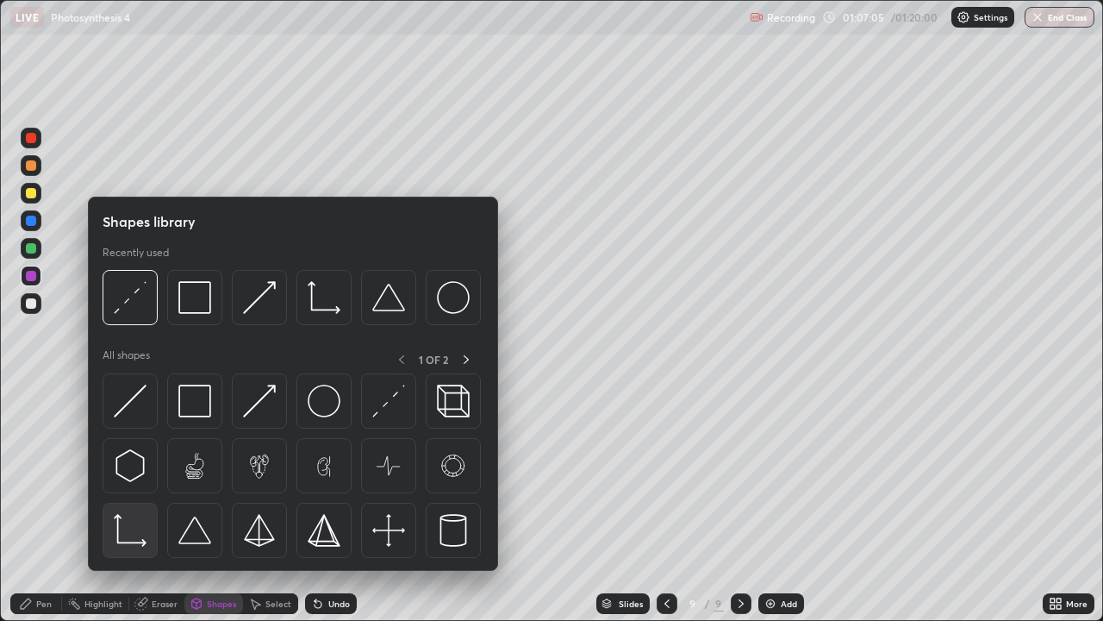
click at [128, 503] on img at bounding box center [130, 530] width 33 height 33
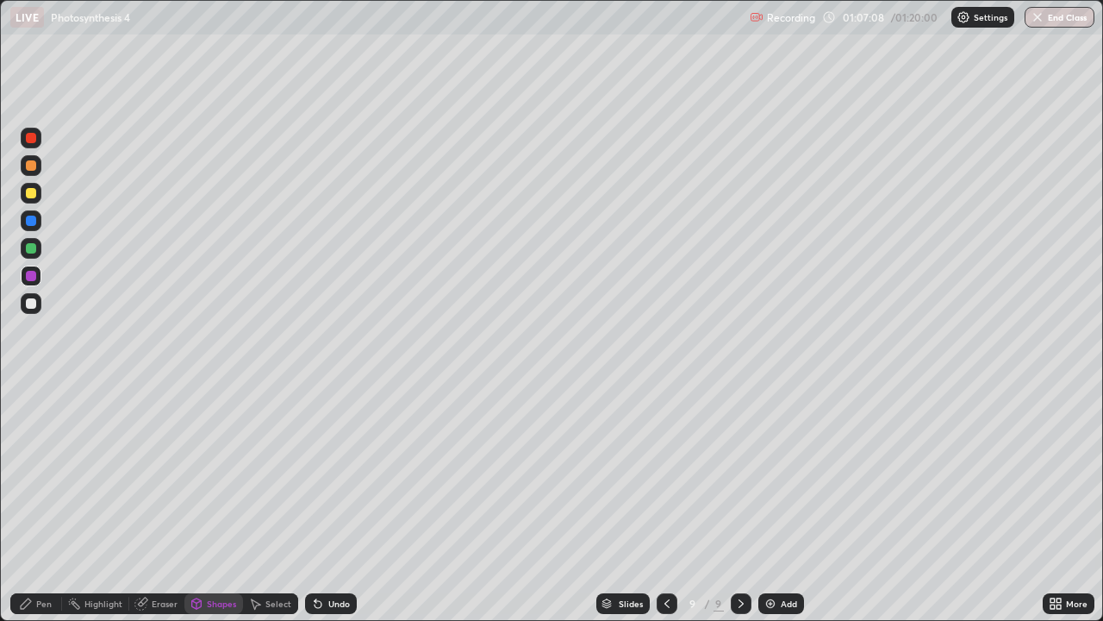
click at [41, 503] on div "Pen" at bounding box center [44, 603] width 16 height 9
click at [32, 307] on div at bounding box center [31, 303] width 10 height 10
click at [335, 503] on div "Undo" at bounding box center [339, 603] width 22 height 9
click at [331, 503] on div "Undo" at bounding box center [339, 603] width 22 height 9
click at [145, 503] on icon at bounding box center [141, 603] width 14 height 14
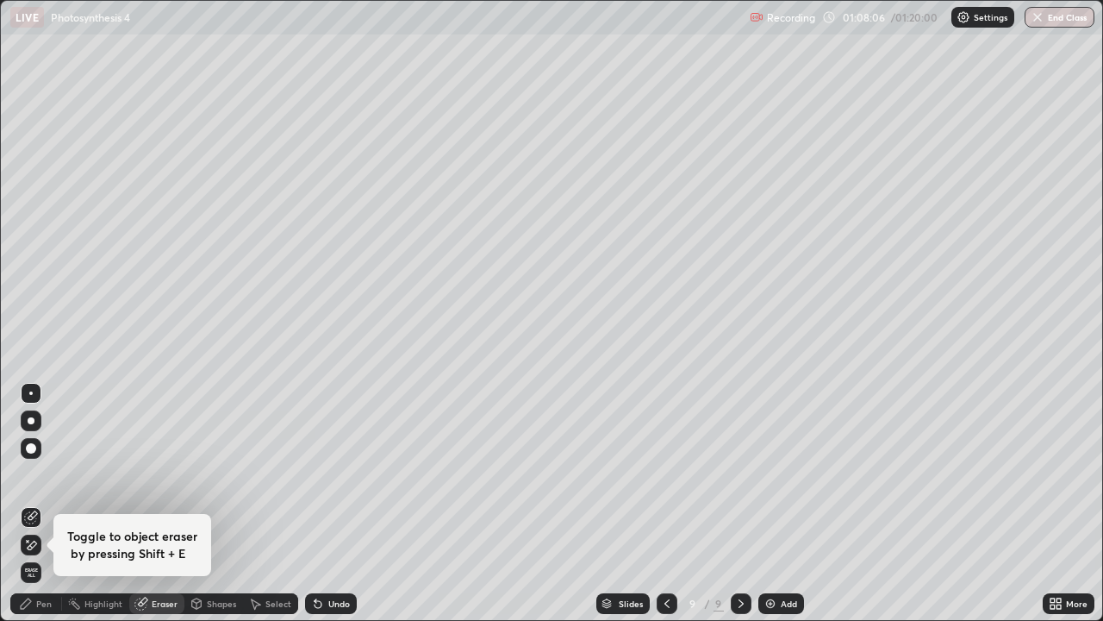
click at [33, 503] on icon at bounding box center [26, 603] width 14 height 14
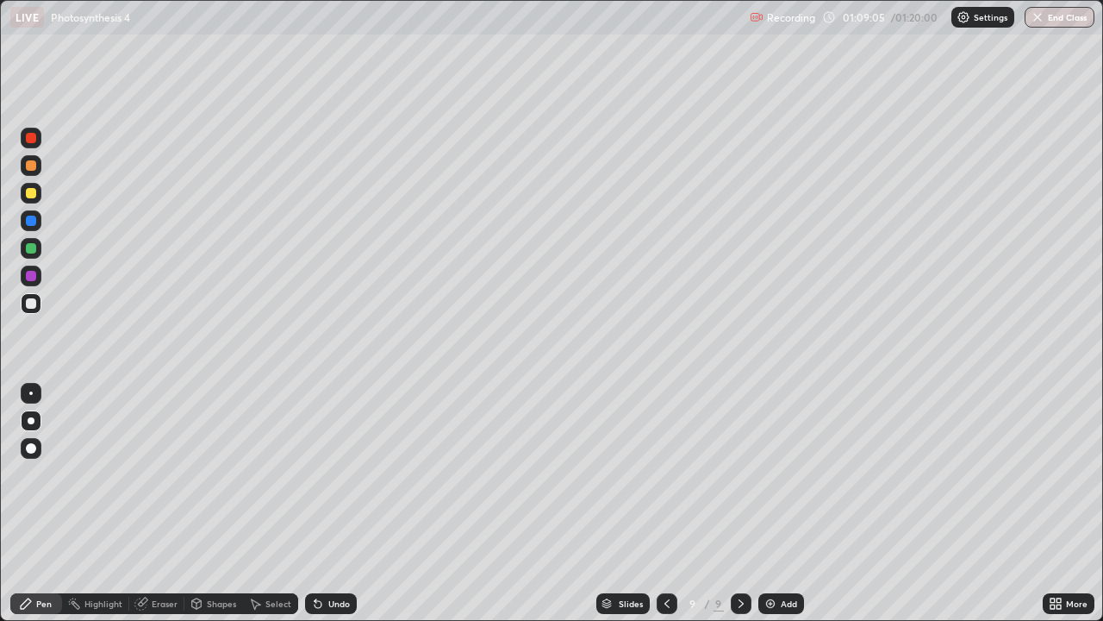
click at [337, 503] on div "Undo" at bounding box center [331, 603] width 52 height 21
click at [34, 249] on div at bounding box center [31, 248] width 10 height 10
click at [1069, 13] on button "End Class" at bounding box center [1060, 17] width 70 height 21
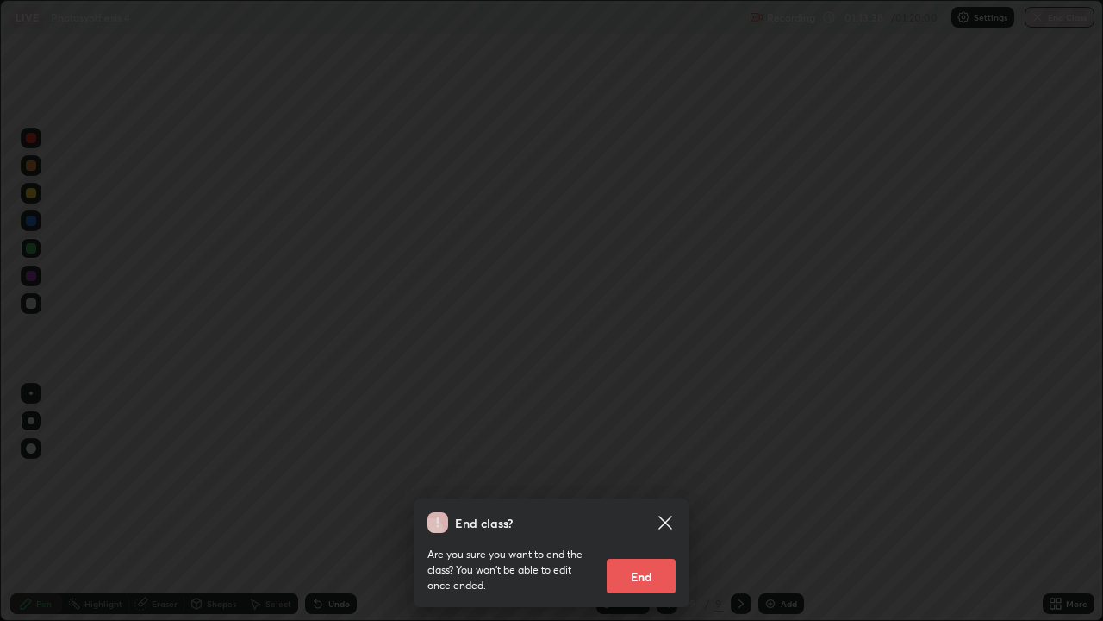
click at [646, 503] on button "End" at bounding box center [641, 576] width 69 height 34
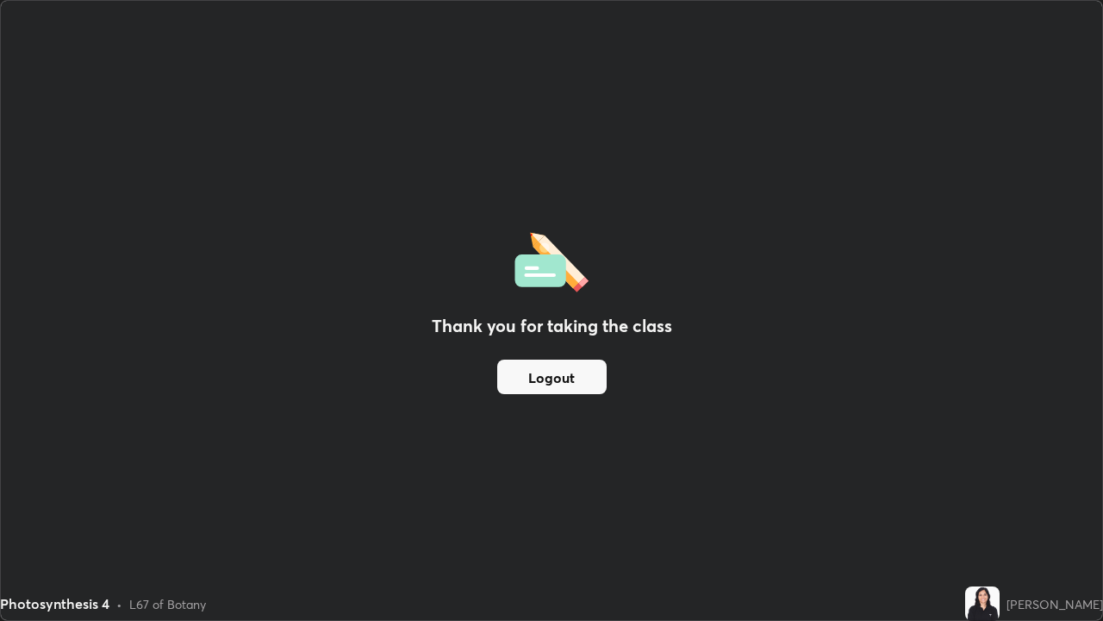
click at [567, 377] on button "Logout" at bounding box center [551, 376] width 109 height 34
click at [562, 373] on button "Logout" at bounding box center [551, 376] width 109 height 34
click at [557, 374] on button "Logout" at bounding box center [551, 376] width 109 height 34
click at [544, 376] on button "Logout" at bounding box center [551, 376] width 109 height 34
